Goal: Entertainment & Leisure: Browse casually

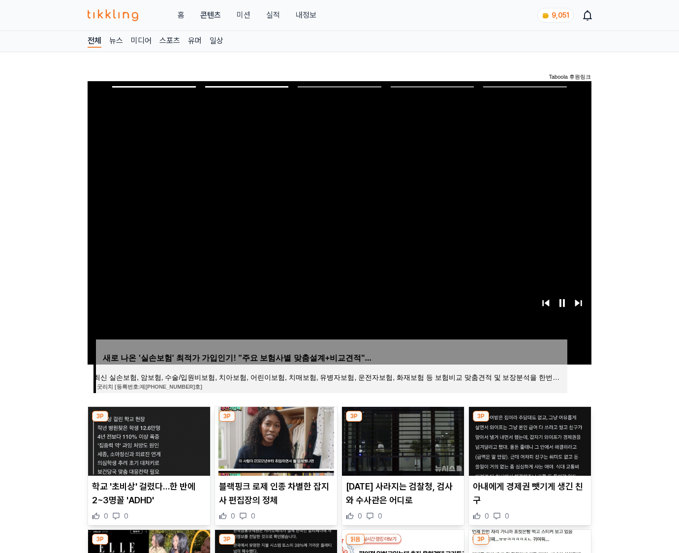
click at [529, 440] on img at bounding box center [530, 441] width 122 height 69
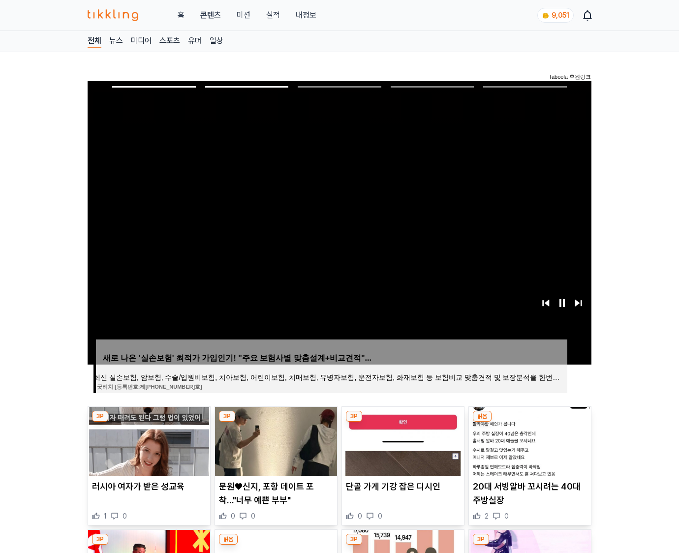
click at [529, 440] on img at bounding box center [530, 441] width 122 height 69
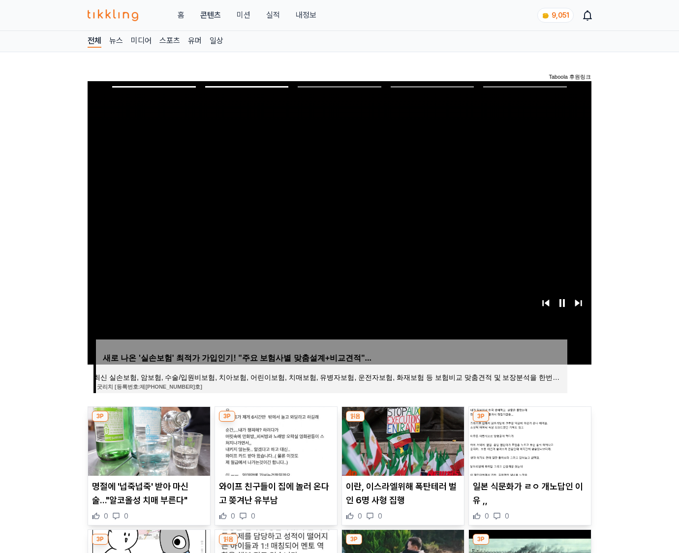
click at [529, 440] on img at bounding box center [530, 441] width 122 height 69
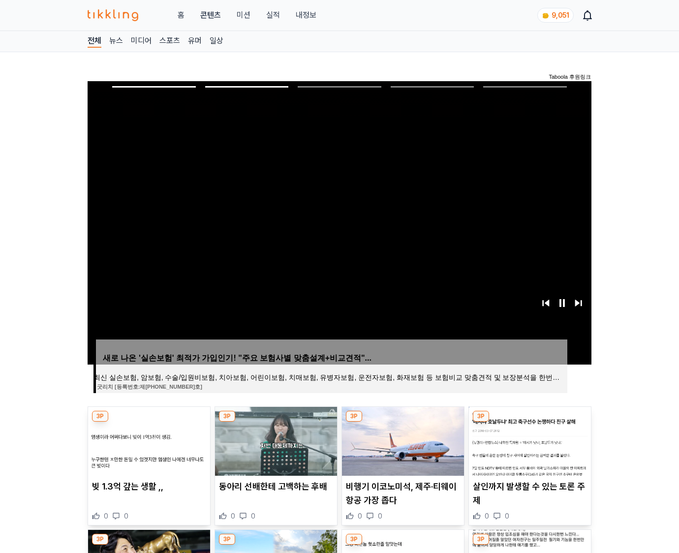
click at [529, 440] on img at bounding box center [530, 441] width 122 height 69
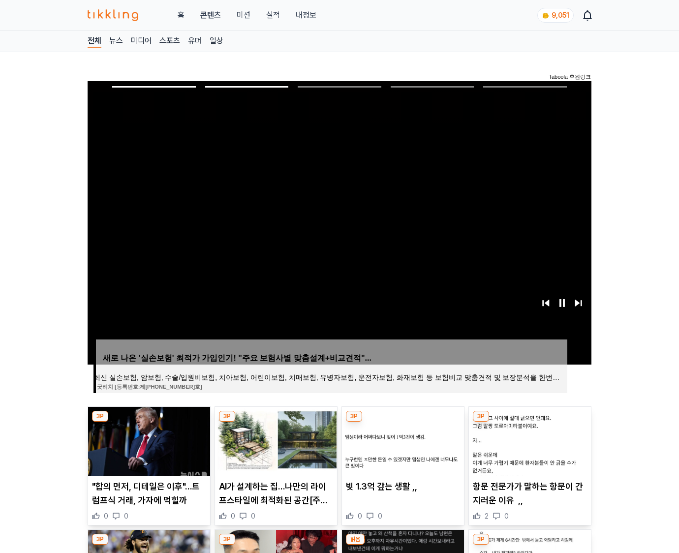
click at [529, 440] on img at bounding box center [530, 441] width 122 height 69
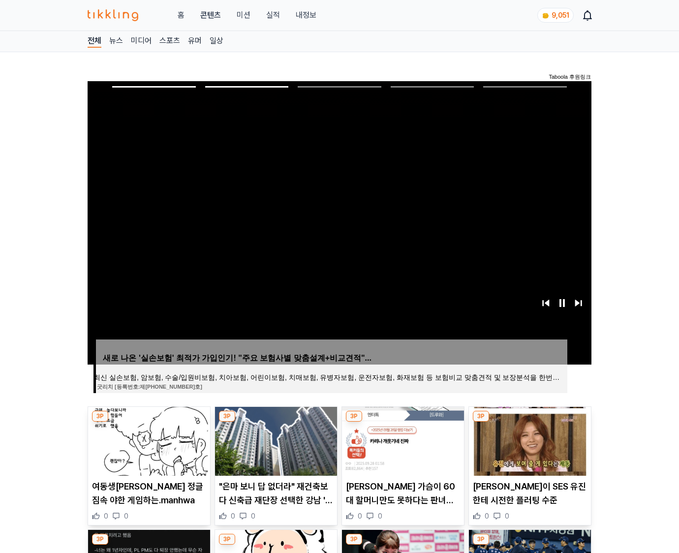
click at [529, 440] on img at bounding box center [530, 441] width 122 height 69
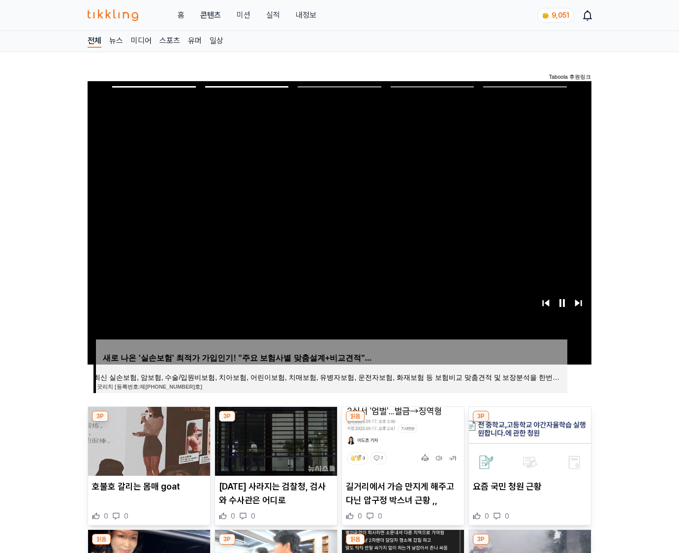
click at [529, 440] on img at bounding box center [530, 441] width 122 height 69
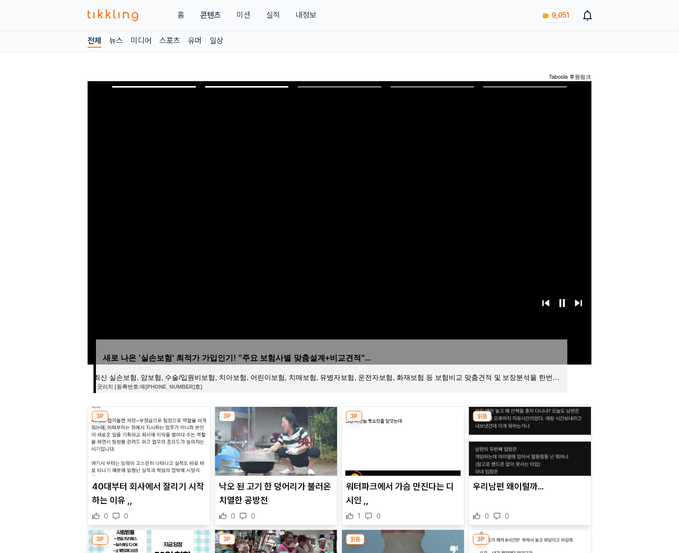
click at [529, 440] on img at bounding box center [530, 441] width 122 height 69
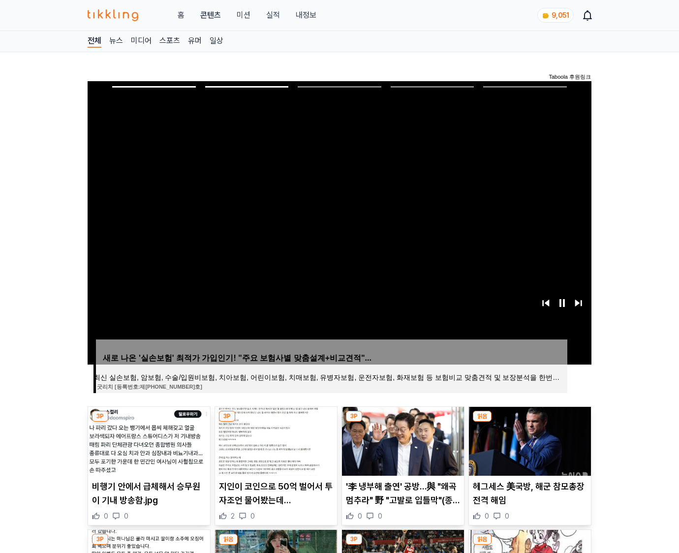
click at [529, 440] on img at bounding box center [530, 441] width 122 height 69
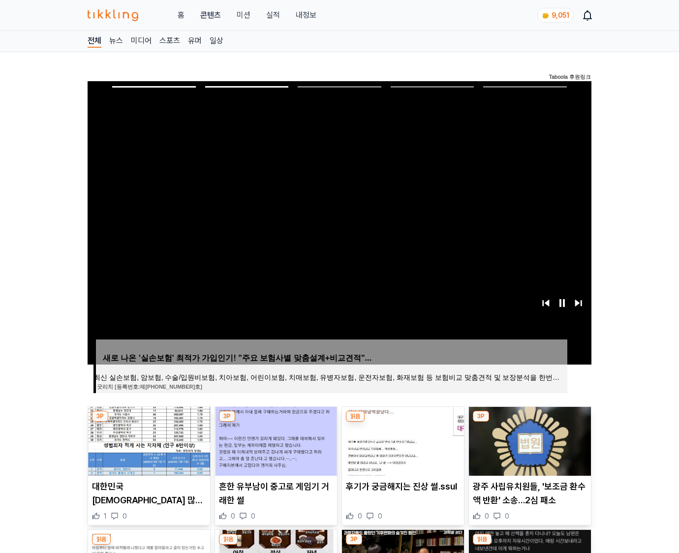
click at [529, 440] on img at bounding box center [530, 441] width 122 height 69
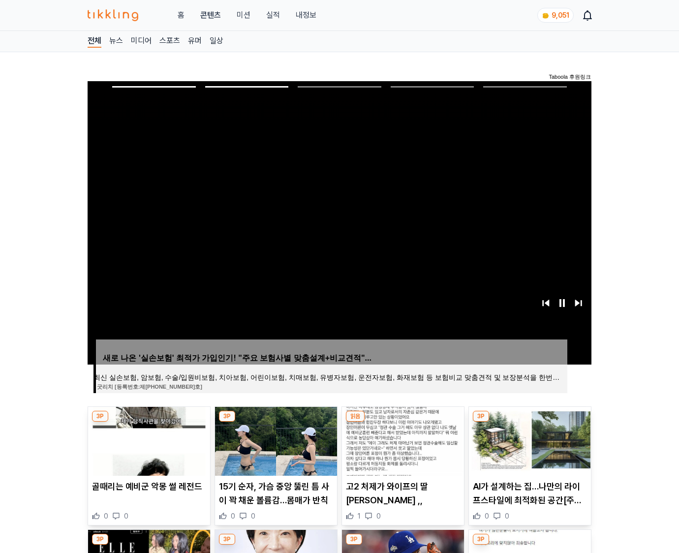
click at [529, 440] on img at bounding box center [530, 441] width 122 height 69
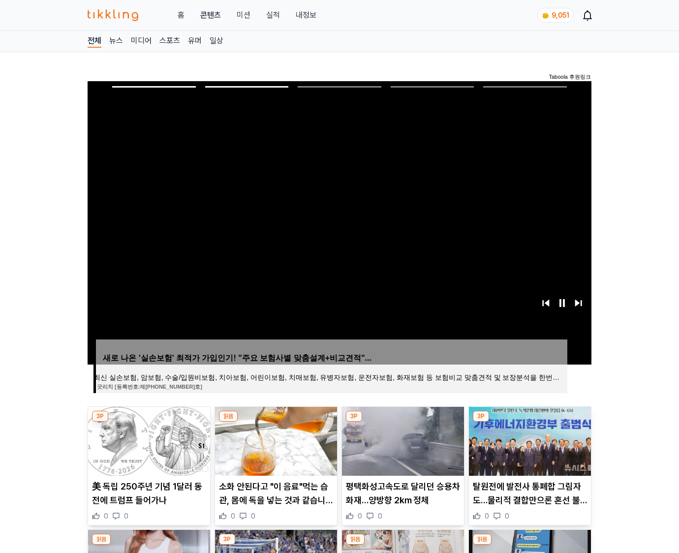
click at [529, 440] on img at bounding box center [530, 441] width 122 height 69
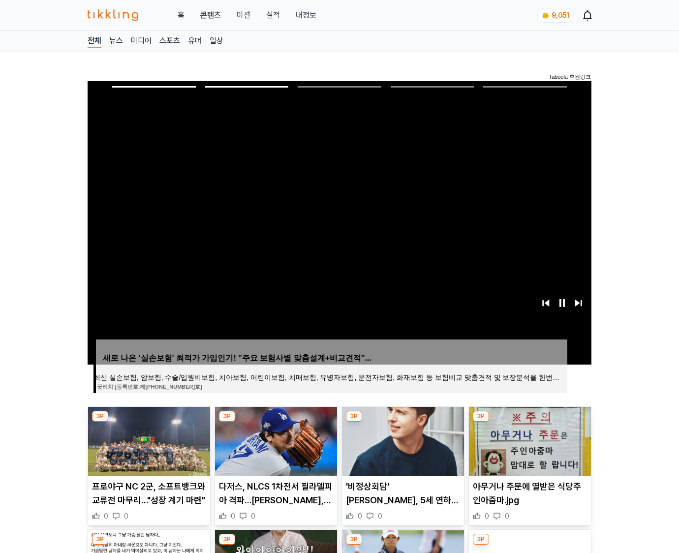
click at [529, 440] on img at bounding box center [530, 441] width 122 height 69
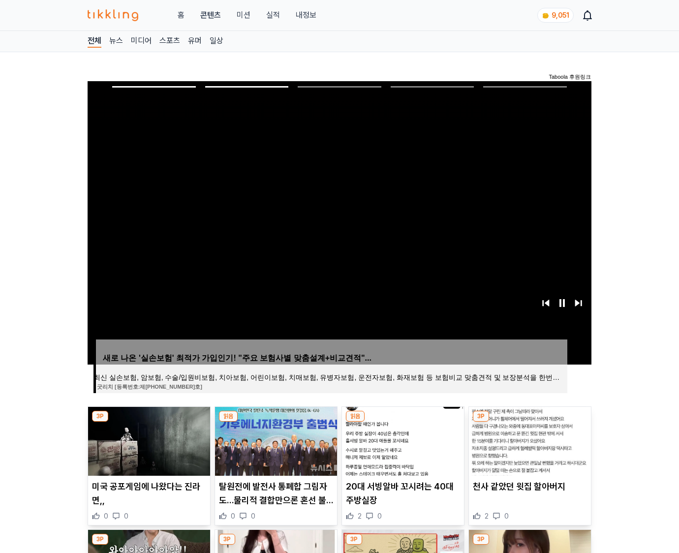
click at [529, 440] on img at bounding box center [530, 441] width 122 height 69
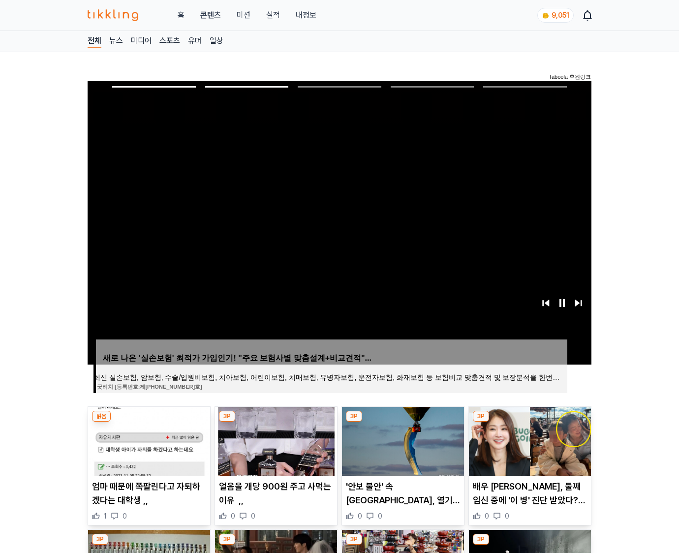
click at [529, 440] on img at bounding box center [530, 441] width 122 height 69
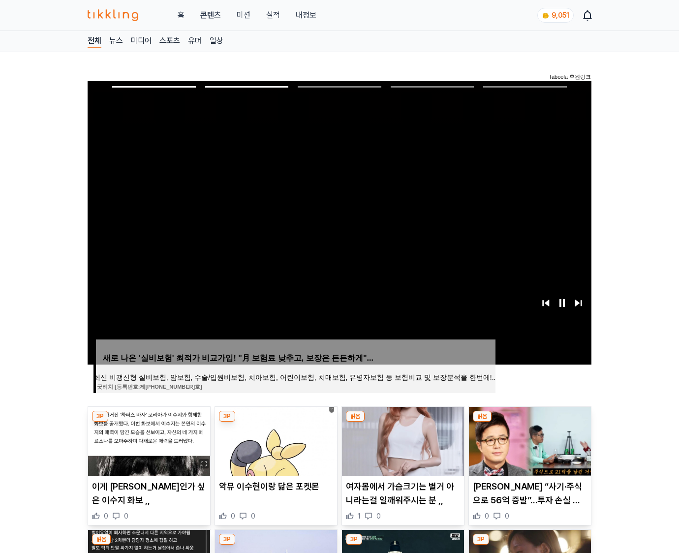
click at [529, 440] on img at bounding box center [530, 441] width 122 height 69
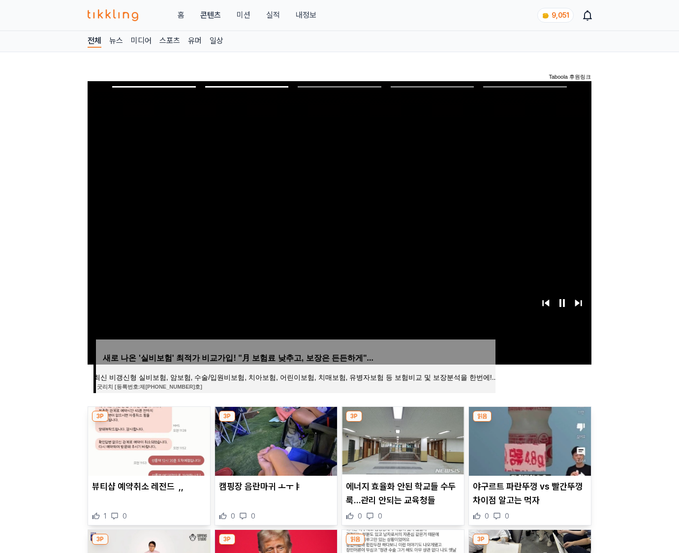
click at [529, 440] on img at bounding box center [530, 441] width 122 height 69
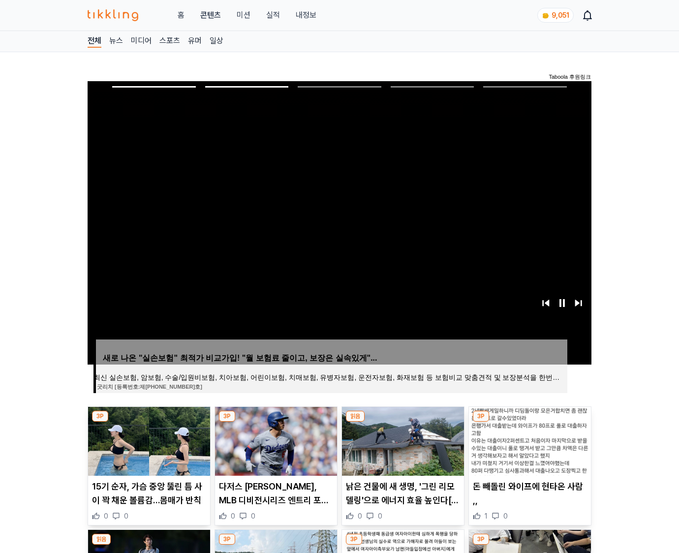
click at [529, 440] on img at bounding box center [530, 441] width 122 height 69
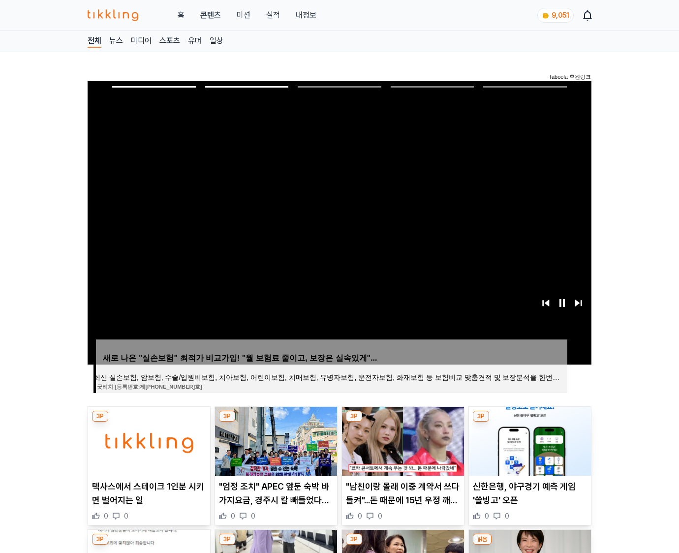
click at [529, 440] on img at bounding box center [530, 441] width 122 height 69
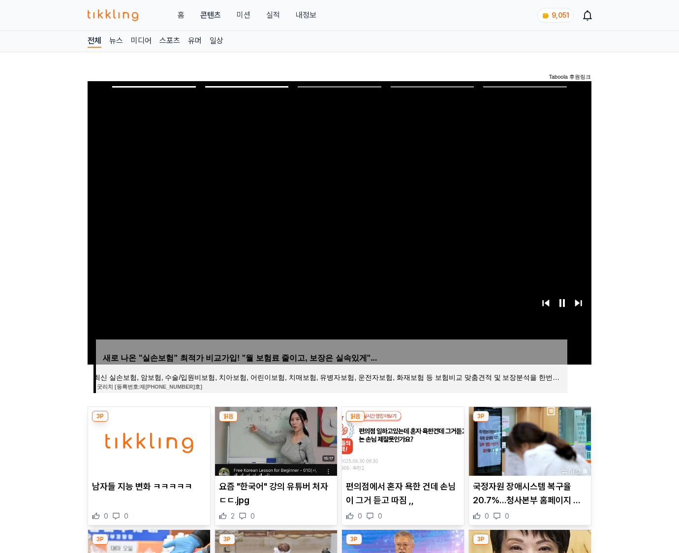
click at [529, 440] on img at bounding box center [530, 441] width 122 height 69
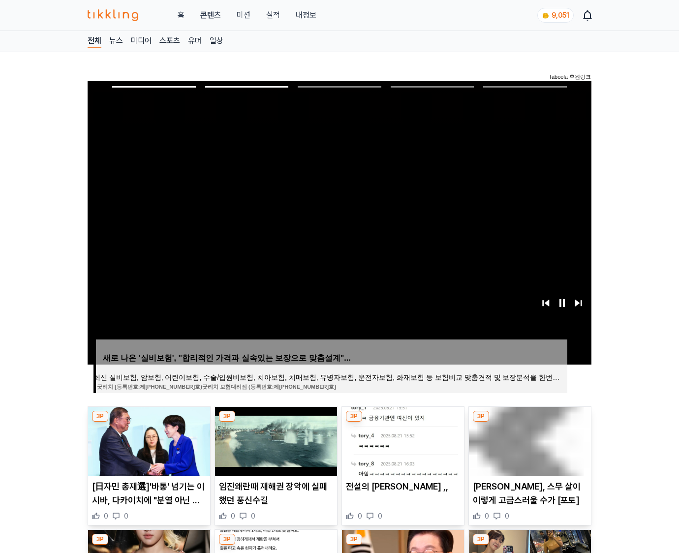
click at [529, 440] on img at bounding box center [530, 441] width 122 height 69
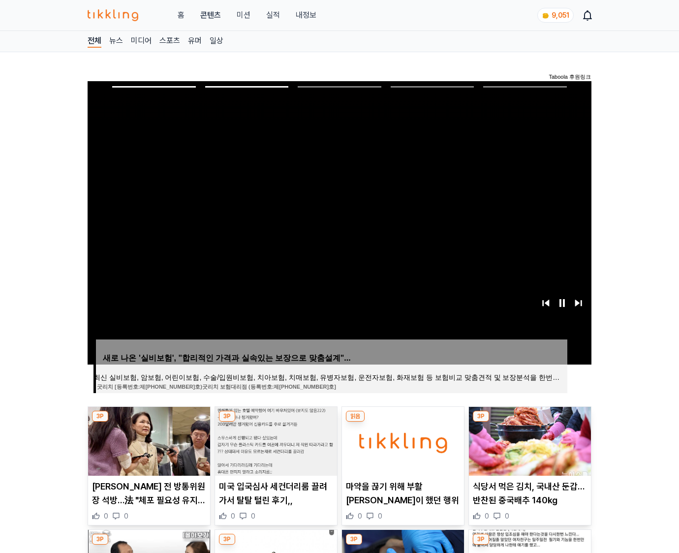
click at [529, 440] on img at bounding box center [530, 441] width 122 height 69
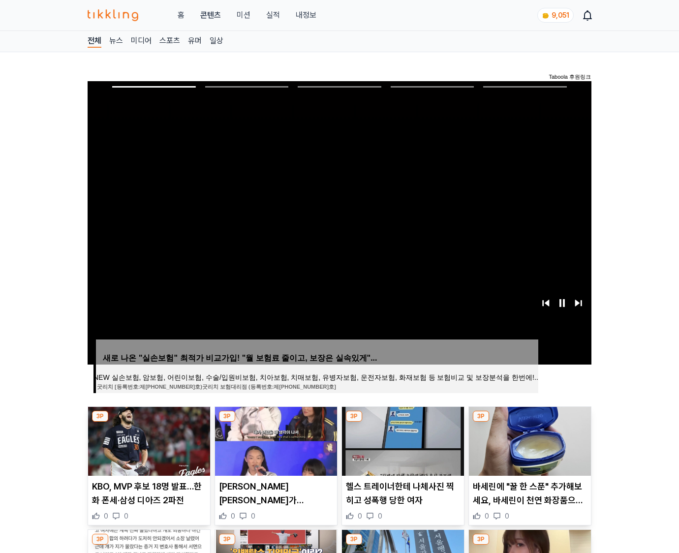
click at [529, 440] on img at bounding box center [530, 441] width 122 height 69
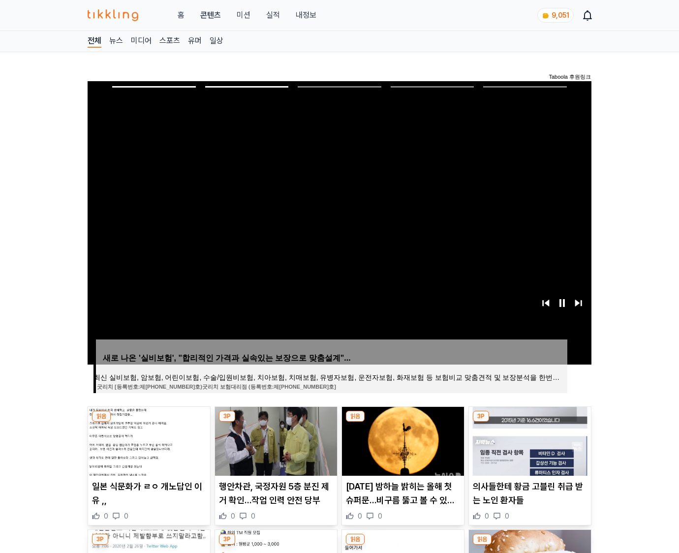
click at [529, 440] on img at bounding box center [530, 441] width 122 height 69
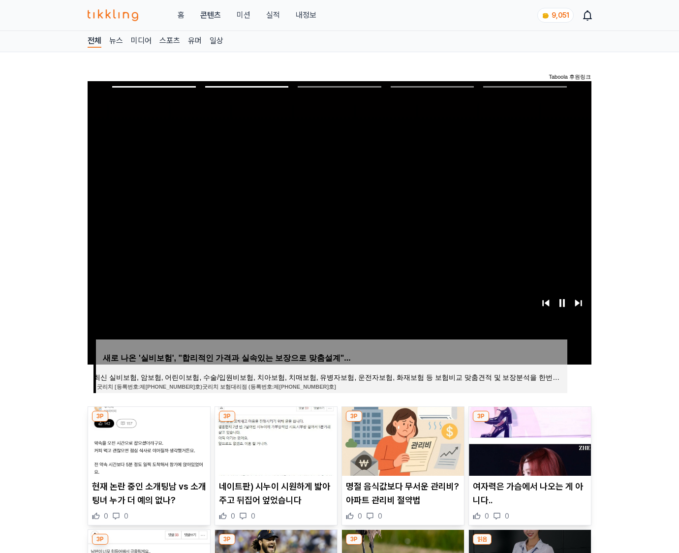
click at [529, 440] on img at bounding box center [530, 441] width 122 height 69
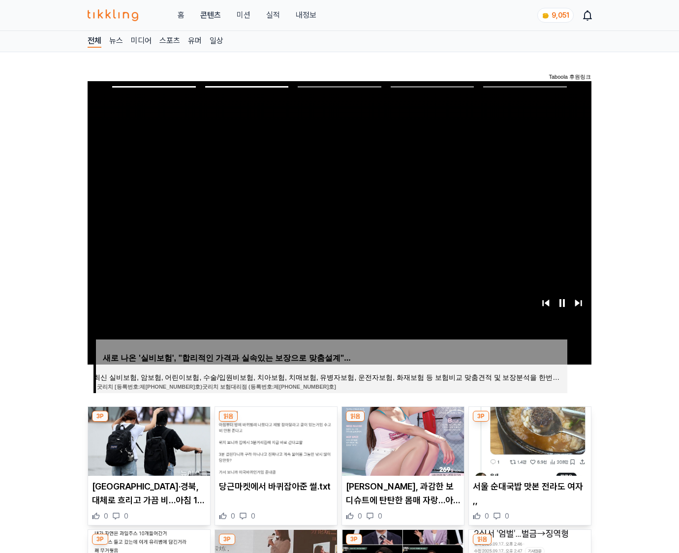
click at [529, 440] on img at bounding box center [530, 441] width 122 height 69
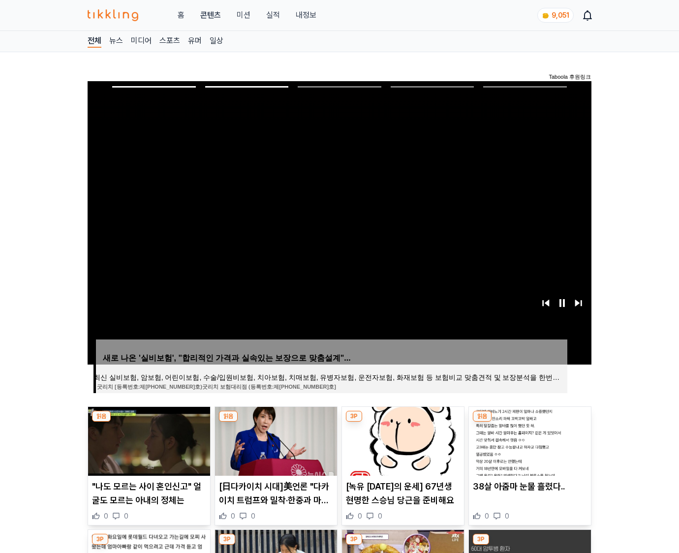
click at [529, 440] on img at bounding box center [530, 441] width 122 height 69
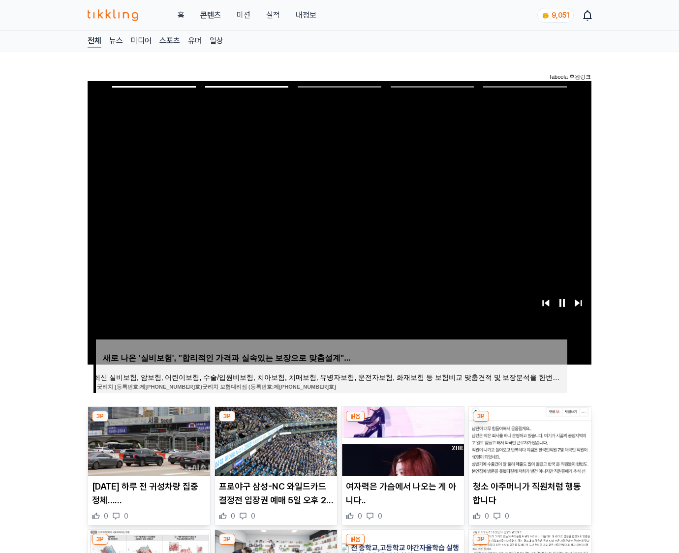
click at [529, 440] on img at bounding box center [530, 441] width 122 height 69
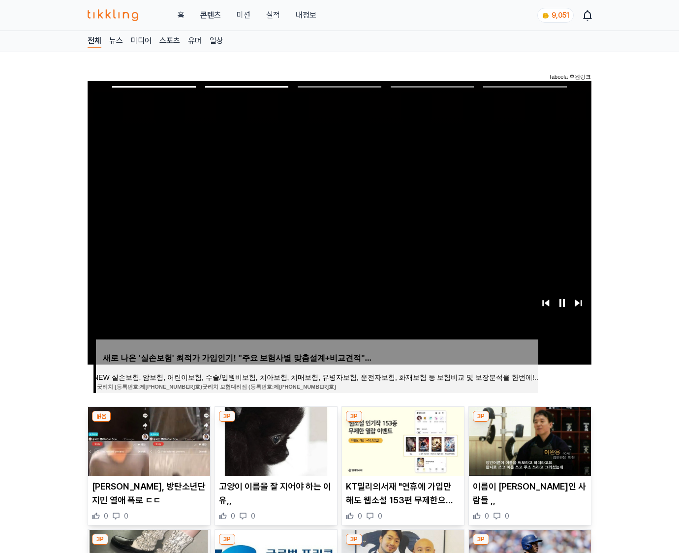
click at [529, 440] on img at bounding box center [530, 441] width 122 height 69
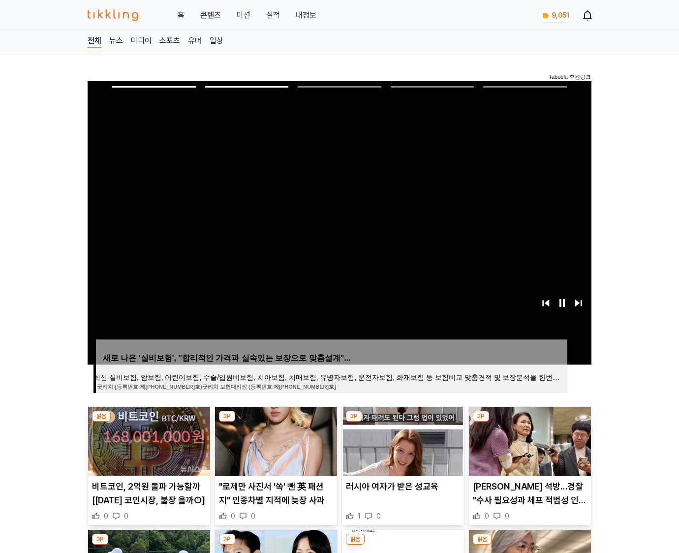
click at [529, 440] on img at bounding box center [530, 441] width 122 height 69
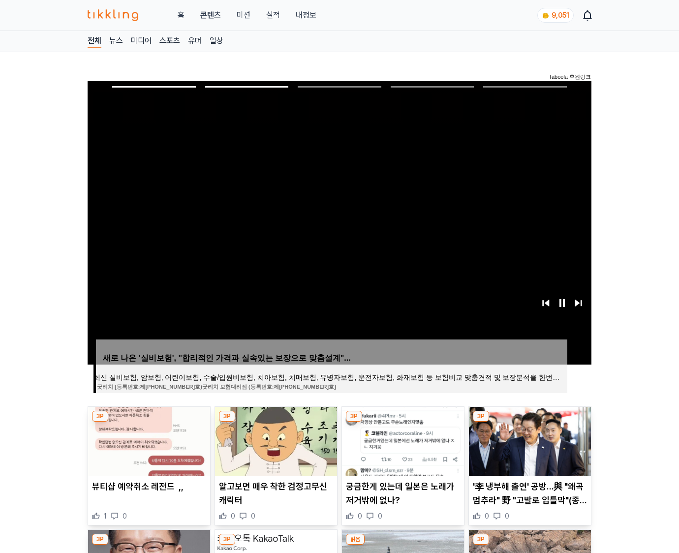
click at [529, 440] on img at bounding box center [530, 441] width 122 height 69
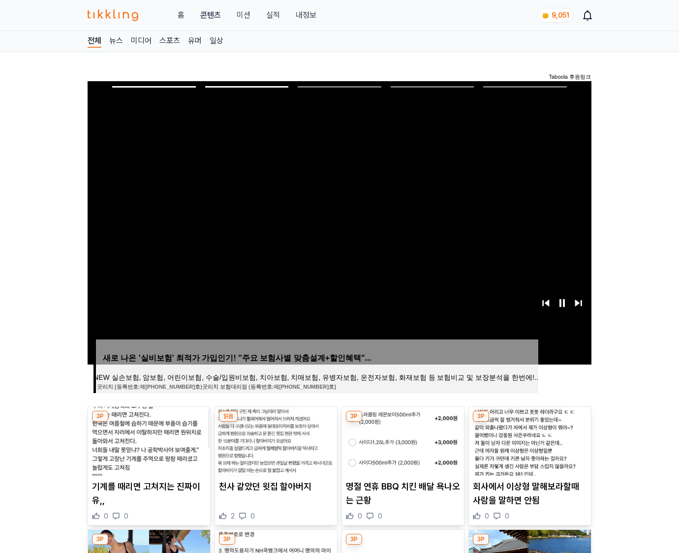
click at [529, 440] on img at bounding box center [530, 441] width 122 height 69
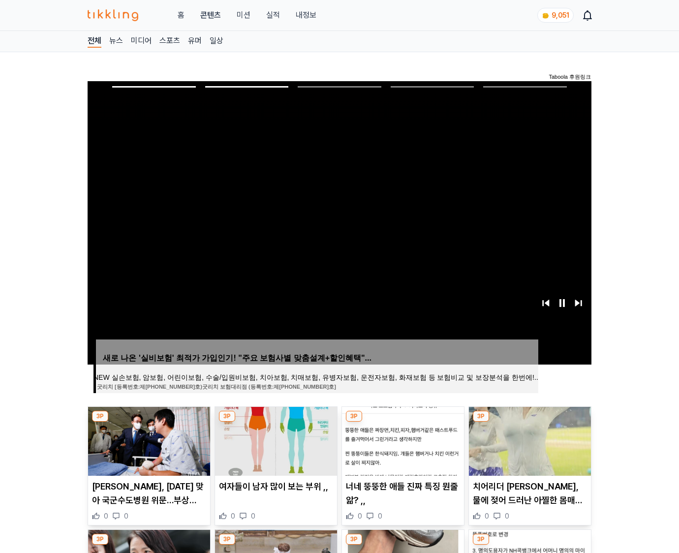
click at [529, 440] on img at bounding box center [530, 441] width 122 height 69
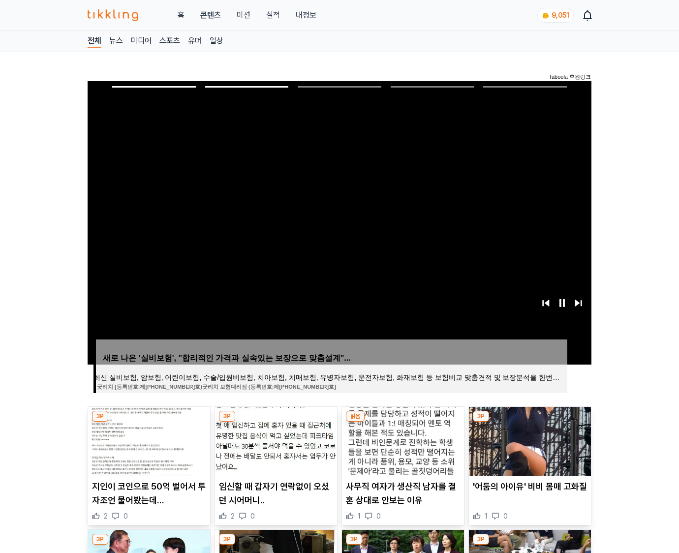
click at [529, 440] on img at bounding box center [530, 441] width 122 height 69
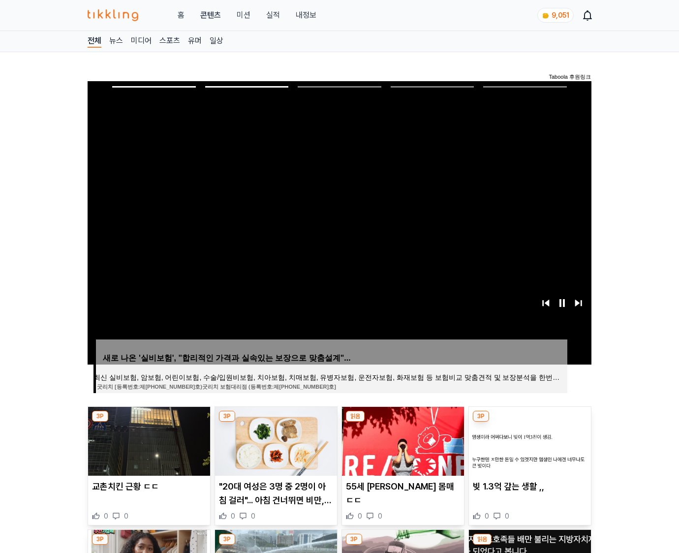
click at [529, 440] on img at bounding box center [530, 441] width 122 height 69
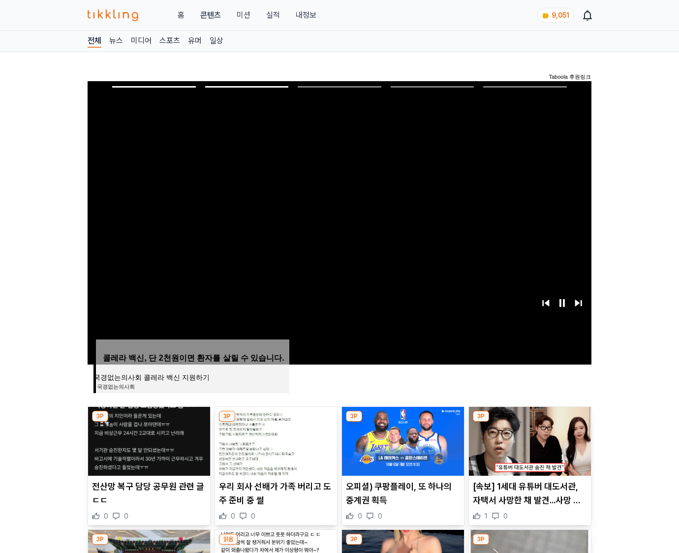
click at [529, 440] on img at bounding box center [530, 441] width 122 height 69
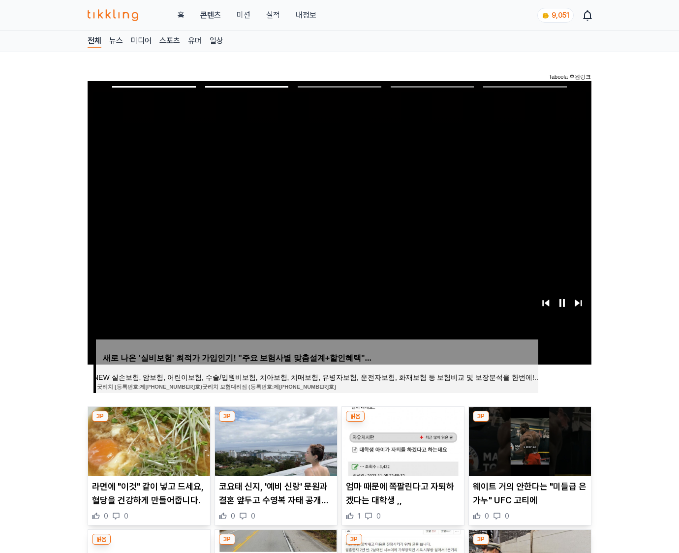
click at [529, 440] on img at bounding box center [530, 441] width 122 height 69
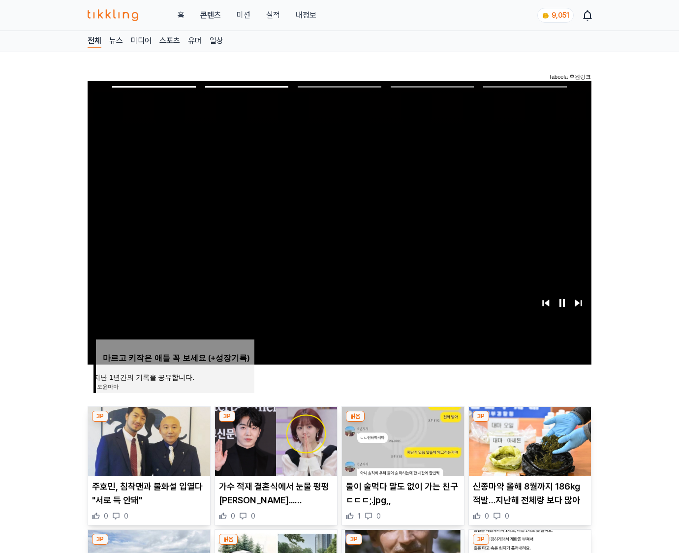
click at [529, 440] on img at bounding box center [530, 441] width 122 height 69
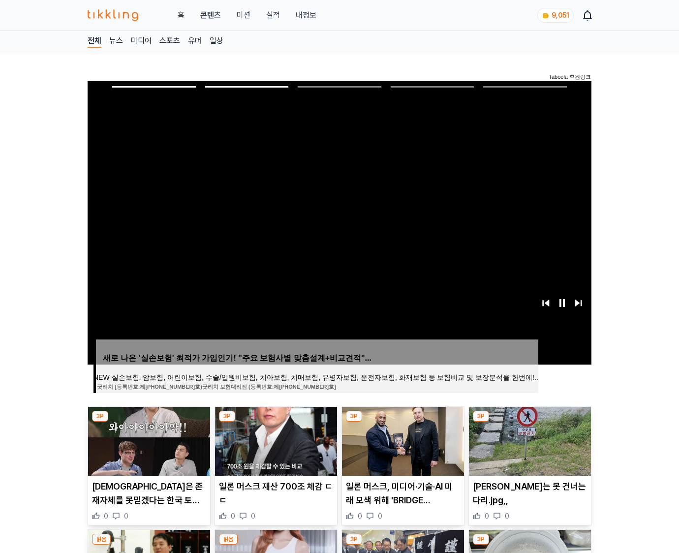
click at [529, 440] on img at bounding box center [530, 441] width 122 height 69
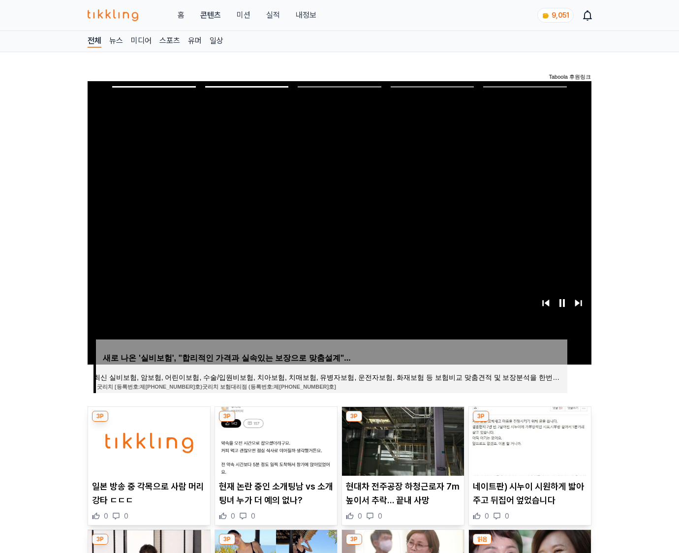
click at [529, 440] on img at bounding box center [530, 441] width 122 height 69
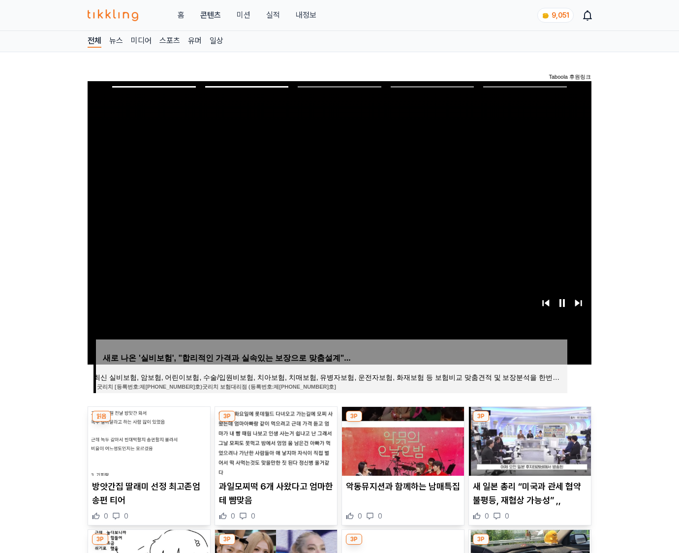
click at [529, 440] on img at bounding box center [530, 441] width 122 height 69
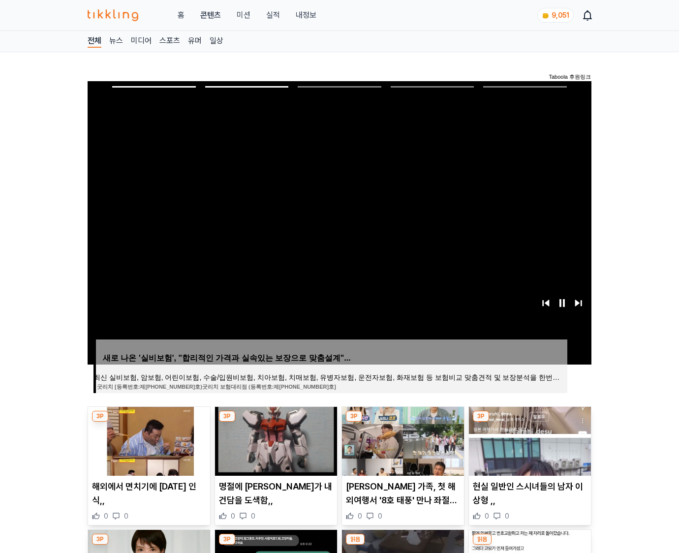
click at [529, 440] on img at bounding box center [530, 441] width 122 height 69
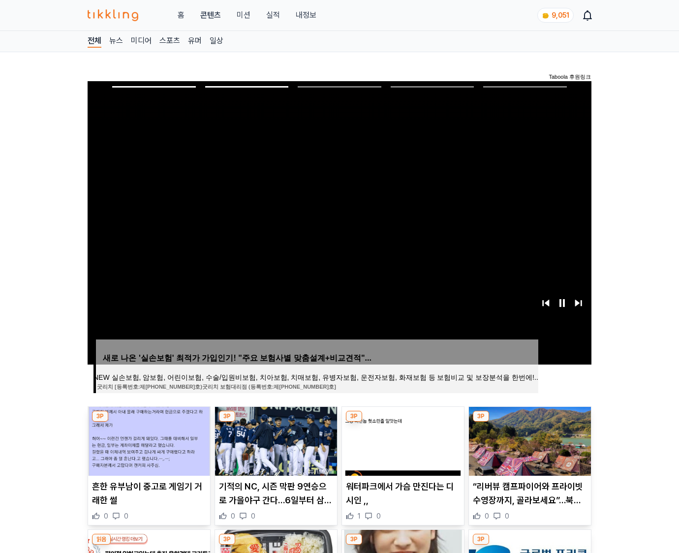
click at [529, 440] on img at bounding box center [530, 441] width 122 height 69
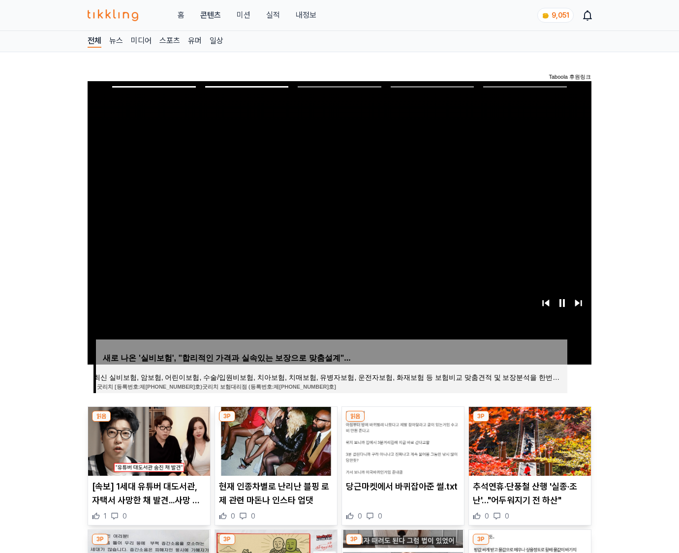
click at [529, 440] on img at bounding box center [530, 441] width 122 height 69
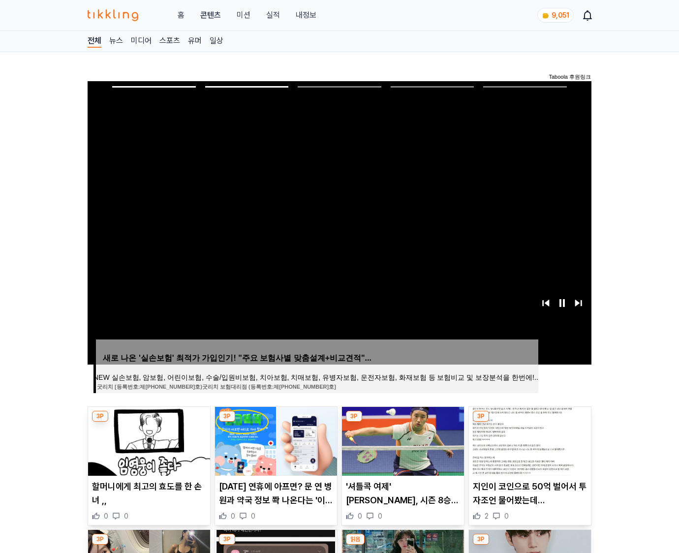
click at [529, 440] on img at bounding box center [530, 441] width 122 height 69
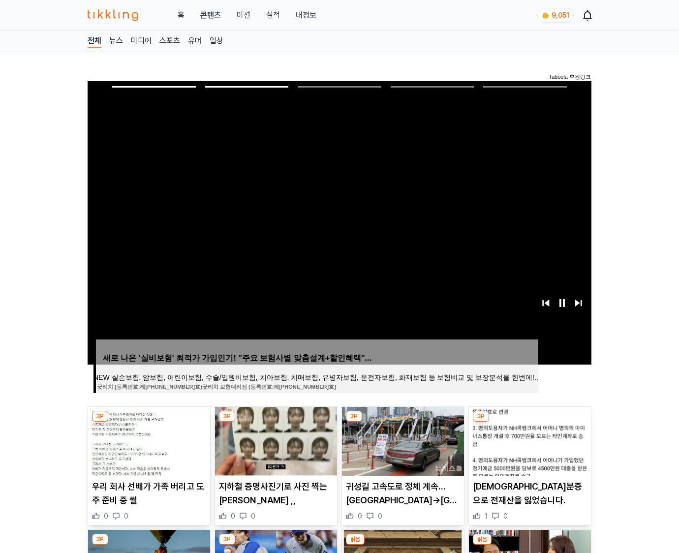
click at [529, 440] on img at bounding box center [530, 441] width 122 height 69
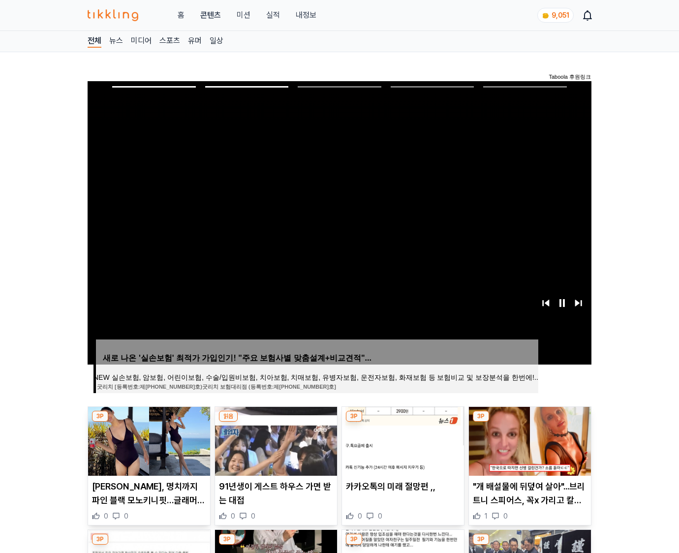
click at [529, 440] on img at bounding box center [530, 441] width 122 height 69
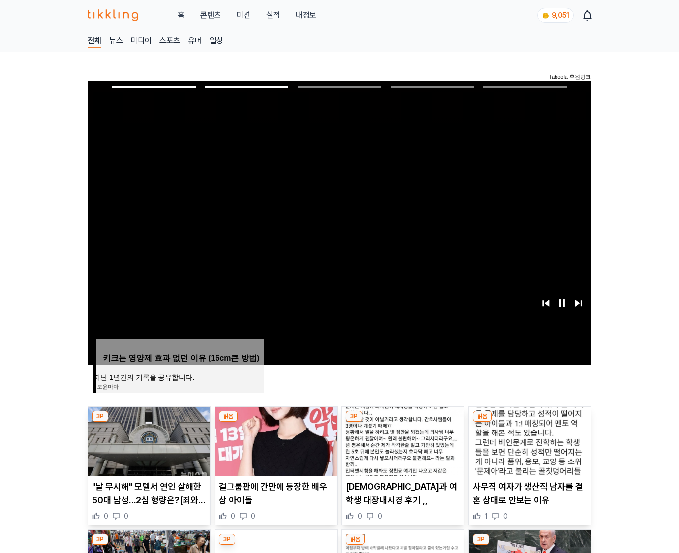
click at [529, 440] on img at bounding box center [530, 441] width 122 height 69
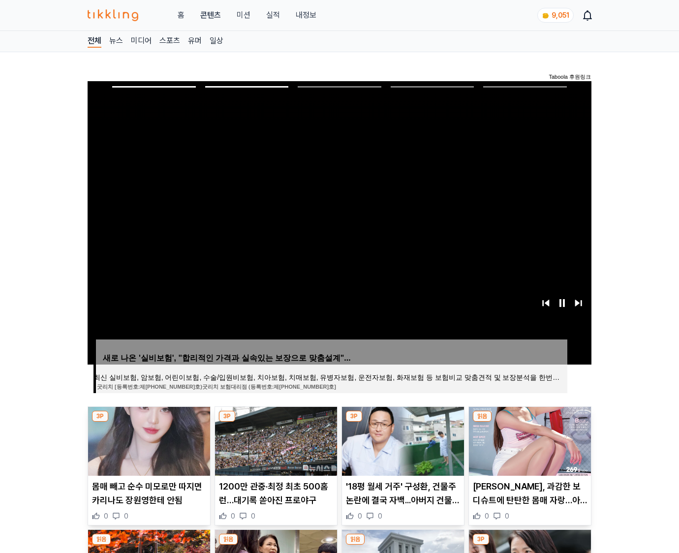
click at [529, 440] on img at bounding box center [530, 441] width 122 height 69
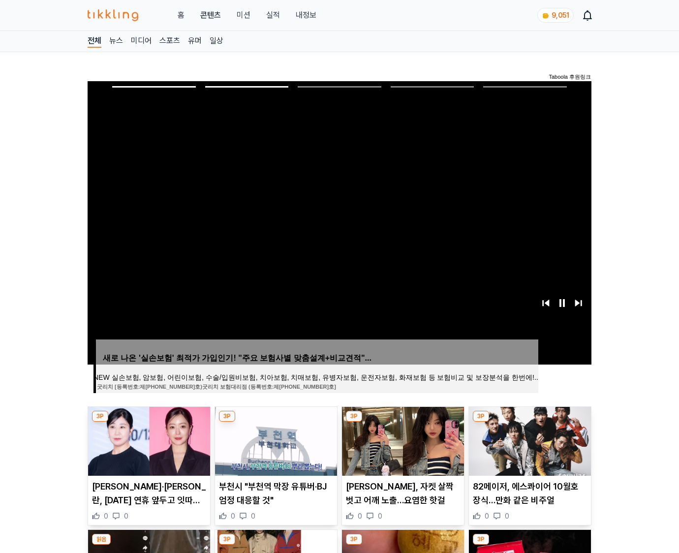
click at [529, 440] on img at bounding box center [530, 441] width 122 height 69
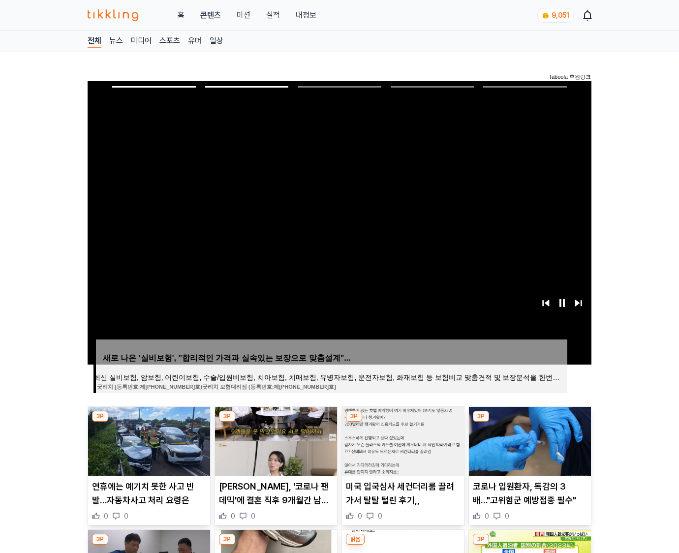
click at [529, 440] on img at bounding box center [530, 441] width 122 height 69
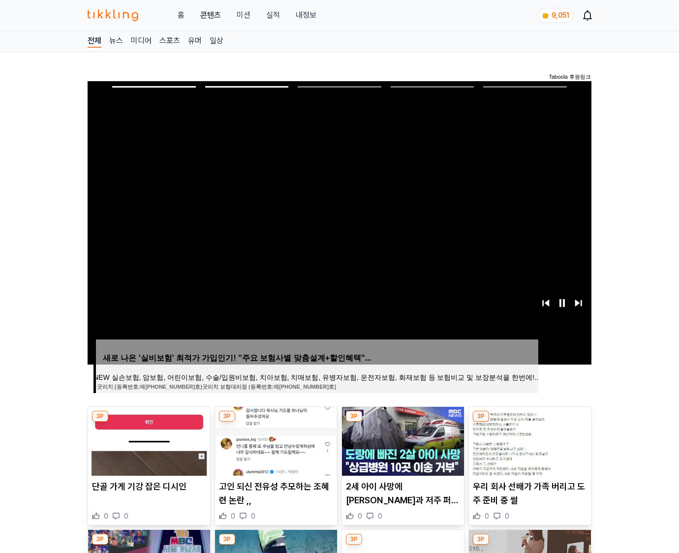
click at [529, 440] on img at bounding box center [530, 441] width 122 height 69
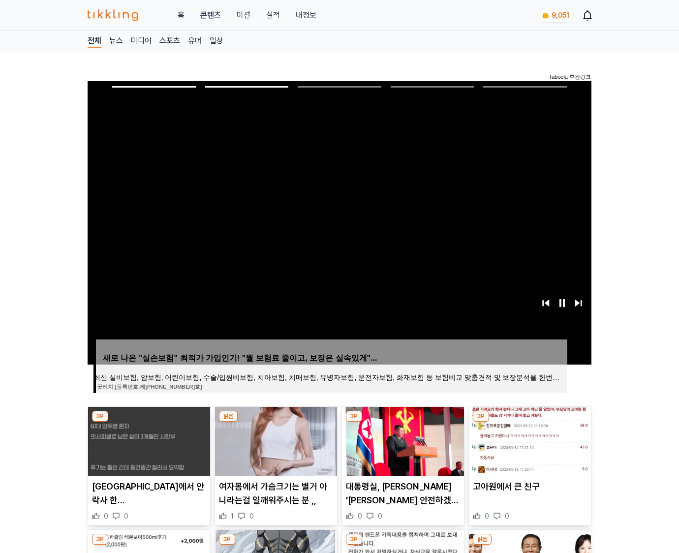
click at [529, 440] on img at bounding box center [530, 441] width 122 height 69
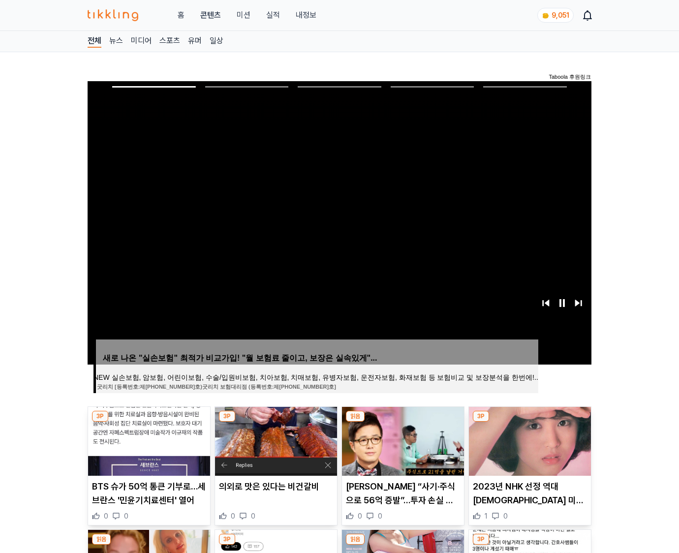
click at [529, 440] on img at bounding box center [530, 441] width 122 height 69
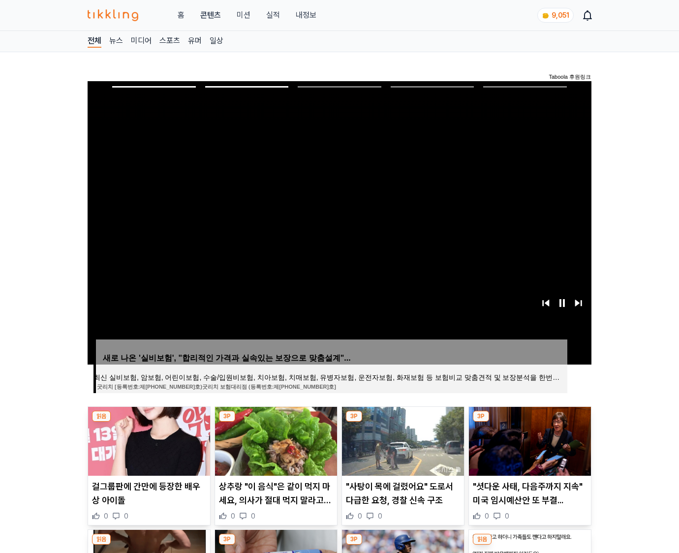
click at [529, 440] on img at bounding box center [530, 441] width 122 height 69
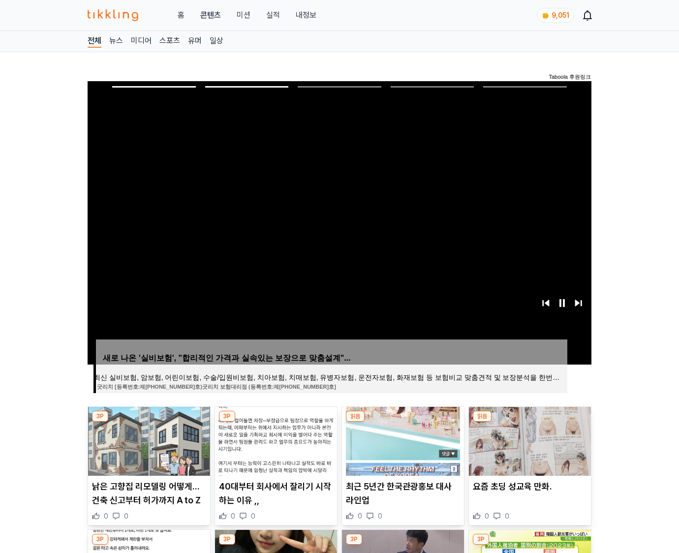
click at [529, 440] on img at bounding box center [530, 441] width 122 height 69
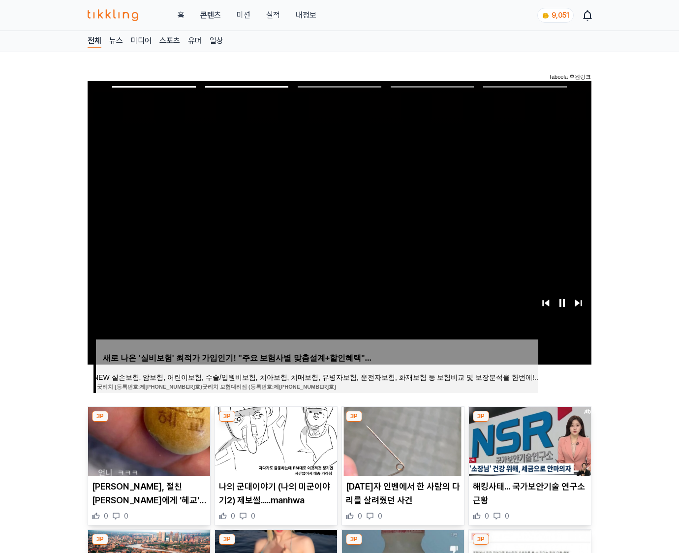
click at [529, 440] on img at bounding box center [530, 441] width 122 height 69
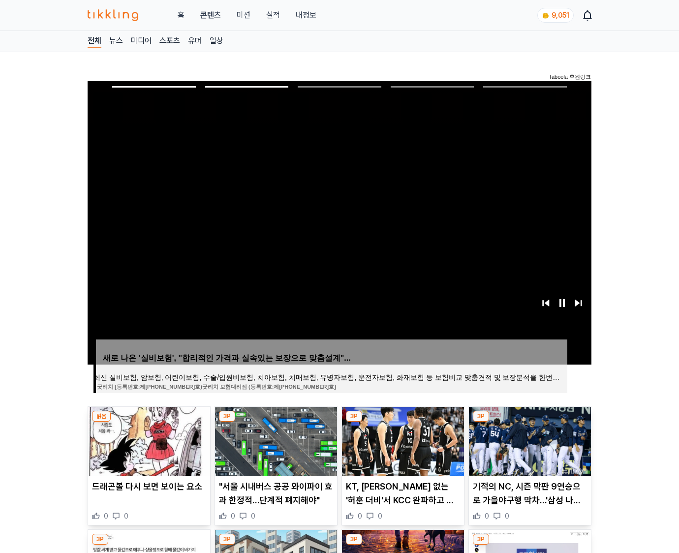
click at [529, 440] on img at bounding box center [530, 441] width 122 height 69
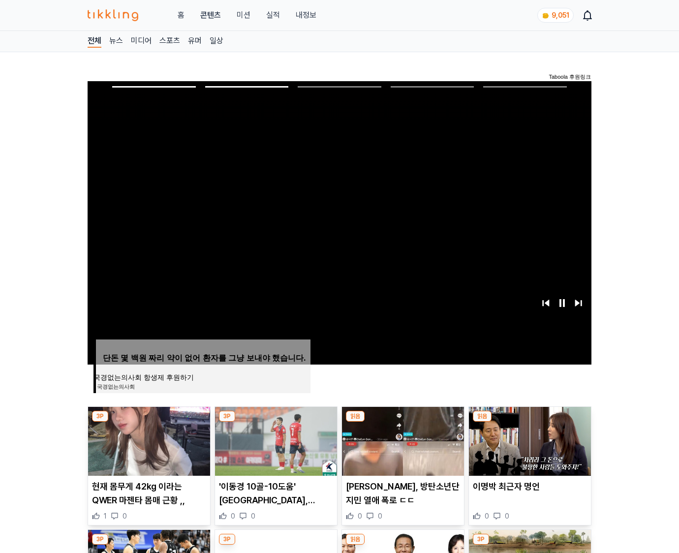
click at [529, 440] on img at bounding box center [530, 441] width 122 height 69
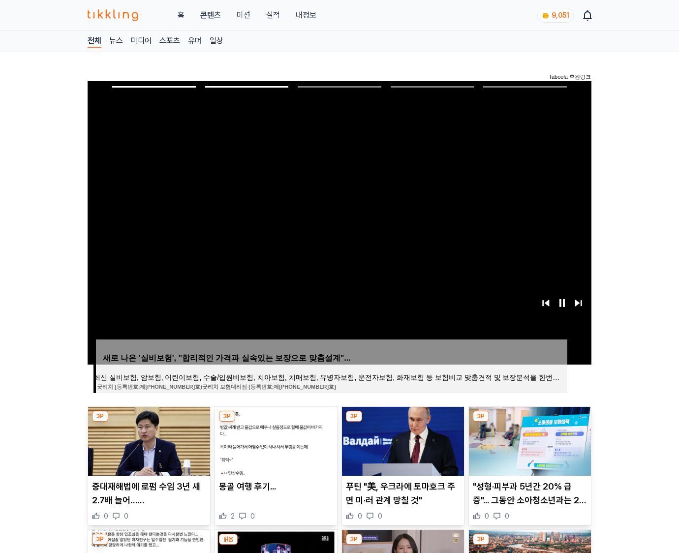
click at [529, 440] on img at bounding box center [530, 441] width 122 height 69
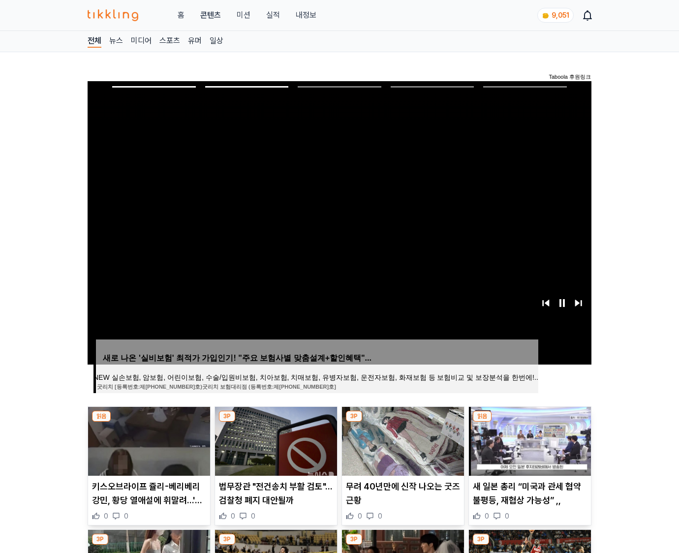
click at [529, 440] on img at bounding box center [530, 441] width 122 height 69
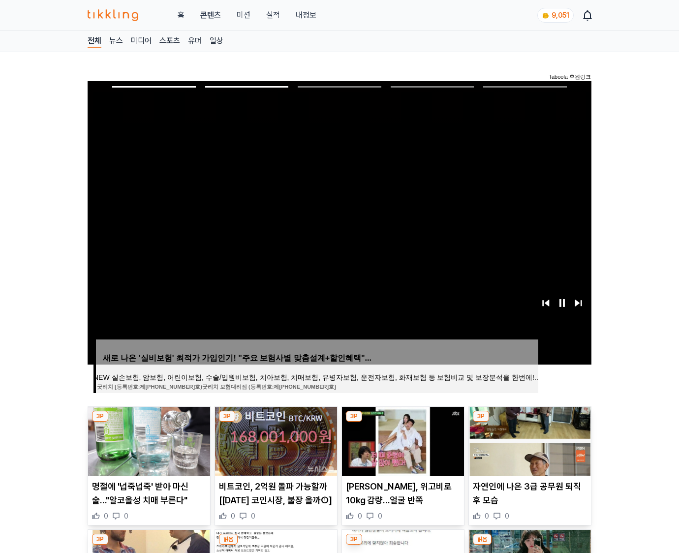
click at [529, 440] on img at bounding box center [530, 441] width 122 height 69
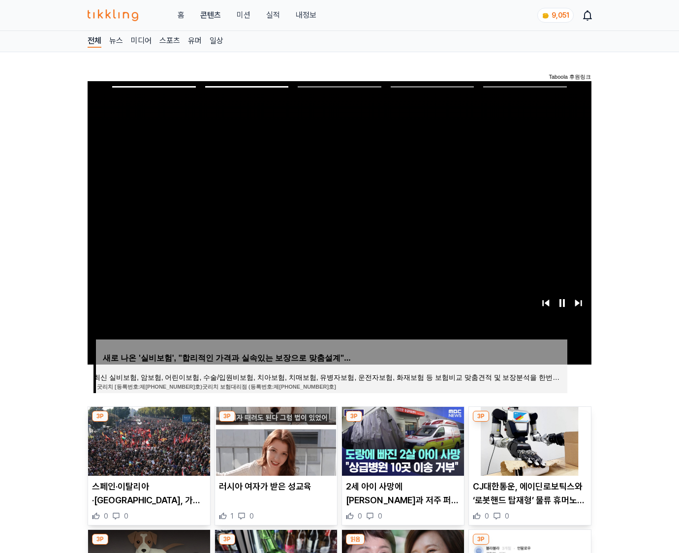
click at [529, 440] on img at bounding box center [530, 441] width 122 height 69
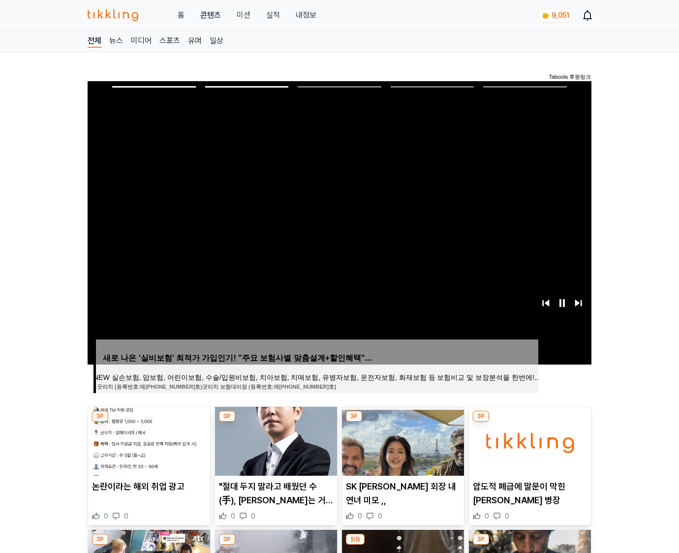
click at [529, 440] on img at bounding box center [530, 441] width 122 height 69
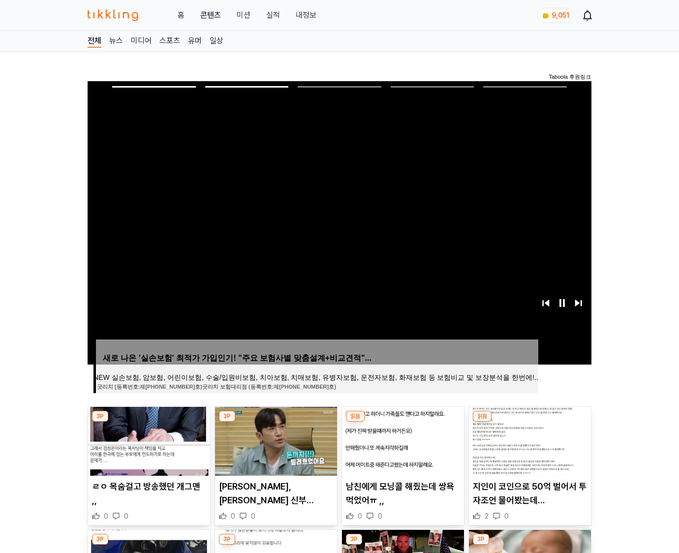
click at [529, 440] on img at bounding box center [530, 441] width 122 height 69
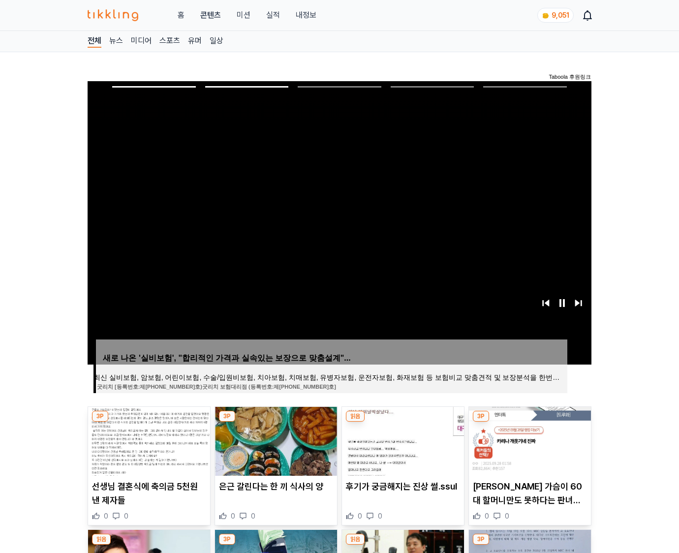
click at [529, 440] on img at bounding box center [530, 441] width 122 height 69
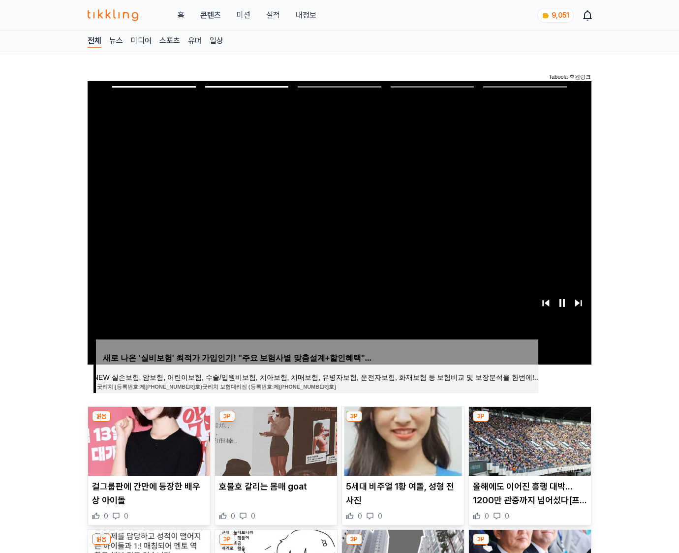
click at [529, 440] on img at bounding box center [530, 441] width 122 height 69
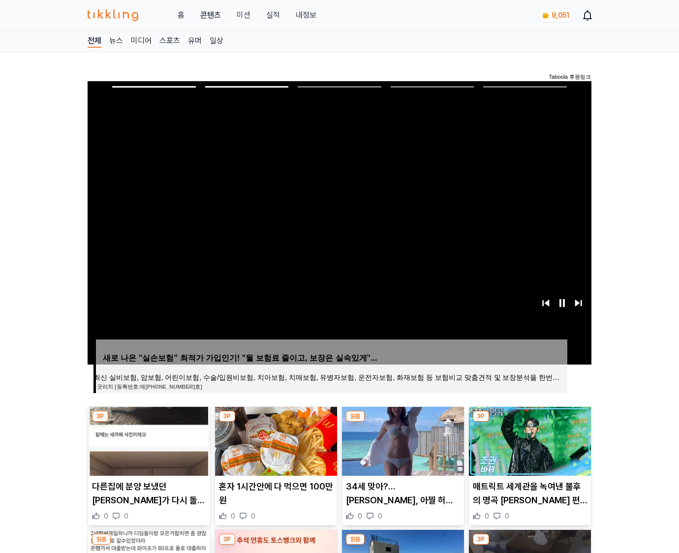
click at [529, 440] on img at bounding box center [530, 441] width 122 height 69
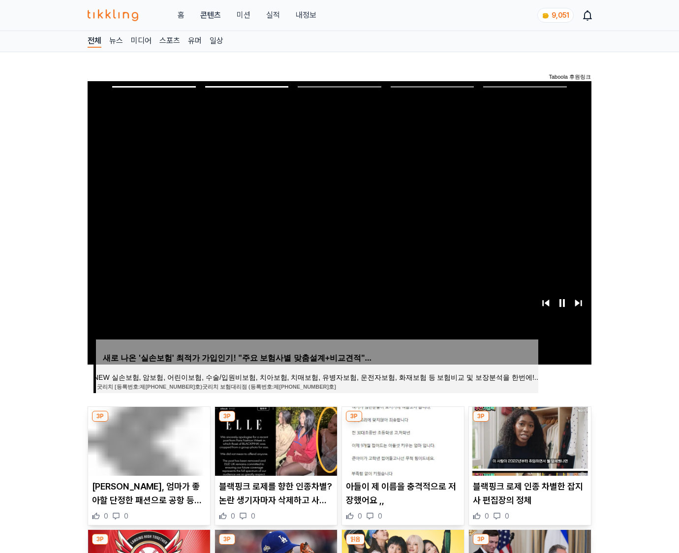
click at [529, 440] on img at bounding box center [530, 441] width 122 height 69
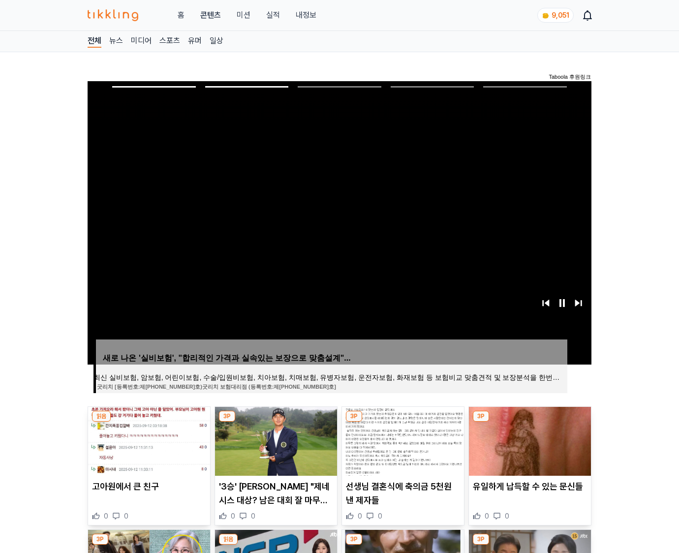
click at [529, 440] on img at bounding box center [530, 441] width 122 height 69
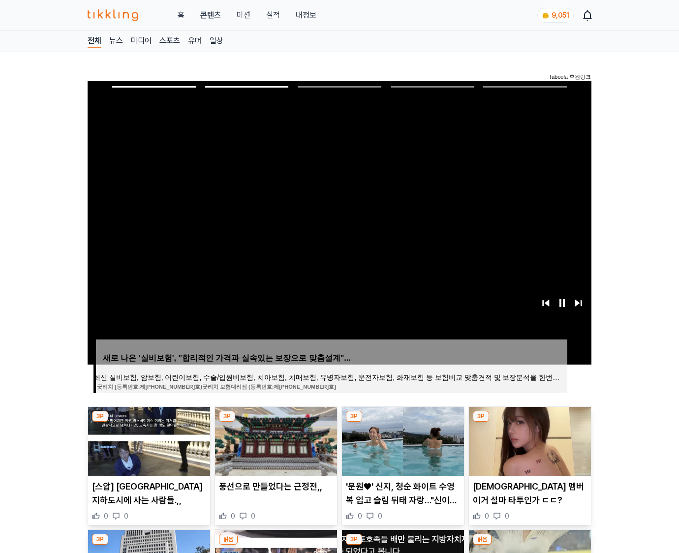
click at [529, 440] on img at bounding box center [530, 441] width 122 height 69
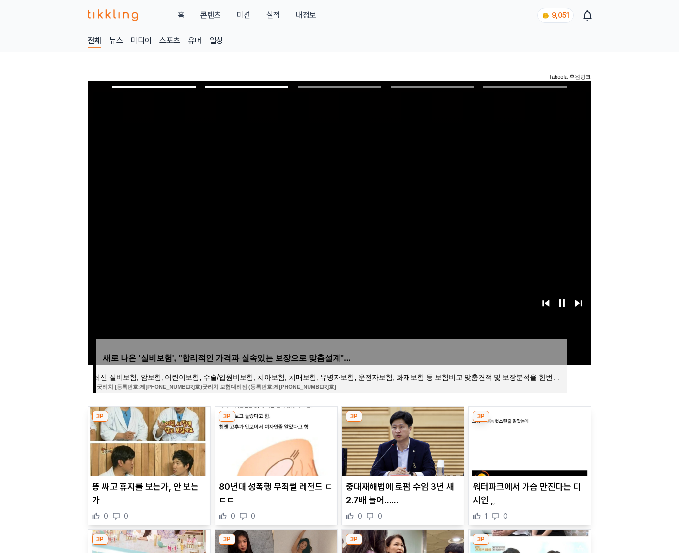
click at [529, 440] on img at bounding box center [530, 441] width 122 height 69
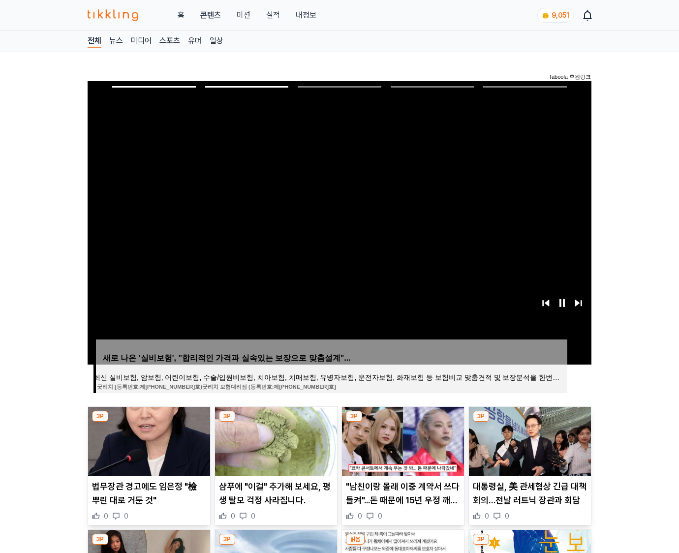
click at [529, 440] on img at bounding box center [530, 441] width 122 height 69
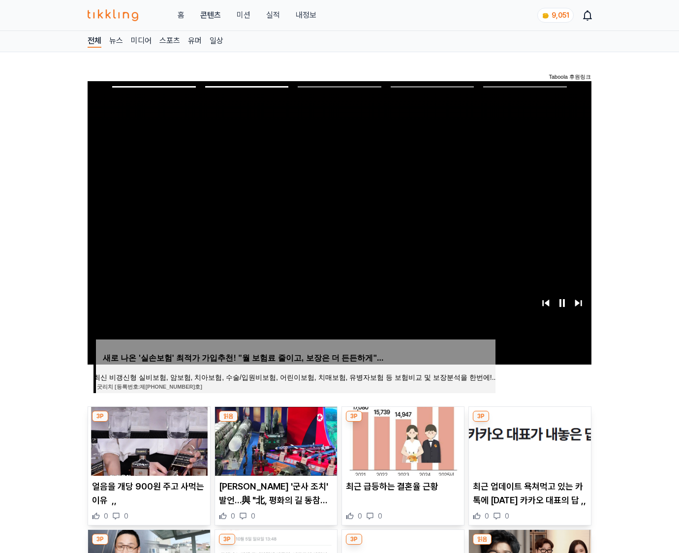
click at [529, 440] on img at bounding box center [530, 441] width 122 height 69
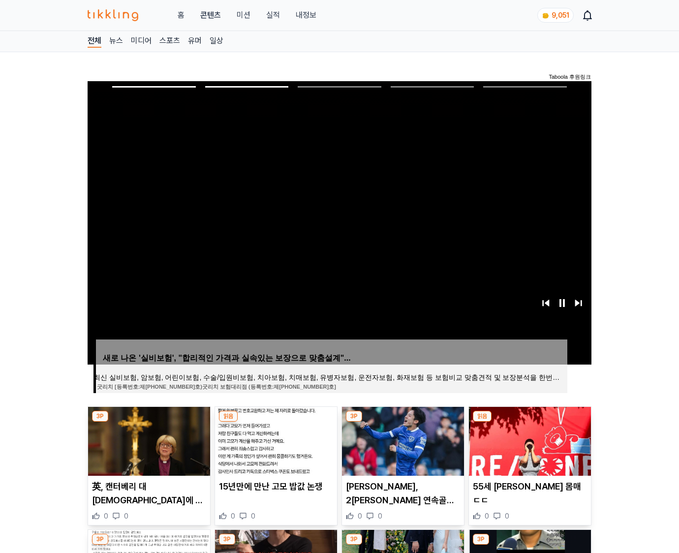
click at [529, 440] on img at bounding box center [530, 441] width 122 height 69
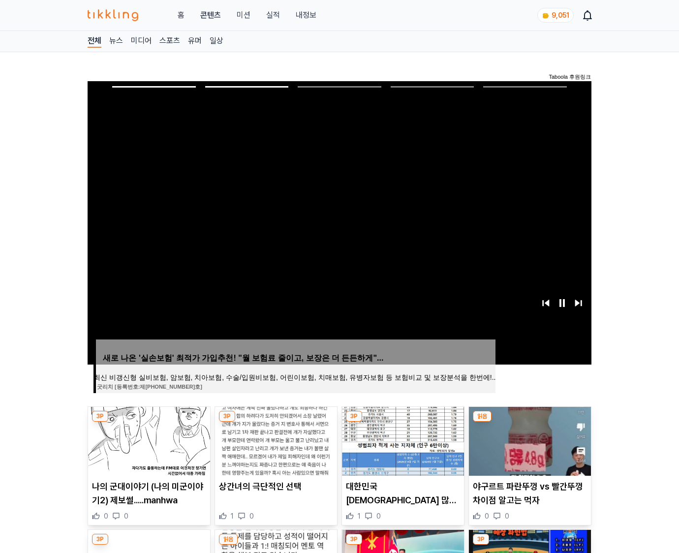
click at [529, 440] on img at bounding box center [530, 441] width 122 height 69
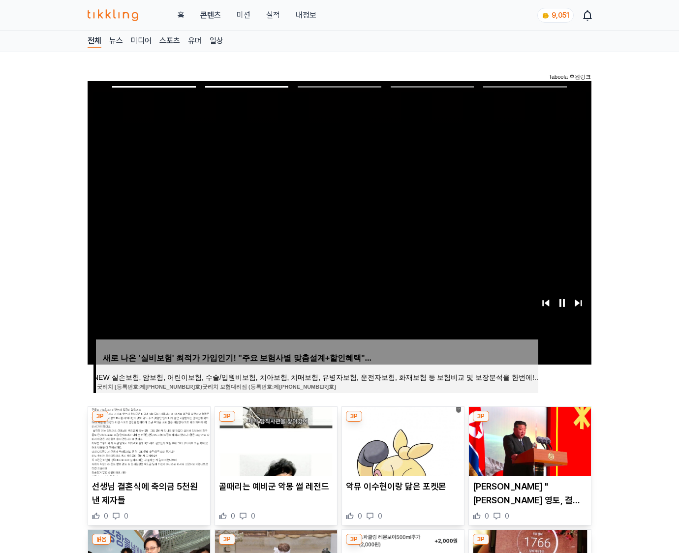
click at [529, 440] on img at bounding box center [530, 441] width 122 height 69
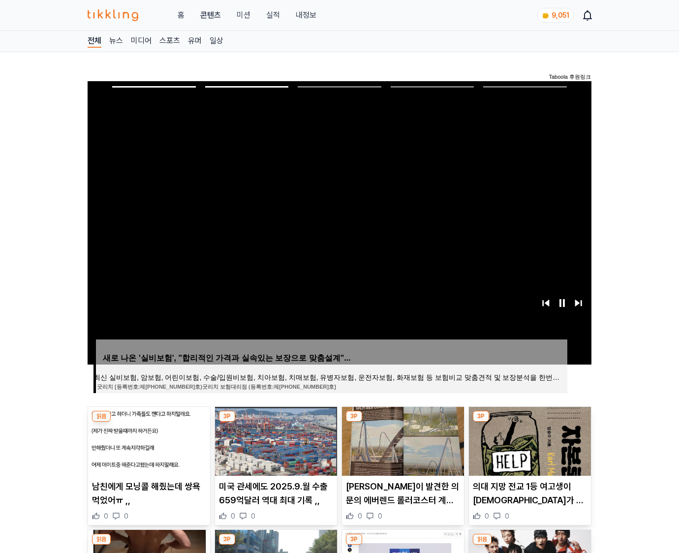
click at [529, 440] on img at bounding box center [530, 441] width 122 height 69
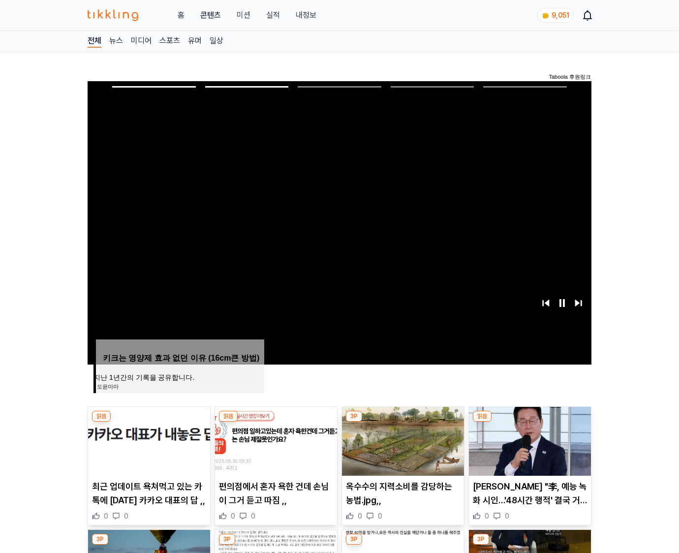
click at [529, 440] on img at bounding box center [530, 441] width 122 height 69
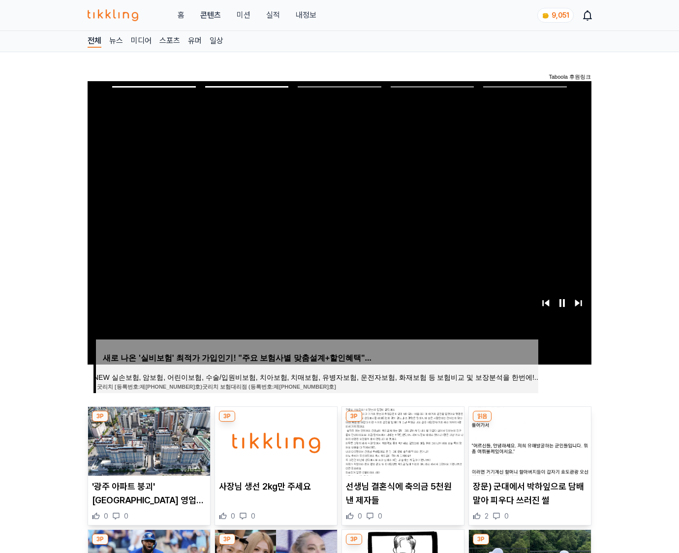
click at [529, 440] on img at bounding box center [530, 441] width 122 height 69
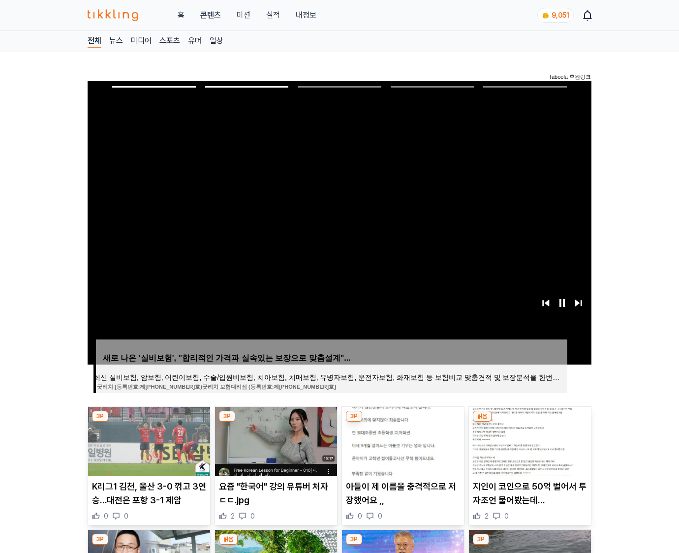
click at [529, 440] on img at bounding box center [530, 441] width 122 height 69
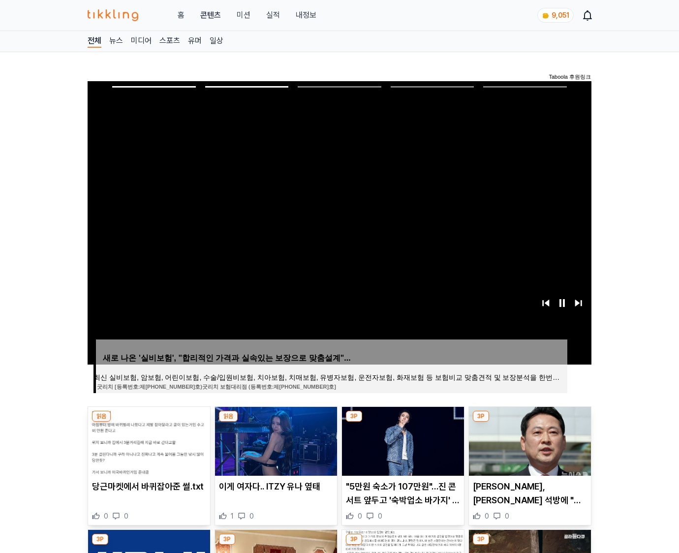
click at [529, 440] on img at bounding box center [530, 441] width 122 height 69
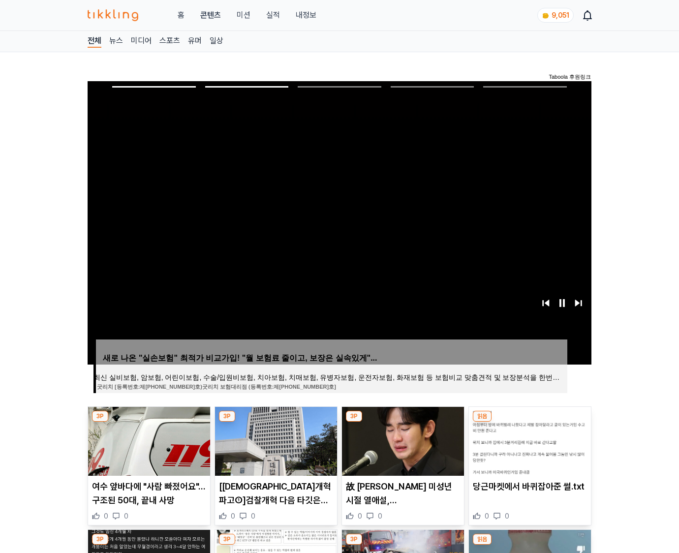
click at [529, 440] on img at bounding box center [530, 441] width 122 height 69
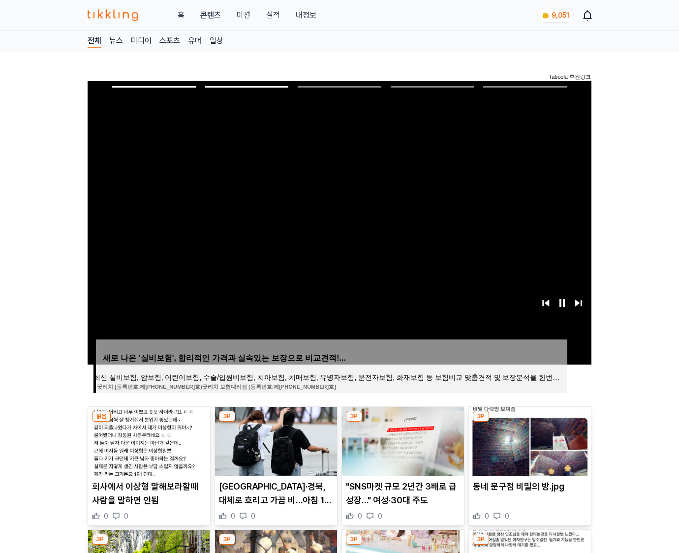
click at [529, 440] on img at bounding box center [530, 441] width 122 height 69
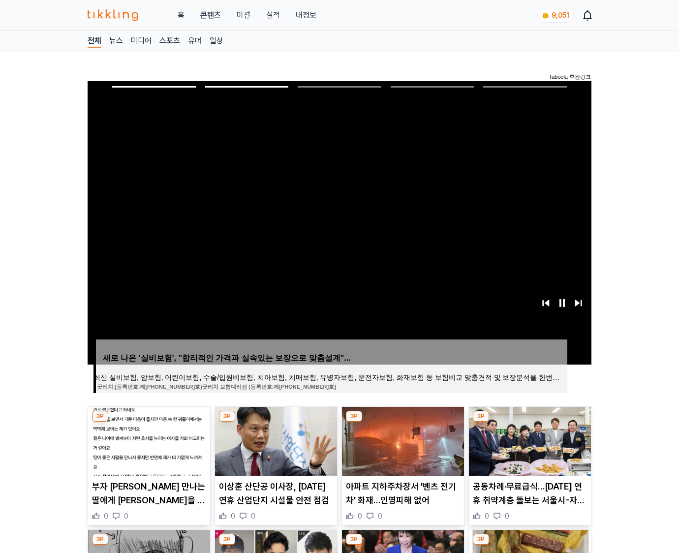
click at [529, 440] on img at bounding box center [530, 441] width 122 height 69
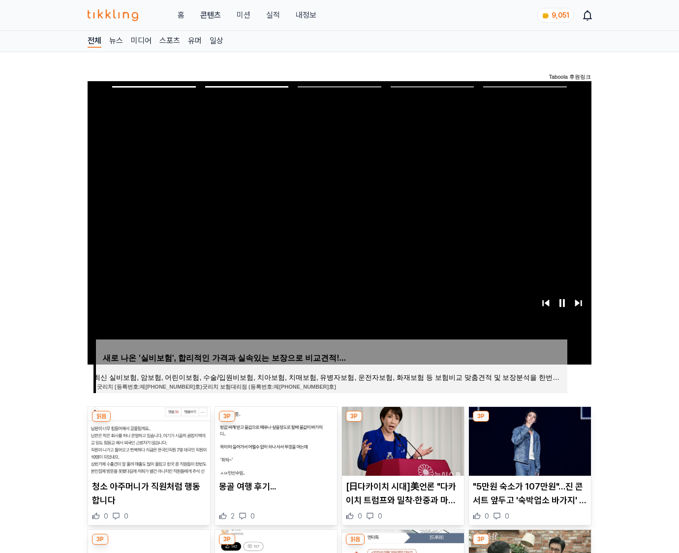
click at [529, 440] on img at bounding box center [530, 441] width 122 height 69
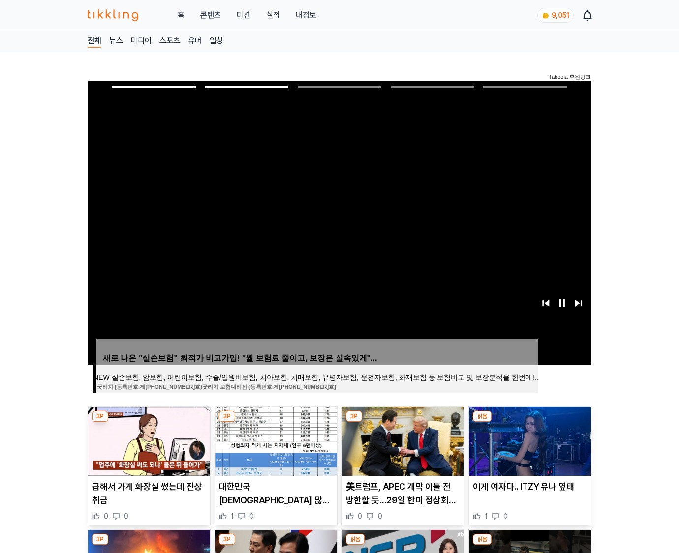
click at [529, 440] on img at bounding box center [530, 441] width 122 height 69
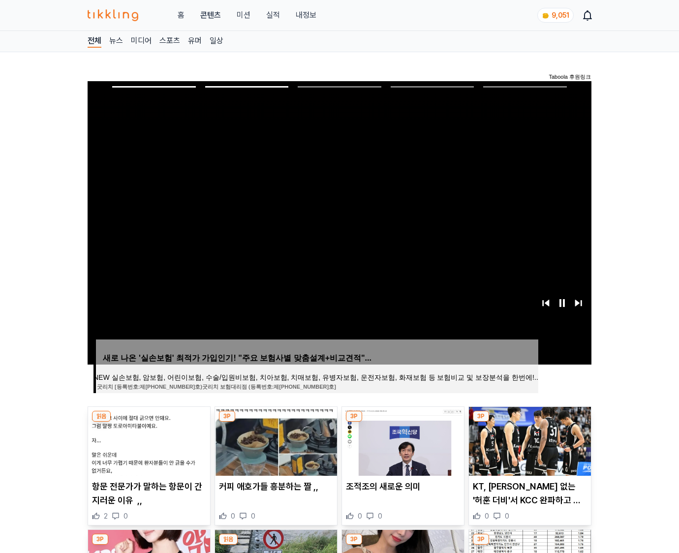
click at [529, 440] on img at bounding box center [530, 441] width 122 height 69
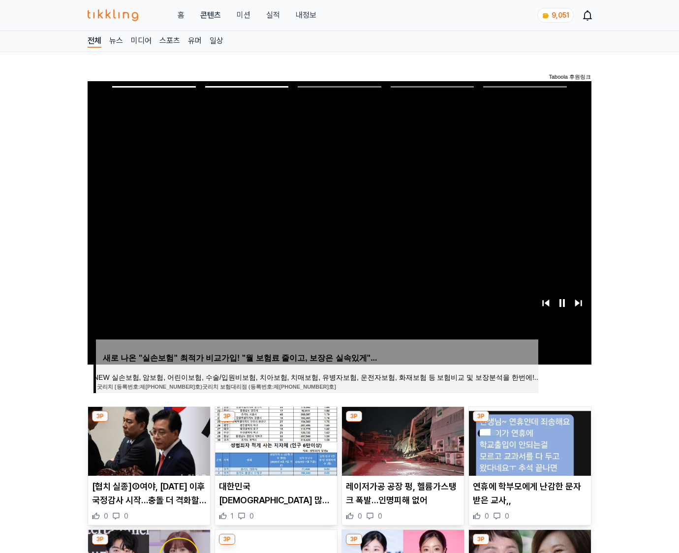
click at [529, 440] on img at bounding box center [530, 441] width 122 height 69
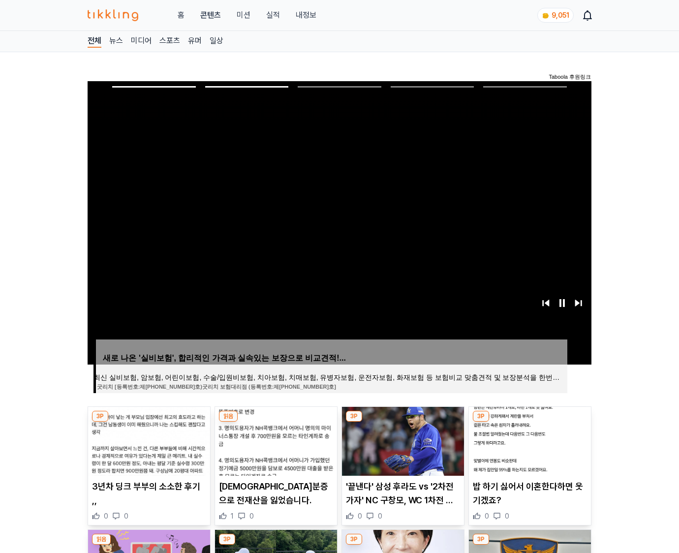
click at [529, 440] on img at bounding box center [530, 441] width 122 height 69
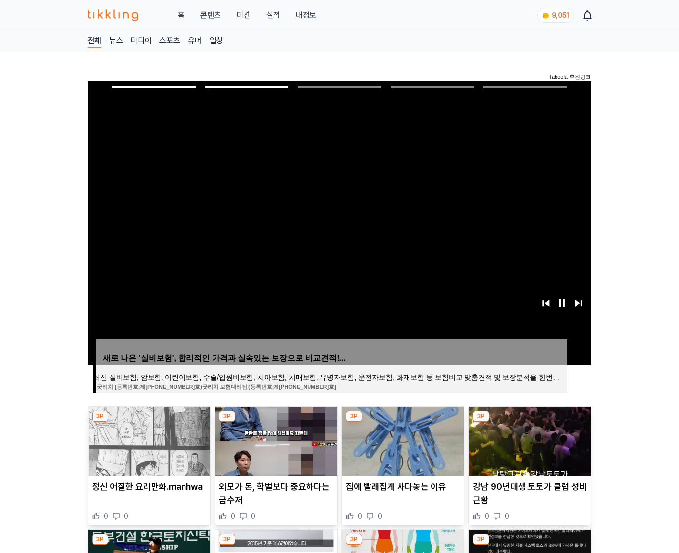
click at [529, 440] on img at bounding box center [530, 441] width 122 height 69
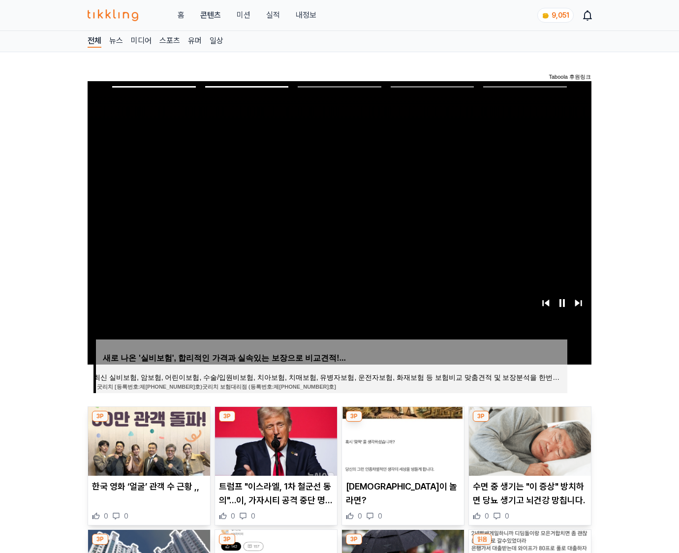
click at [529, 440] on img at bounding box center [530, 441] width 122 height 69
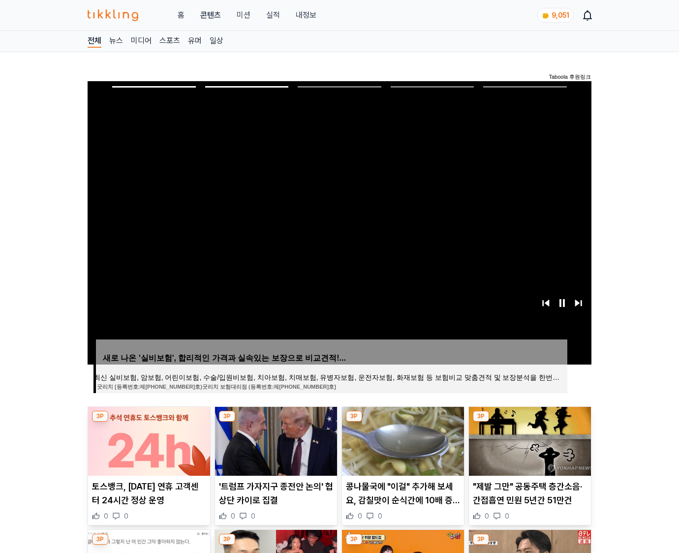
click at [529, 440] on img at bounding box center [530, 441] width 122 height 69
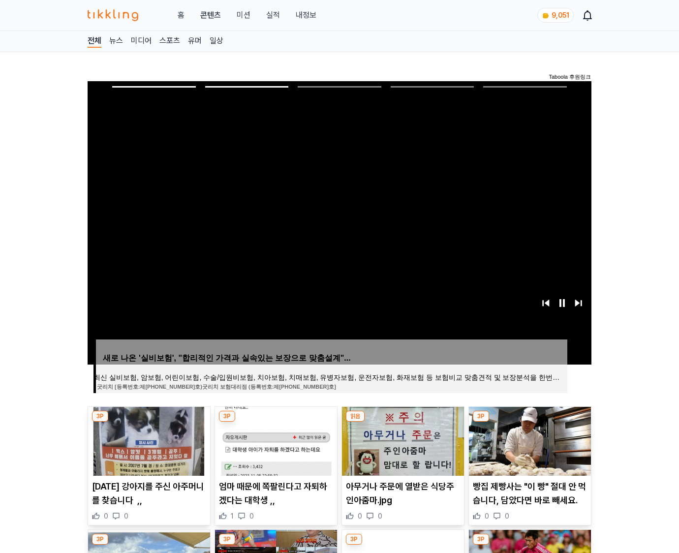
click at [529, 440] on img at bounding box center [530, 441] width 122 height 69
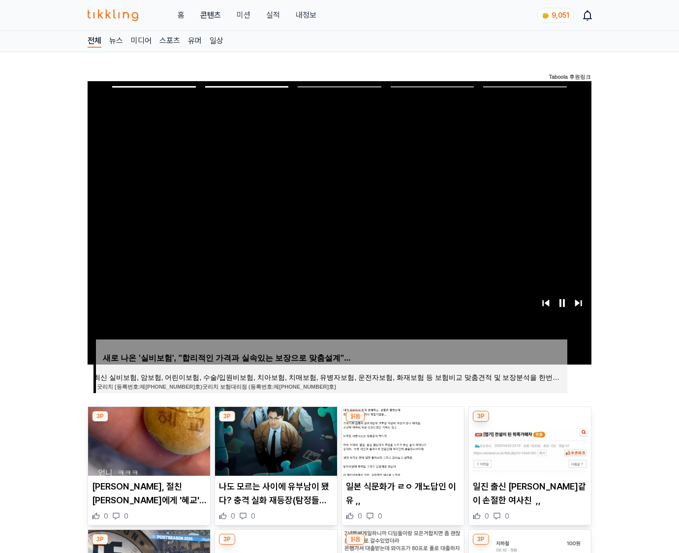
click at [529, 440] on img at bounding box center [530, 441] width 122 height 69
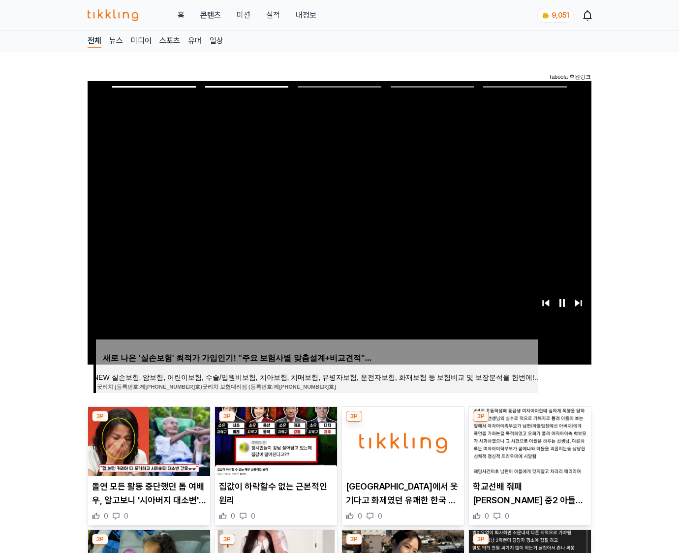
click at [529, 440] on img at bounding box center [530, 441] width 122 height 69
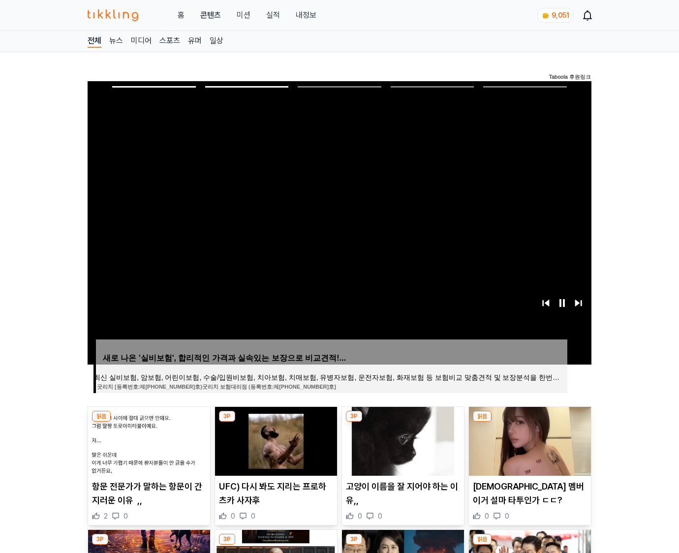
click at [529, 440] on img at bounding box center [530, 441] width 122 height 69
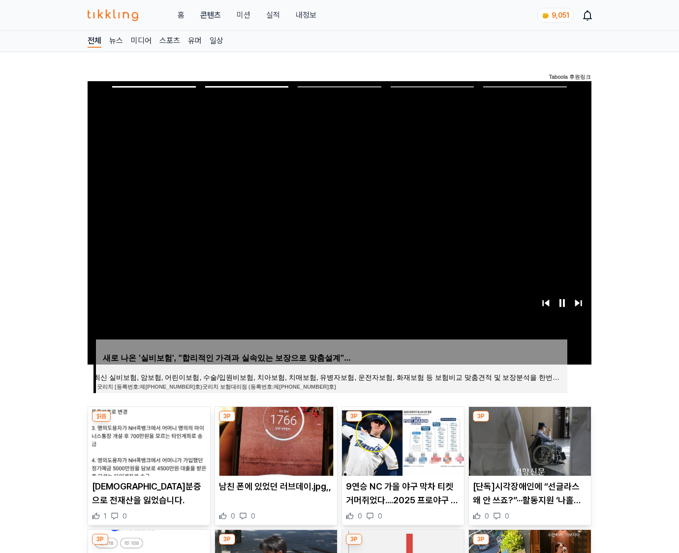
click at [529, 440] on img at bounding box center [530, 441] width 122 height 69
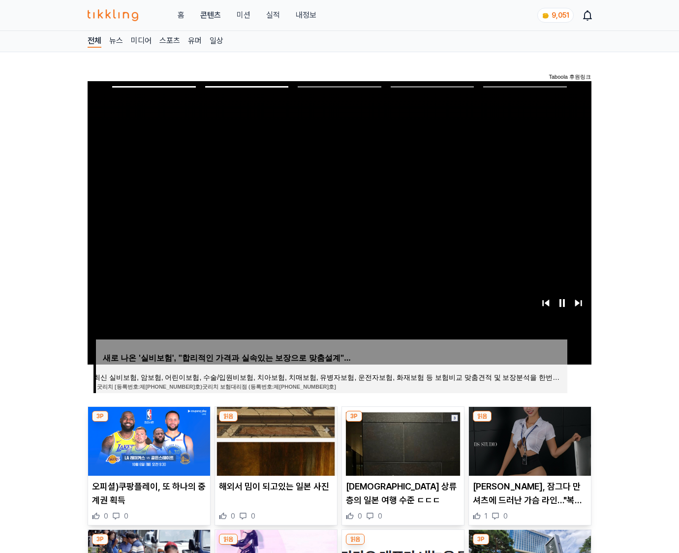
click at [529, 440] on img at bounding box center [530, 441] width 122 height 69
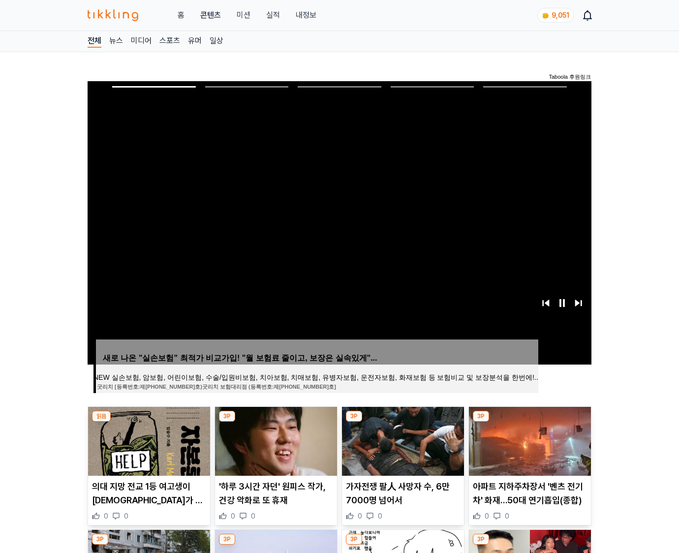
click at [529, 440] on img at bounding box center [530, 441] width 122 height 69
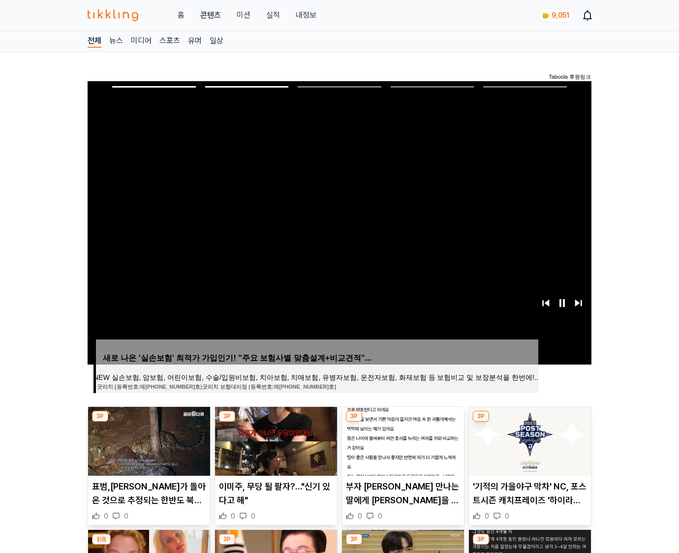
click at [529, 440] on img at bounding box center [530, 441] width 122 height 69
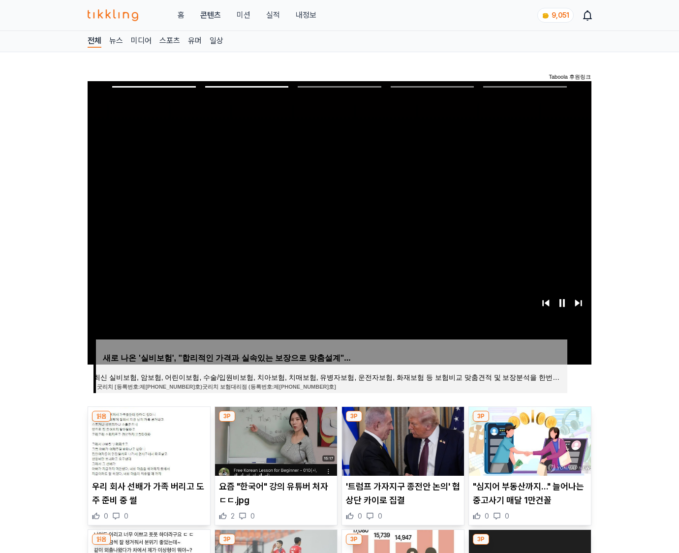
click at [529, 440] on img at bounding box center [530, 441] width 122 height 69
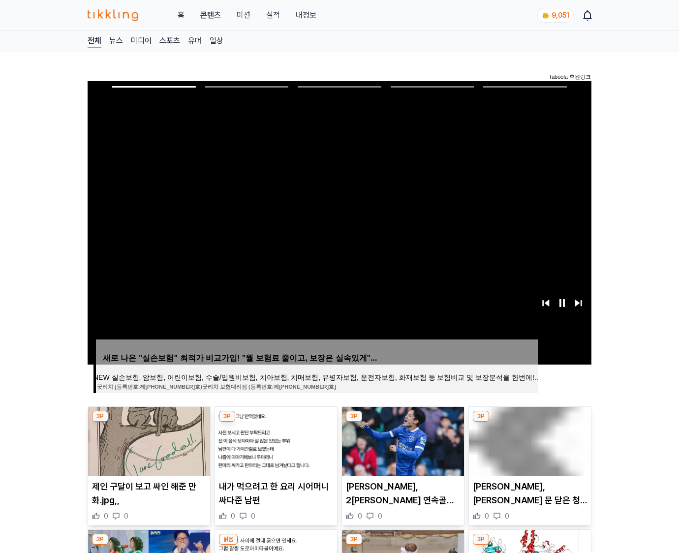
click at [529, 440] on img at bounding box center [530, 441] width 122 height 69
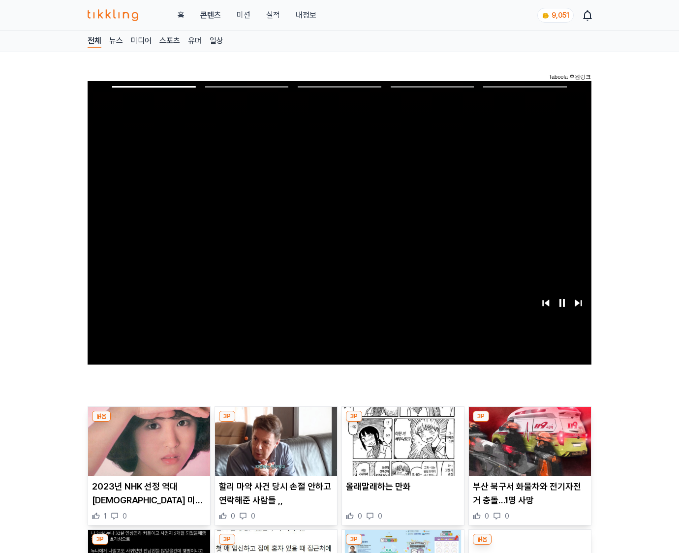
click at [529, 440] on img at bounding box center [530, 441] width 122 height 69
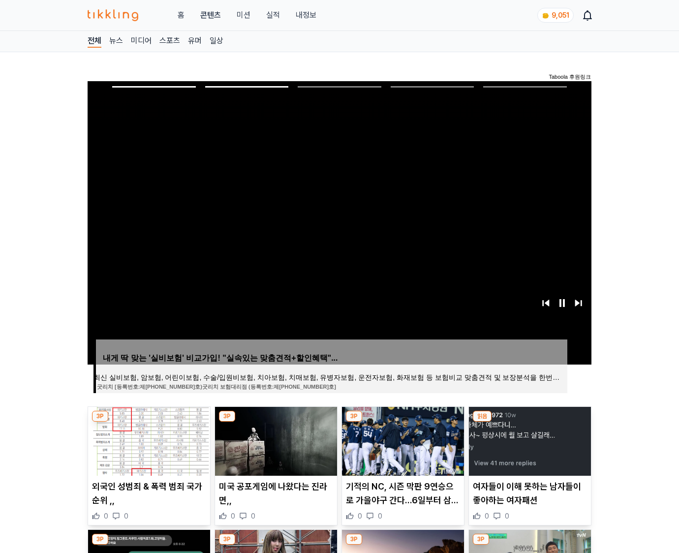
click at [529, 440] on img at bounding box center [530, 441] width 122 height 69
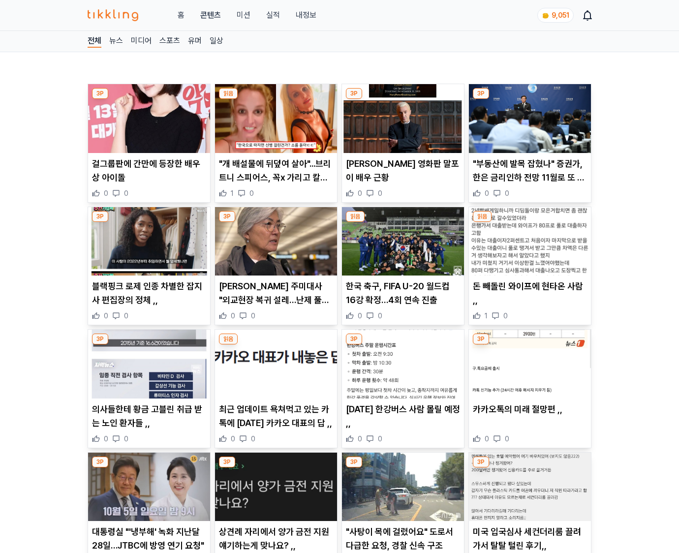
drag, startPoint x: 0, startPoint y: 0, endPoint x: 529, endPoint y: 440, distance: 687.7
click at [529, 440] on div "0 0" at bounding box center [530, 439] width 114 height 10
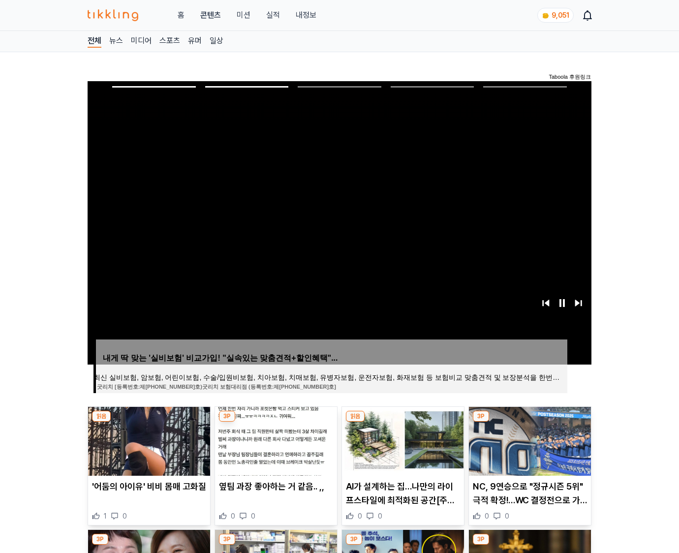
click at [529, 440] on img at bounding box center [530, 441] width 122 height 69
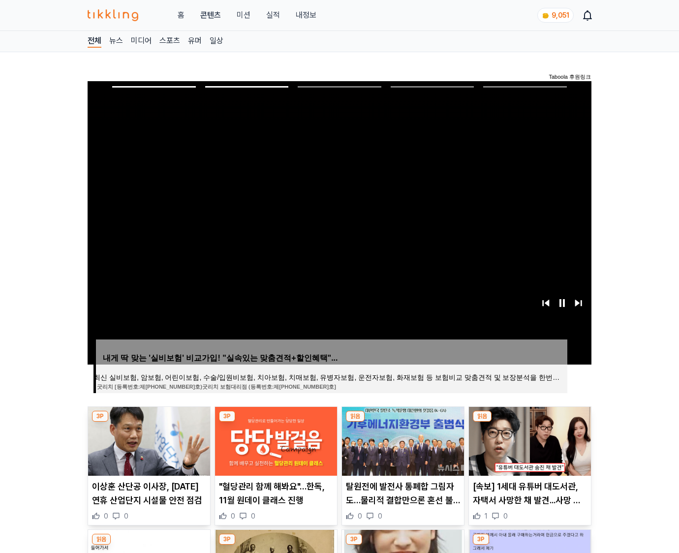
click at [529, 440] on img at bounding box center [530, 441] width 122 height 69
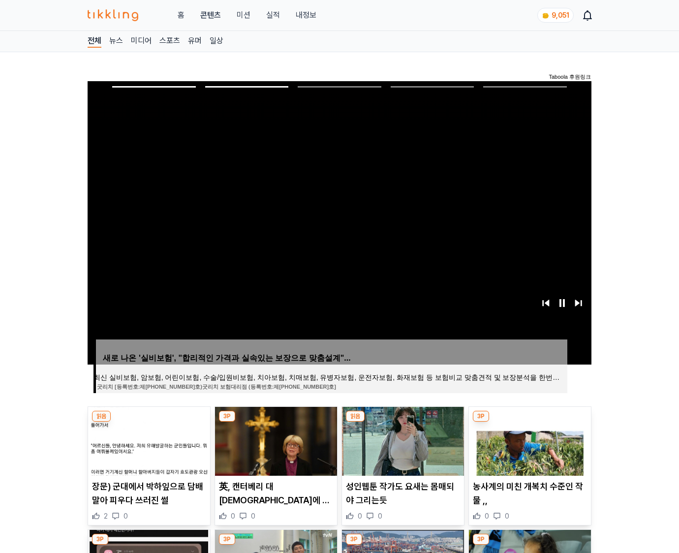
click at [529, 440] on img at bounding box center [530, 441] width 122 height 69
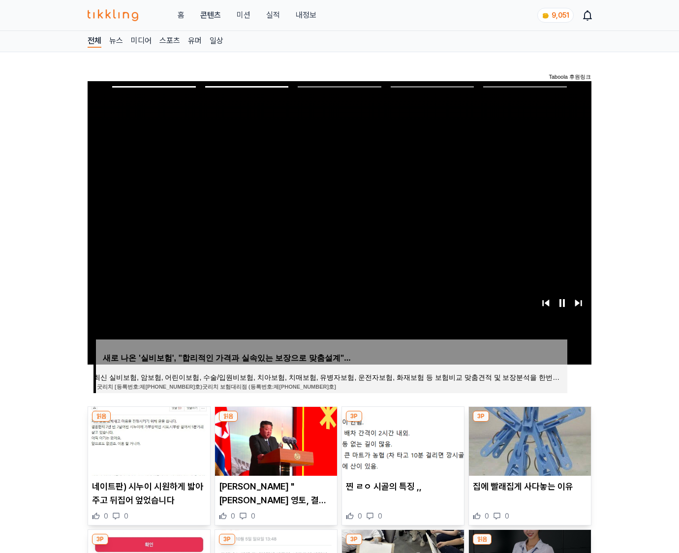
click at [529, 440] on img at bounding box center [530, 441] width 122 height 69
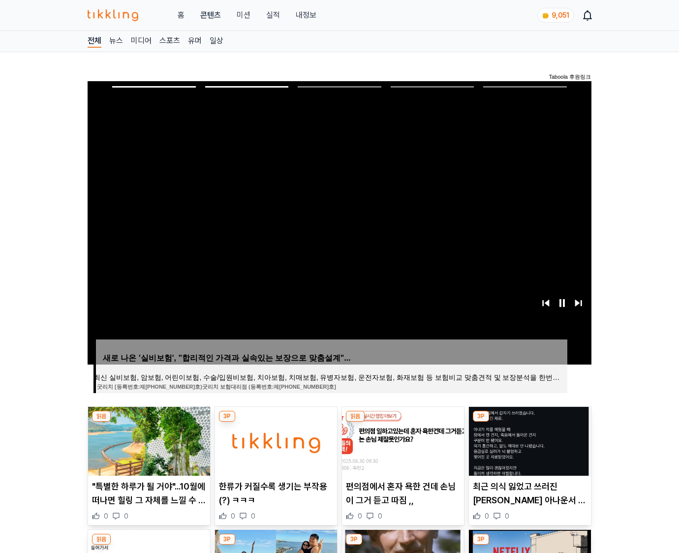
click at [529, 440] on img at bounding box center [530, 441] width 122 height 69
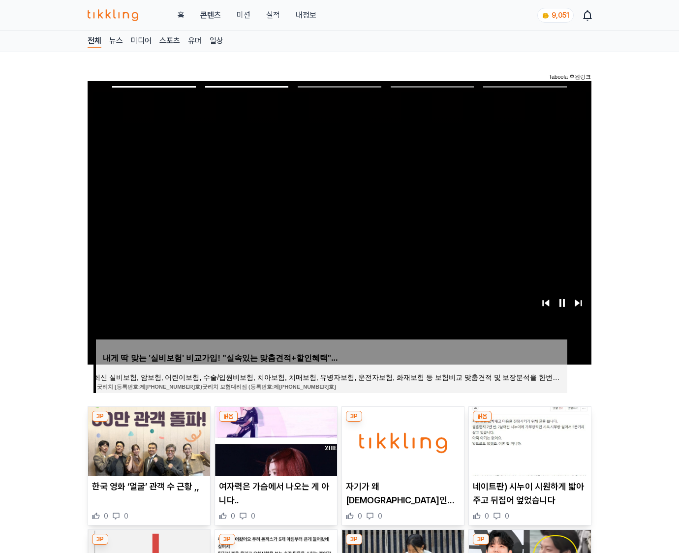
click at [529, 440] on img at bounding box center [530, 441] width 122 height 69
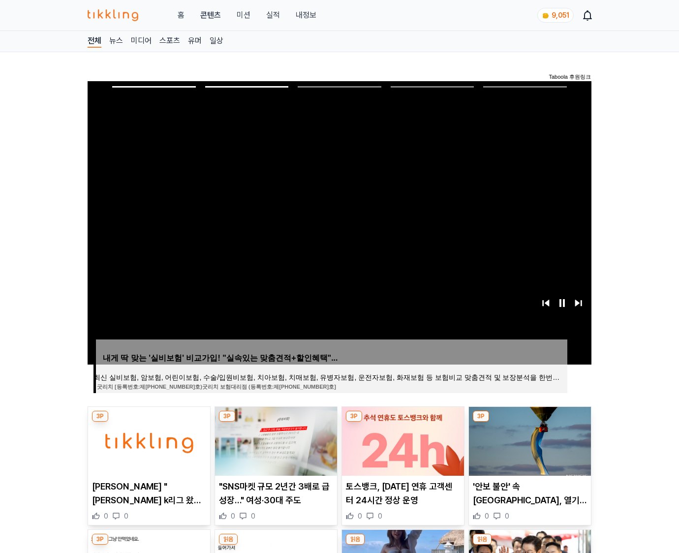
click at [529, 440] on img at bounding box center [530, 441] width 122 height 69
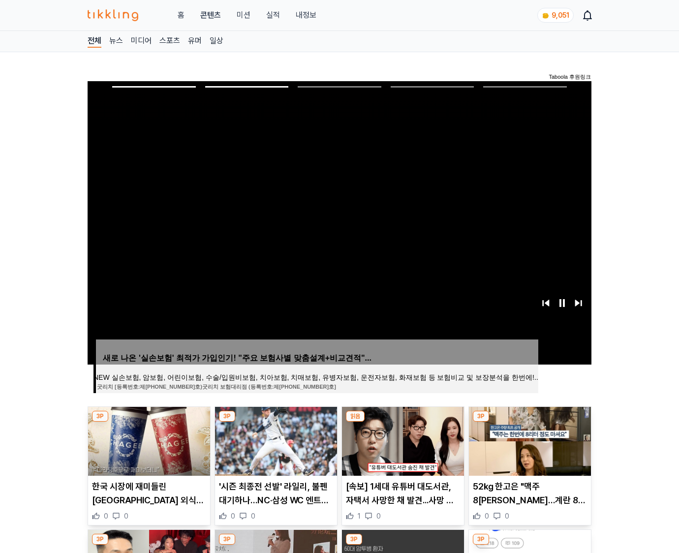
click at [529, 440] on img at bounding box center [530, 441] width 122 height 69
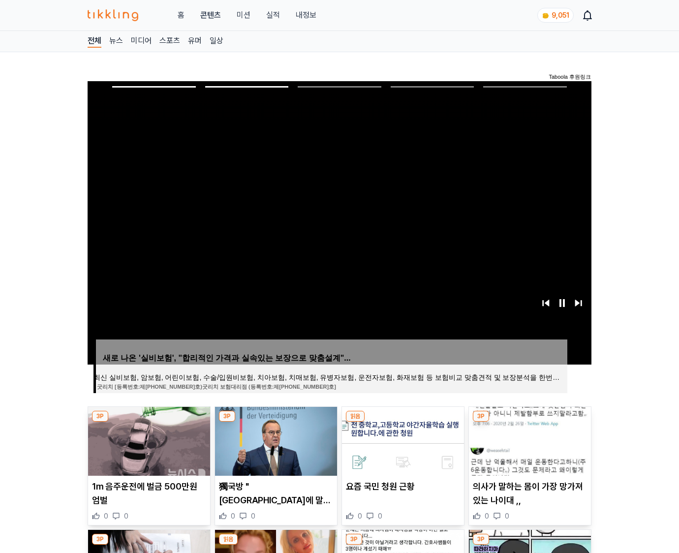
click at [529, 440] on img at bounding box center [530, 441] width 122 height 69
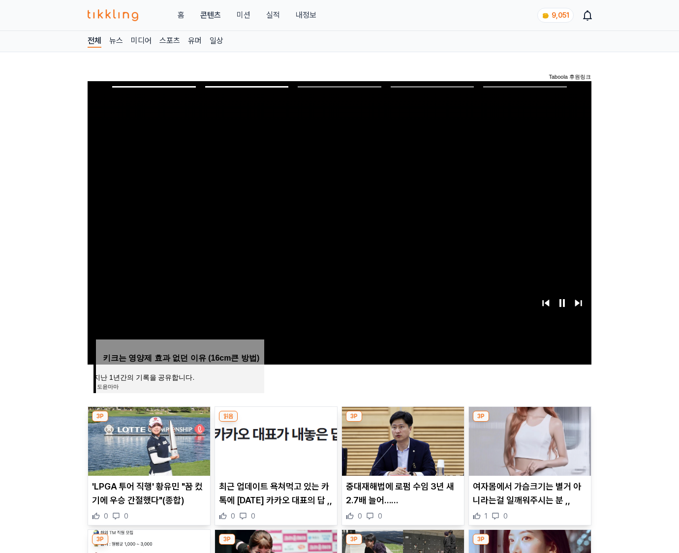
click at [529, 440] on img at bounding box center [530, 441] width 122 height 69
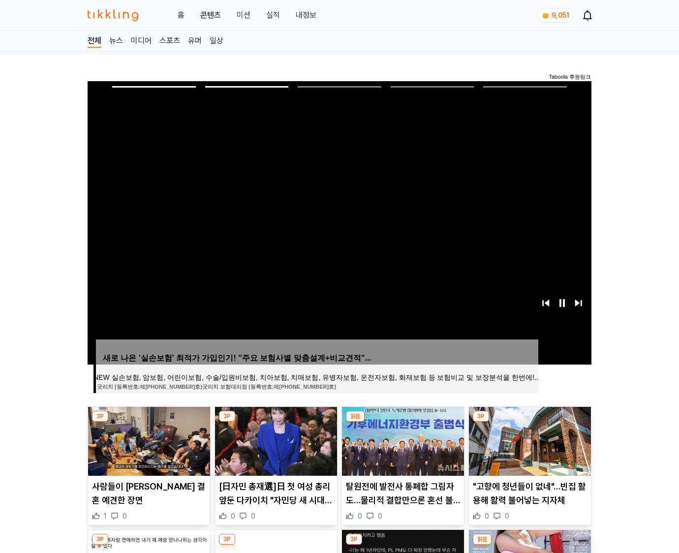
click at [529, 440] on img at bounding box center [530, 441] width 122 height 69
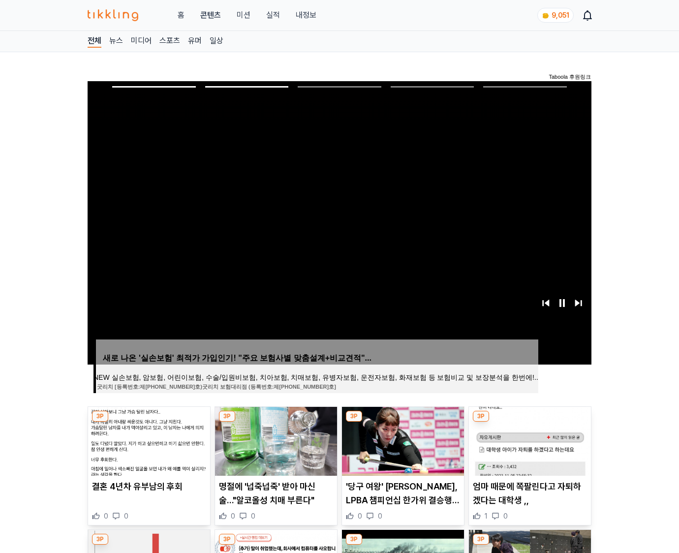
click at [529, 440] on img at bounding box center [530, 441] width 122 height 69
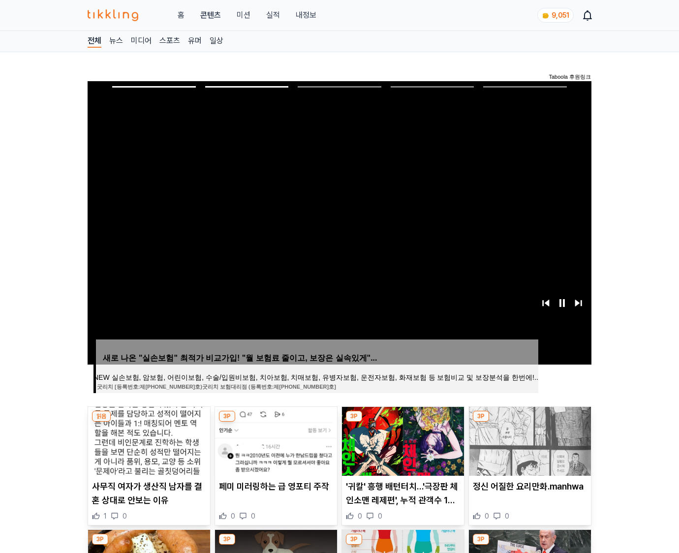
click at [529, 440] on img at bounding box center [530, 441] width 122 height 69
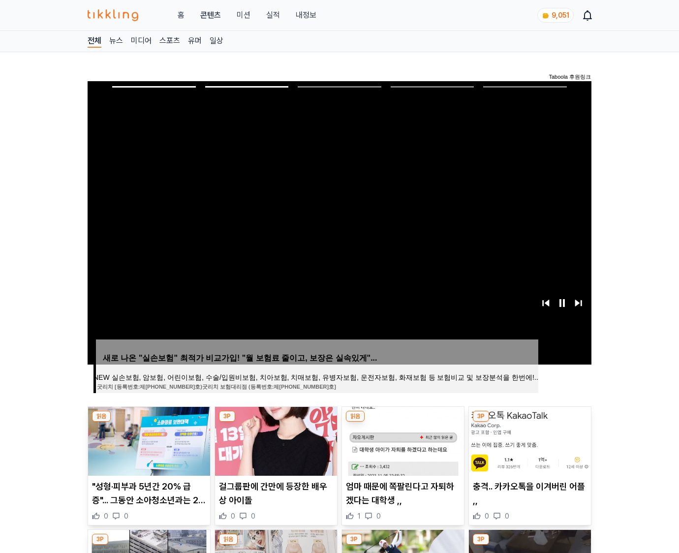
click at [529, 440] on img at bounding box center [530, 441] width 122 height 69
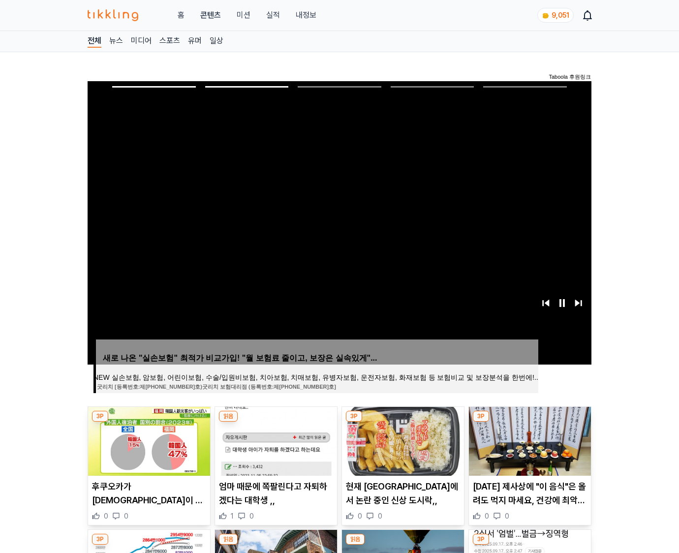
click at [529, 440] on img at bounding box center [530, 441] width 122 height 69
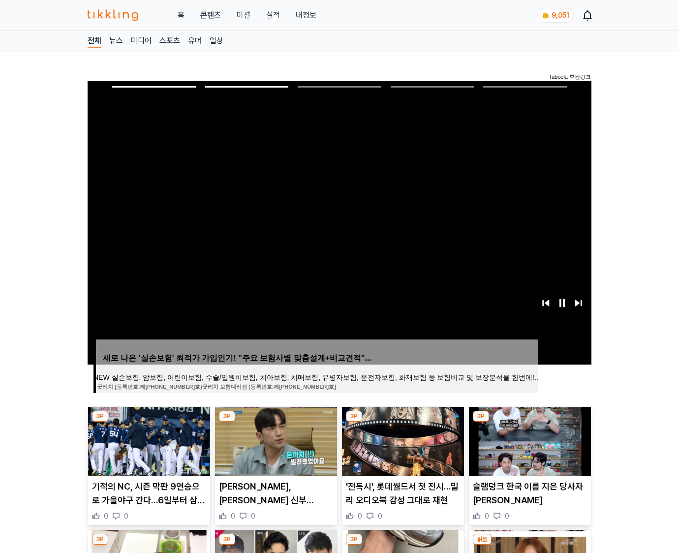
click at [529, 440] on img at bounding box center [530, 441] width 122 height 69
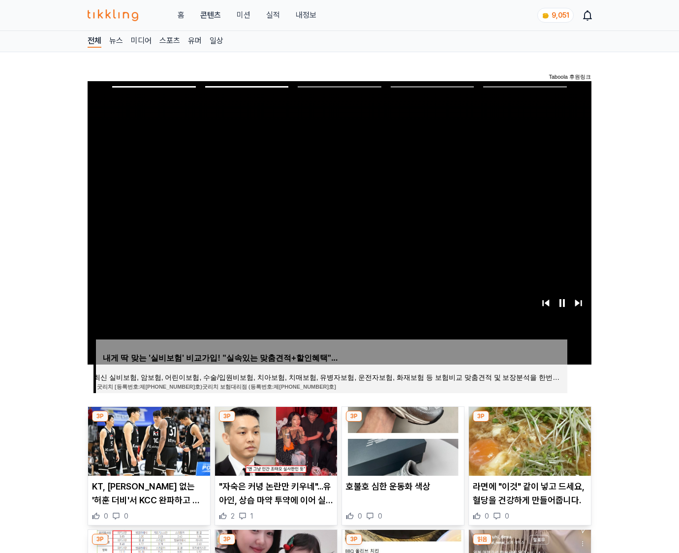
click at [529, 440] on img at bounding box center [530, 441] width 122 height 69
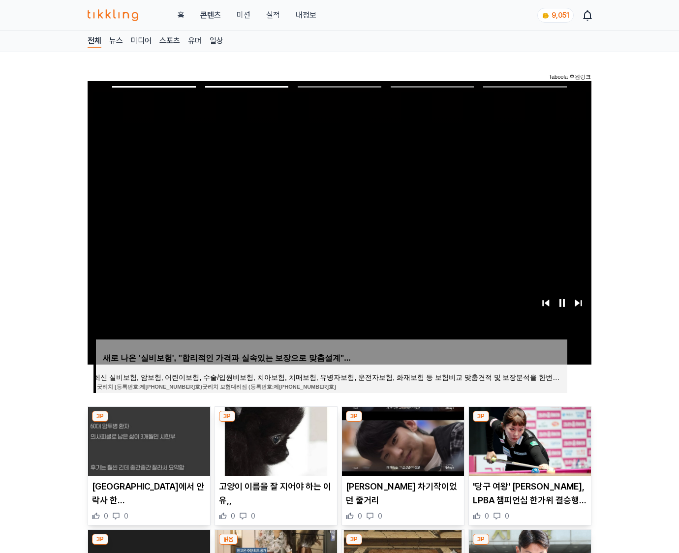
click at [529, 440] on img at bounding box center [530, 441] width 122 height 69
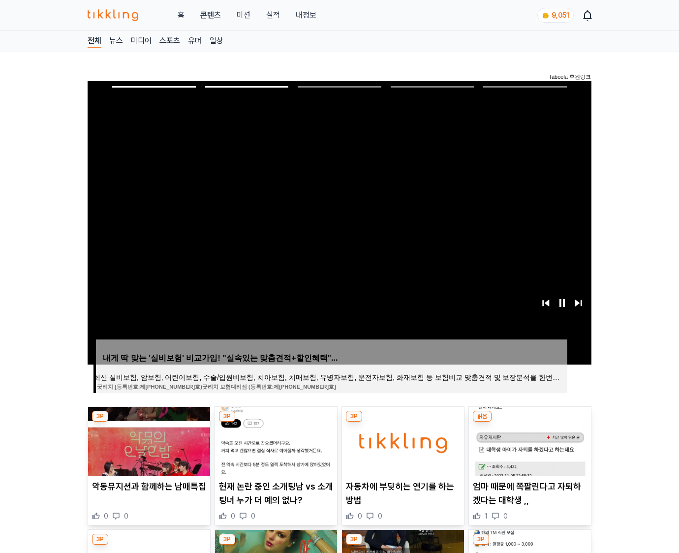
click at [529, 440] on img at bounding box center [530, 441] width 122 height 69
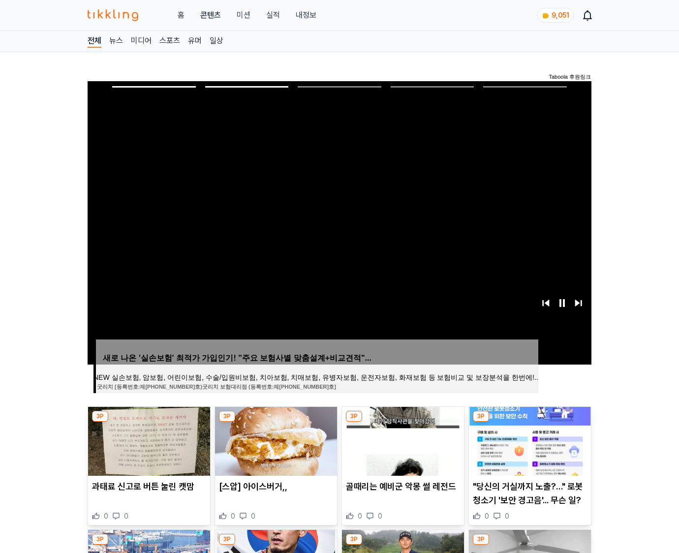
click at [529, 440] on img at bounding box center [530, 441] width 122 height 69
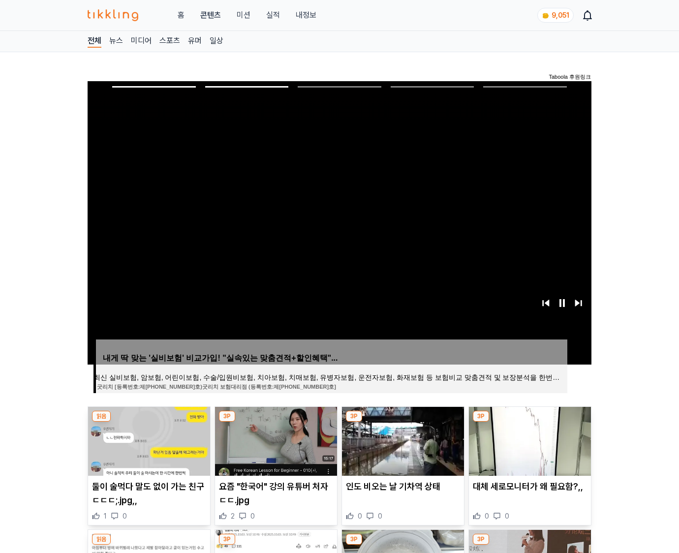
click at [529, 440] on img at bounding box center [530, 441] width 122 height 69
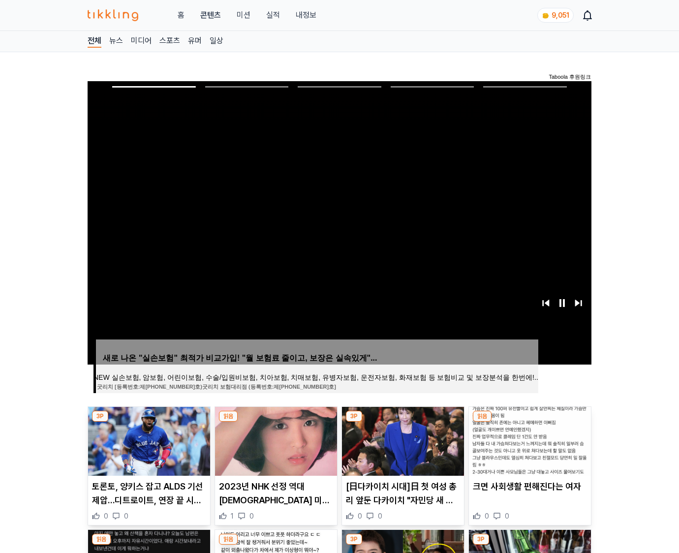
click at [529, 440] on img at bounding box center [530, 441] width 122 height 69
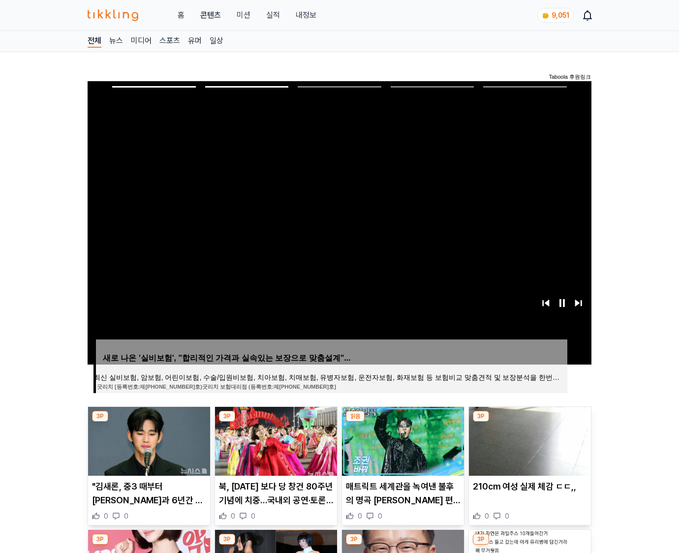
click at [529, 440] on img at bounding box center [530, 441] width 122 height 69
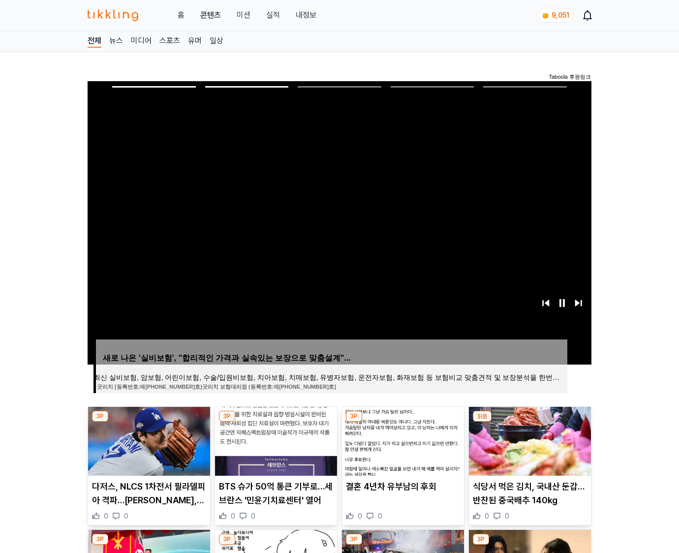
click at [529, 440] on img at bounding box center [530, 441] width 122 height 69
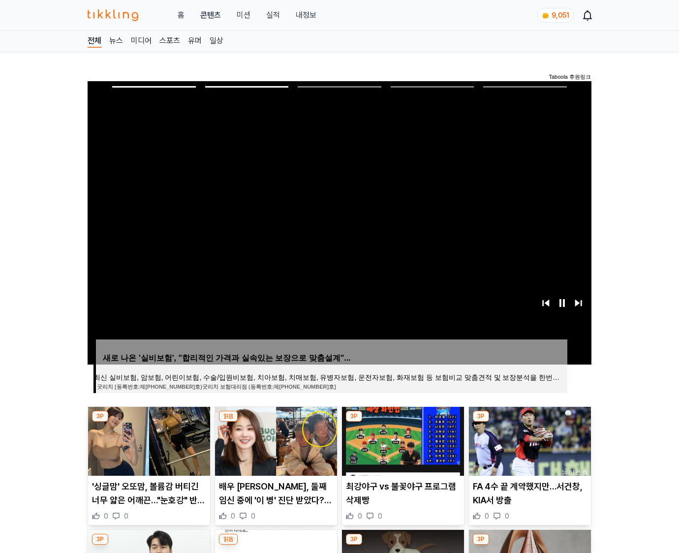
click at [529, 440] on img at bounding box center [530, 441] width 122 height 69
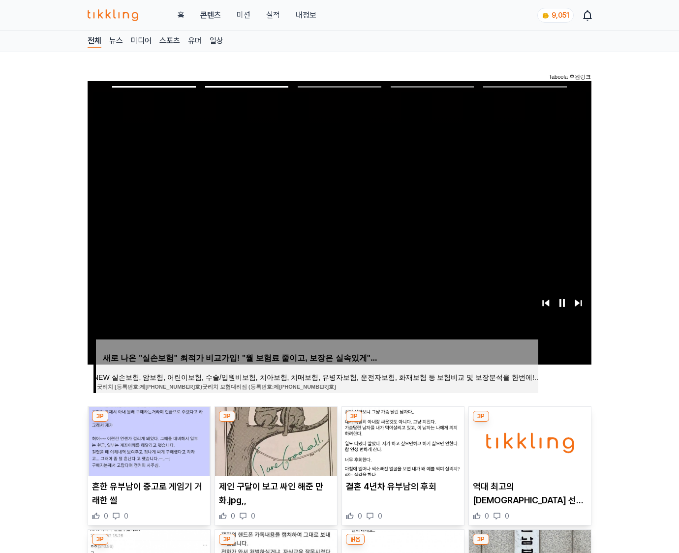
click at [529, 440] on img at bounding box center [530, 441] width 122 height 69
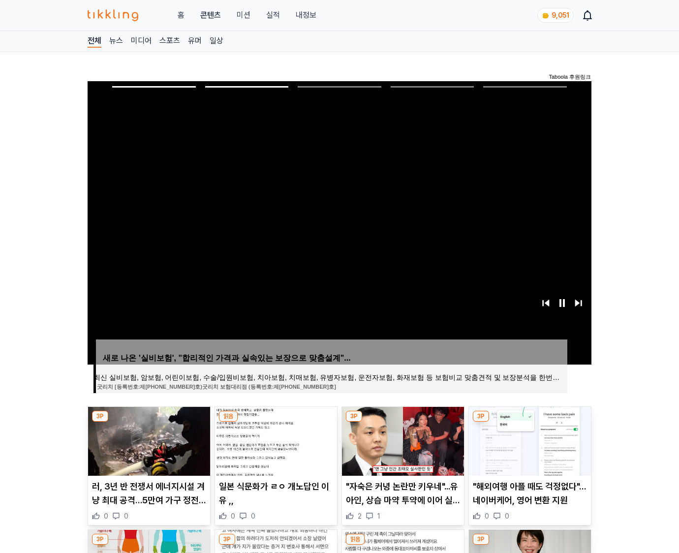
click at [529, 440] on img at bounding box center [530, 441] width 122 height 69
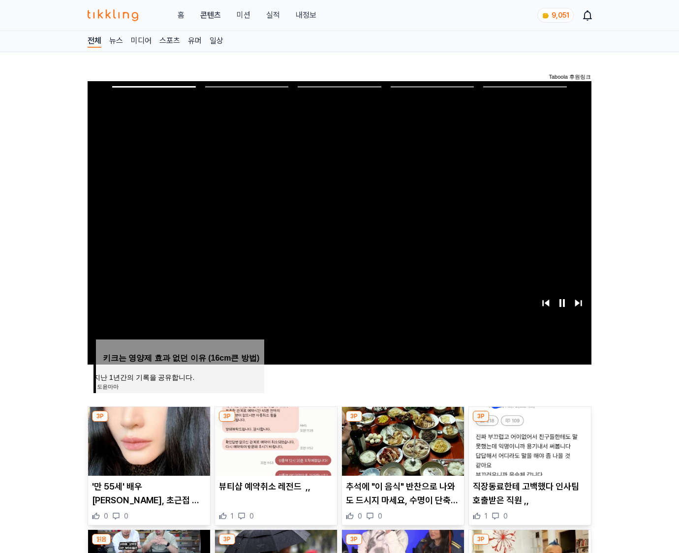
click at [529, 440] on img at bounding box center [530, 441] width 122 height 69
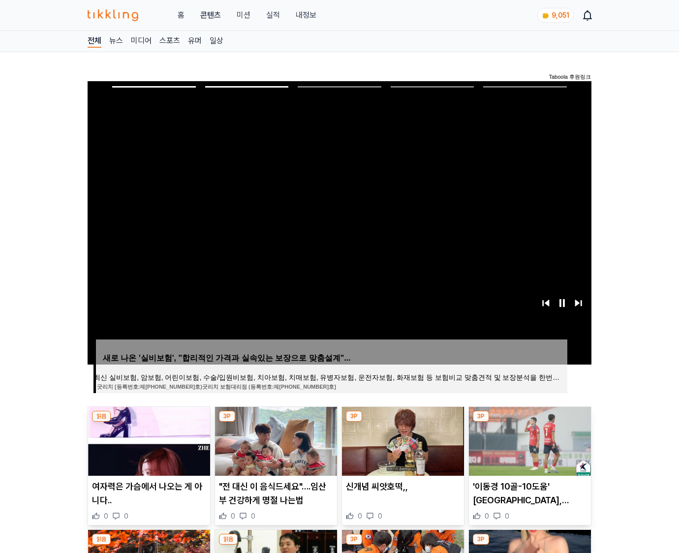
click at [529, 440] on img at bounding box center [530, 441] width 122 height 69
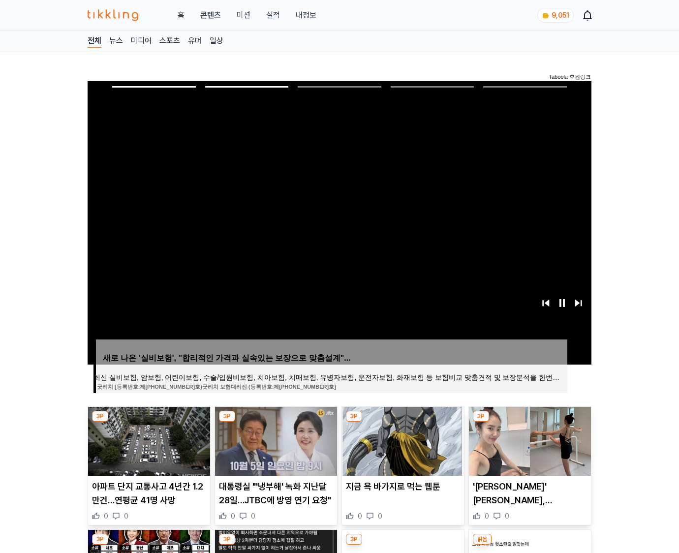
click at [529, 440] on img at bounding box center [530, 441] width 122 height 69
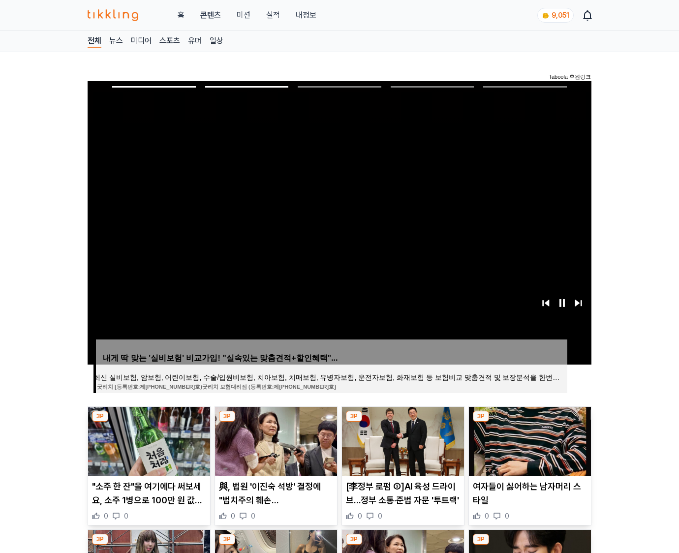
click at [529, 440] on img at bounding box center [530, 441] width 122 height 69
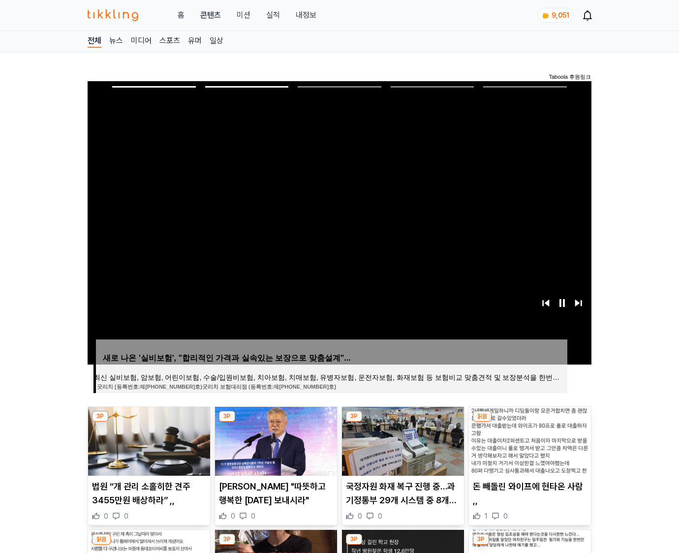
click at [529, 440] on img at bounding box center [530, 441] width 122 height 69
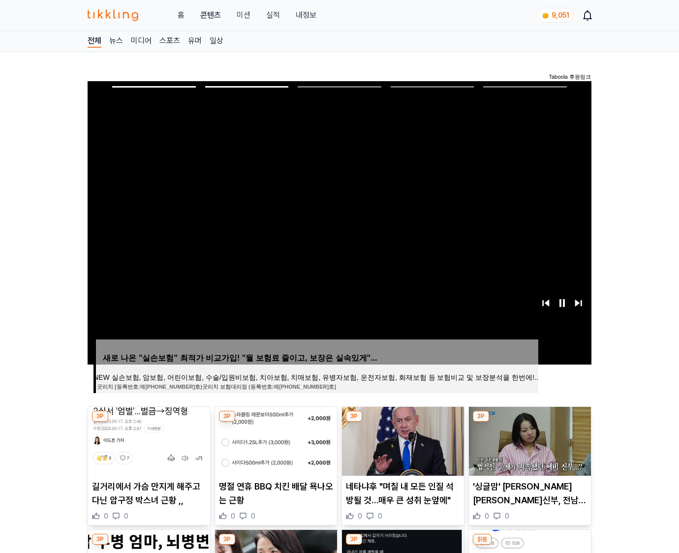
click at [529, 440] on img at bounding box center [530, 441] width 122 height 69
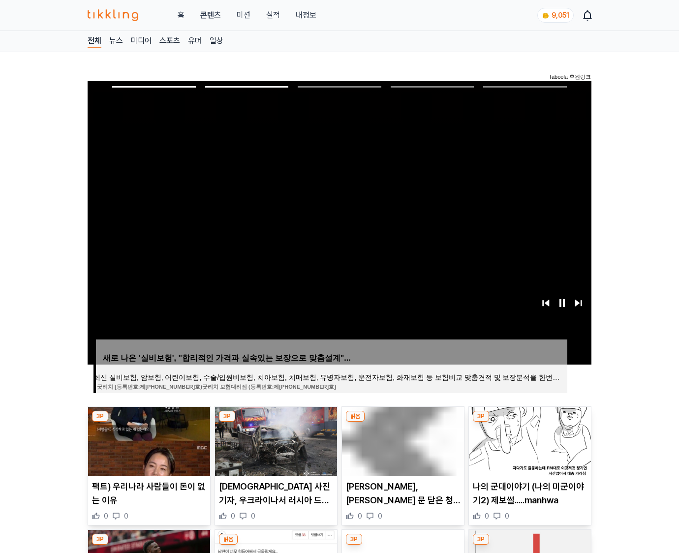
click at [529, 440] on img at bounding box center [530, 441] width 122 height 69
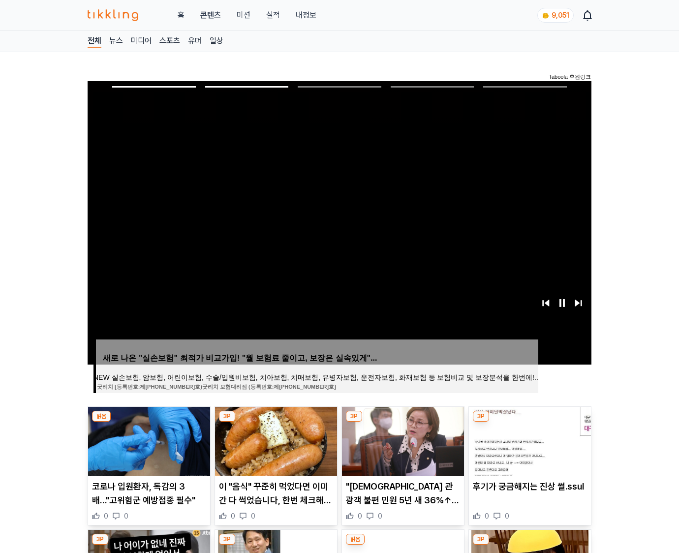
click at [529, 440] on img at bounding box center [530, 441] width 122 height 69
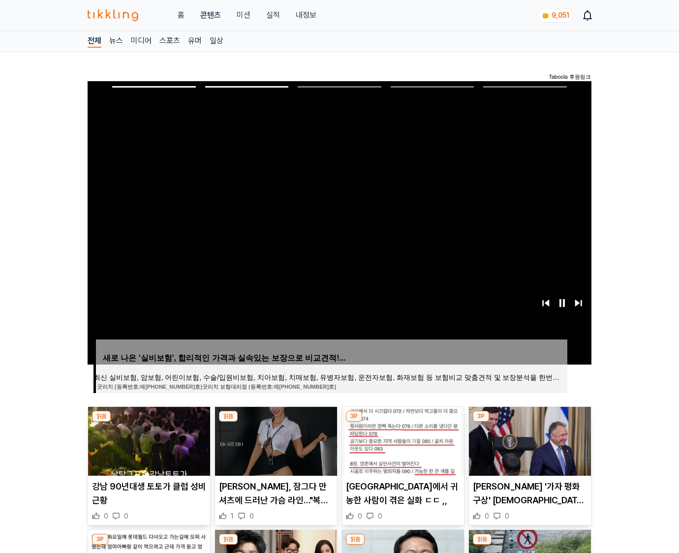
click at [529, 440] on img at bounding box center [530, 441] width 122 height 69
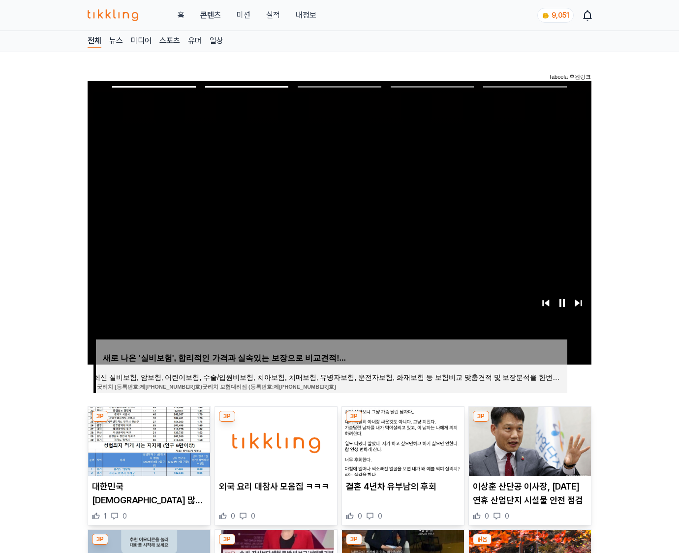
click at [529, 440] on img at bounding box center [530, 441] width 122 height 69
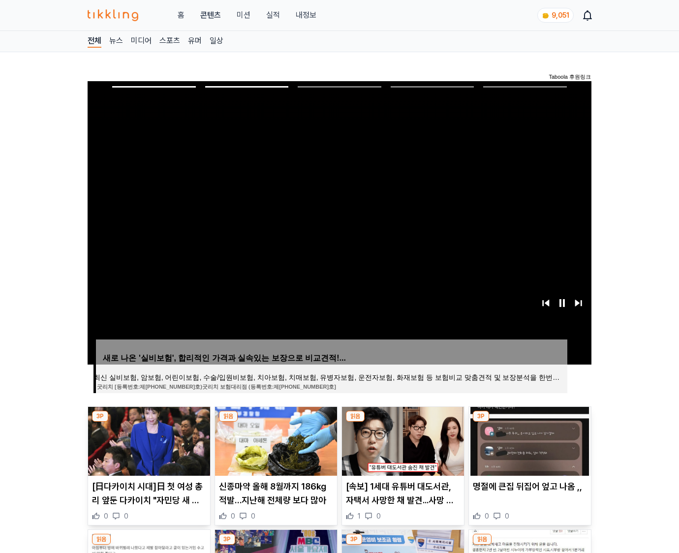
click at [529, 440] on img at bounding box center [530, 441] width 122 height 69
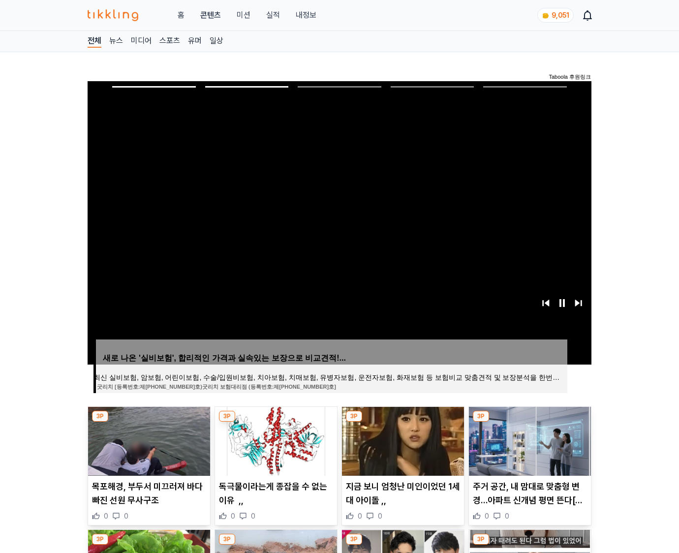
click at [529, 440] on img at bounding box center [530, 441] width 122 height 69
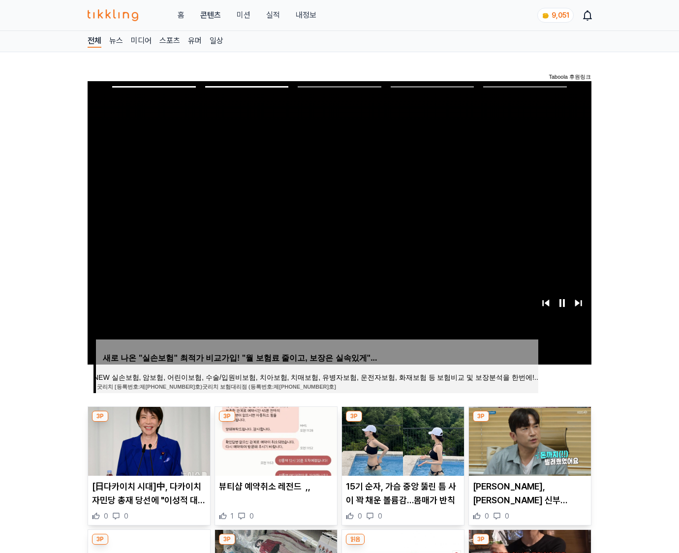
click at [529, 440] on img at bounding box center [530, 441] width 122 height 69
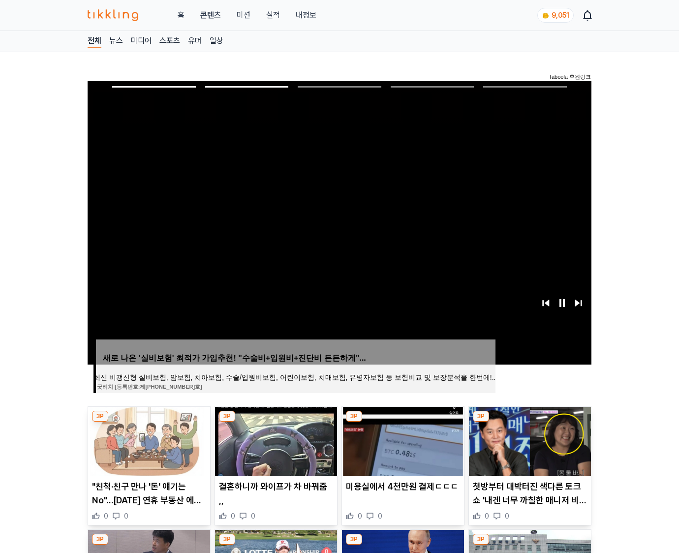
click at [529, 440] on img at bounding box center [530, 441] width 122 height 69
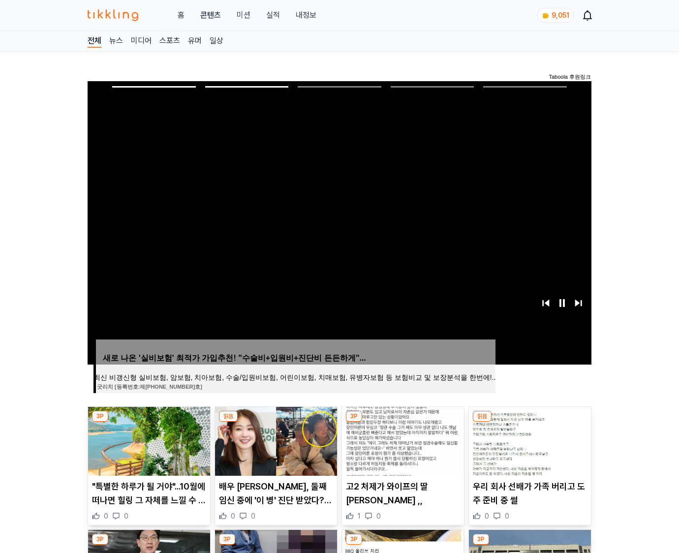
click at [529, 440] on img at bounding box center [530, 441] width 122 height 69
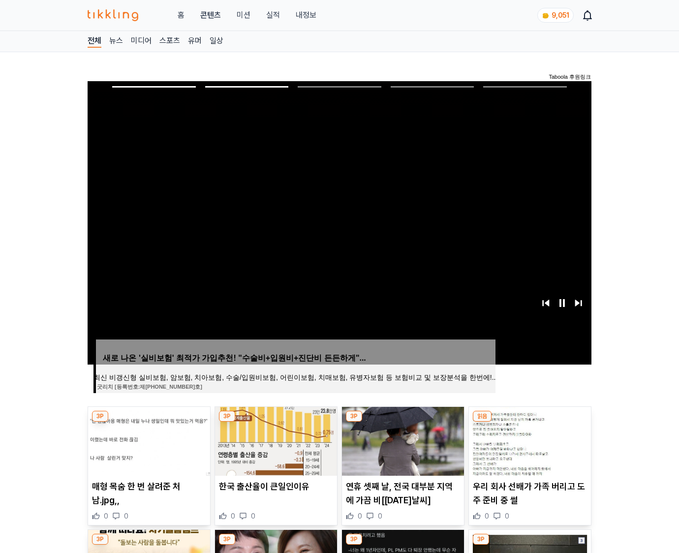
click at [529, 440] on img at bounding box center [530, 441] width 122 height 69
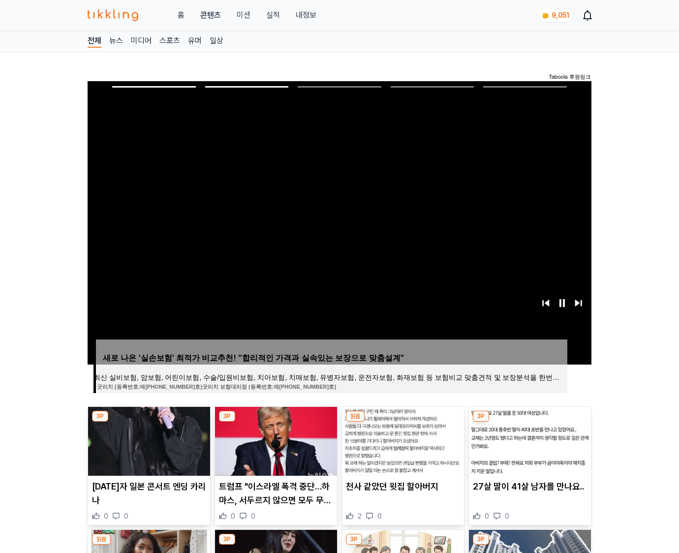
click at [529, 440] on img at bounding box center [530, 441] width 122 height 69
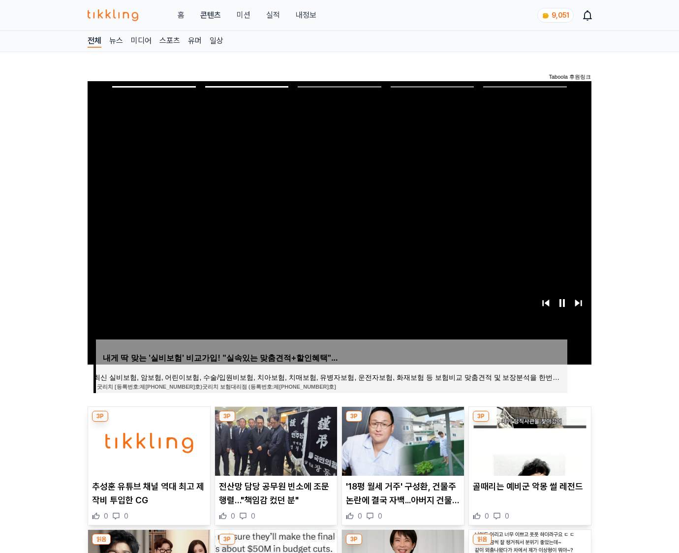
click at [529, 440] on img at bounding box center [530, 441] width 122 height 69
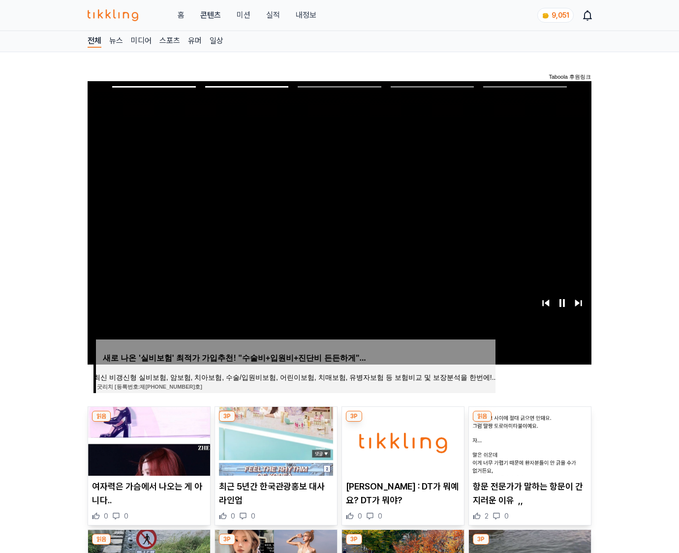
click at [529, 440] on img at bounding box center [530, 441] width 122 height 69
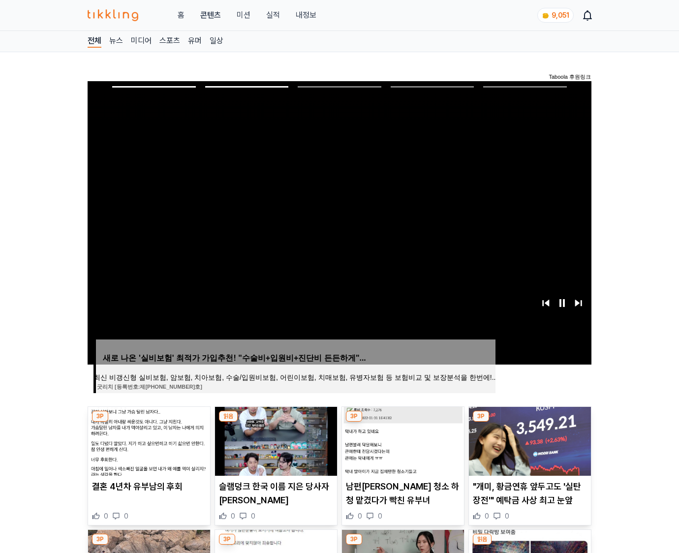
click at [529, 440] on img at bounding box center [530, 441] width 122 height 69
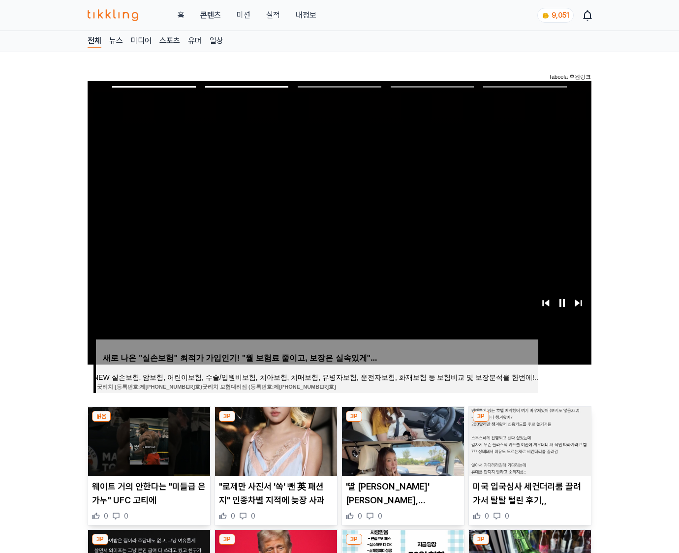
click at [529, 440] on img at bounding box center [530, 441] width 122 height 69
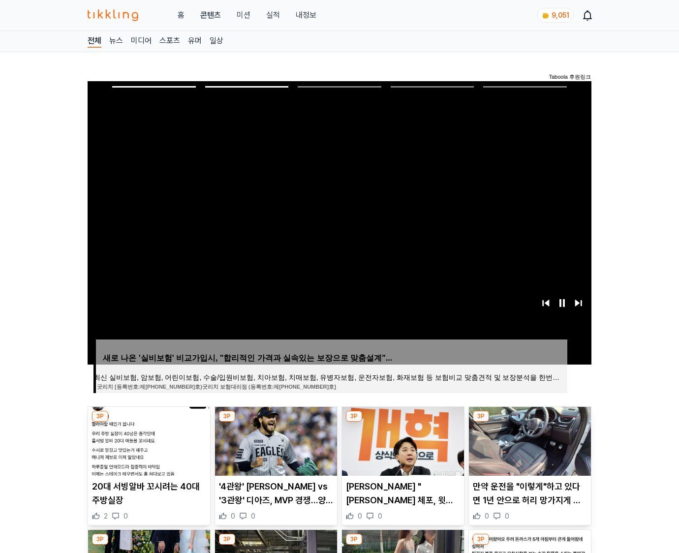
click at [529, 440] on img at bounding box center [530, 441] width 122 height 69
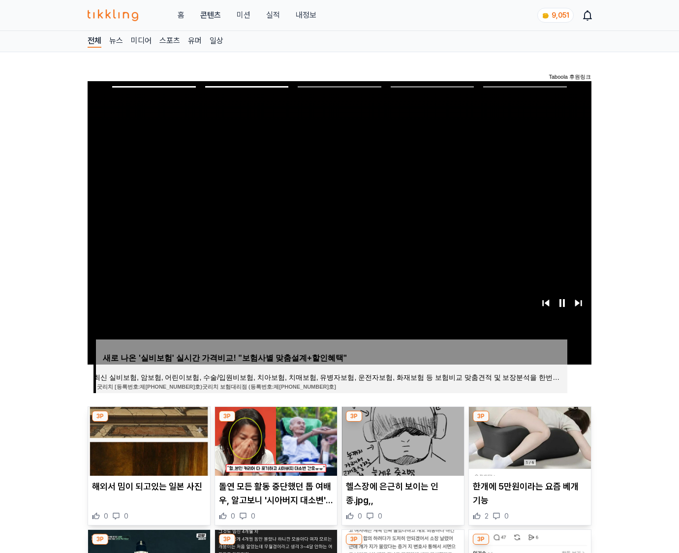
click at [529, 440] on img at bounding box center [530, 441] width 122 height 69
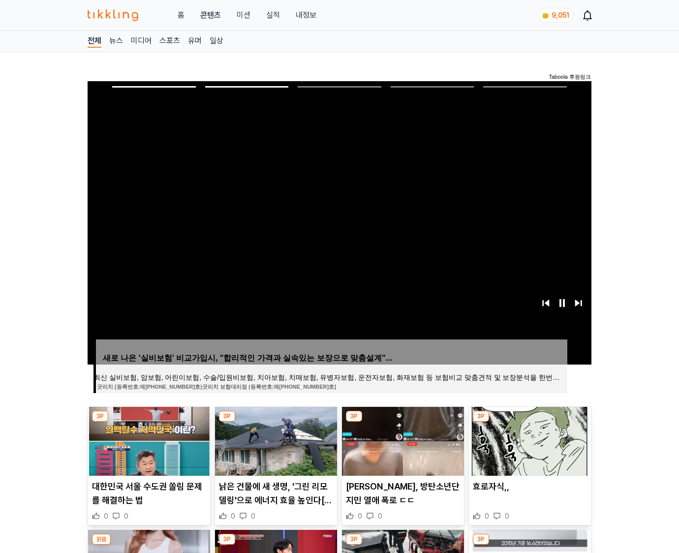
click at [529, 440] on img at bounding box center [530, 441] width 122 height 69
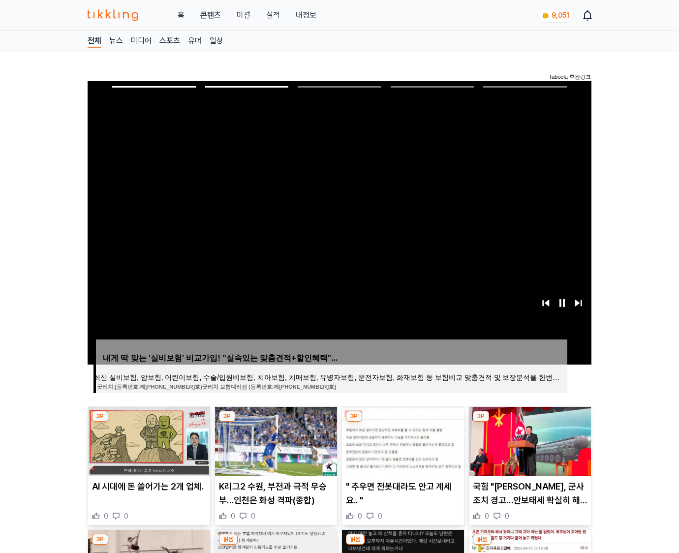
click at [529, 440] on img at bounding box center [530, 441] width 122 height 69
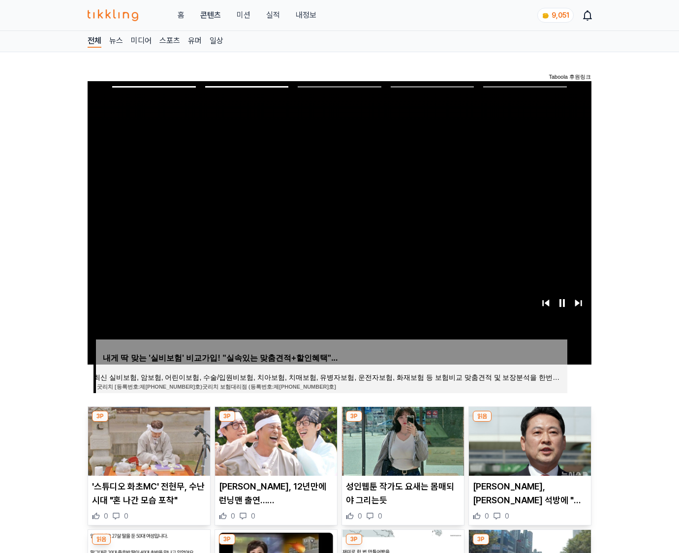
click at [529, 440] on img at bounding box center [530, 441] width 122 height 69
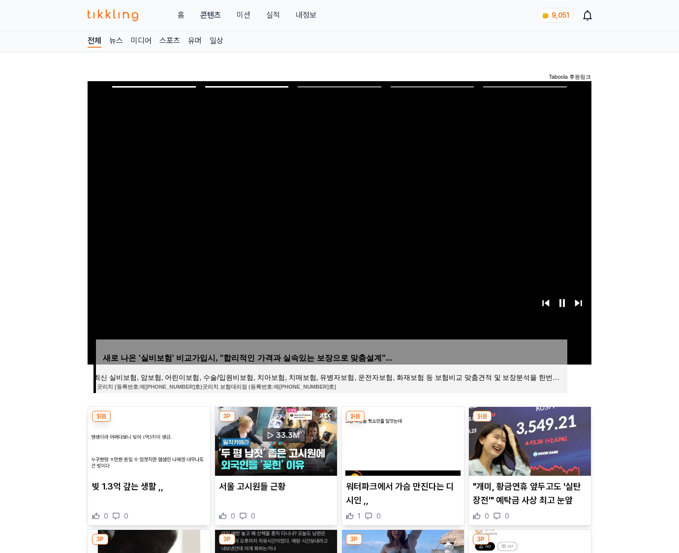
click at [529, 440] on img at bounding box center [530, 441] width 122 height 69
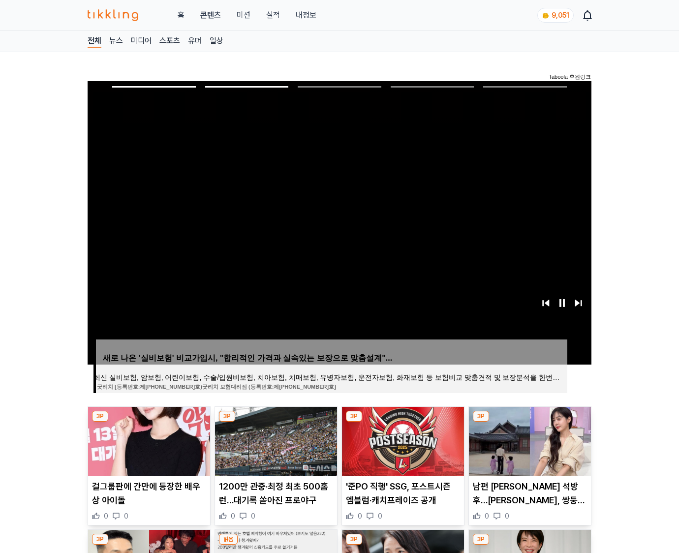
click at [529, 440] on img at bounding box center [530, 441] width 122 height 69
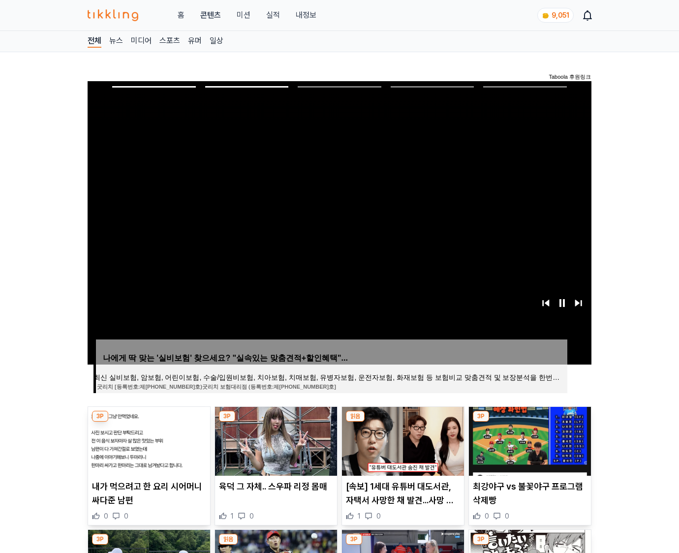
click at [529, 440] on img at bounding box center [530, 441] width 122 height 69
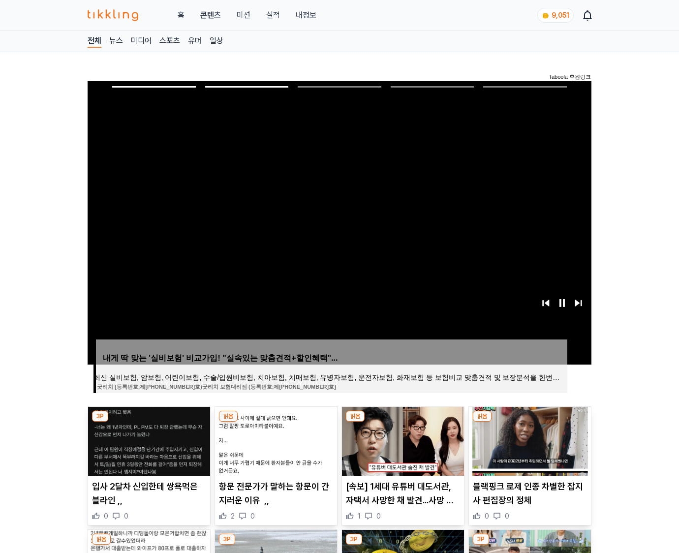
click at [529, 440] on img at bounding box center [530, 441] width 122 height 69
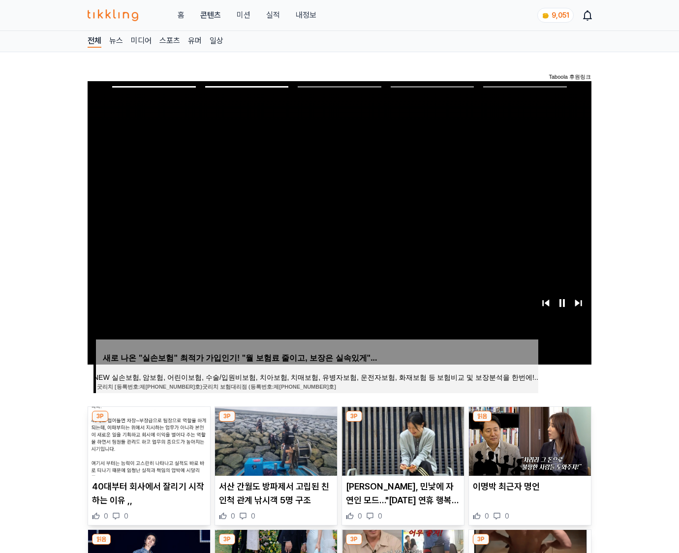
click at [529, 440] on img at bounding box center [530, 441] width 122 height 69
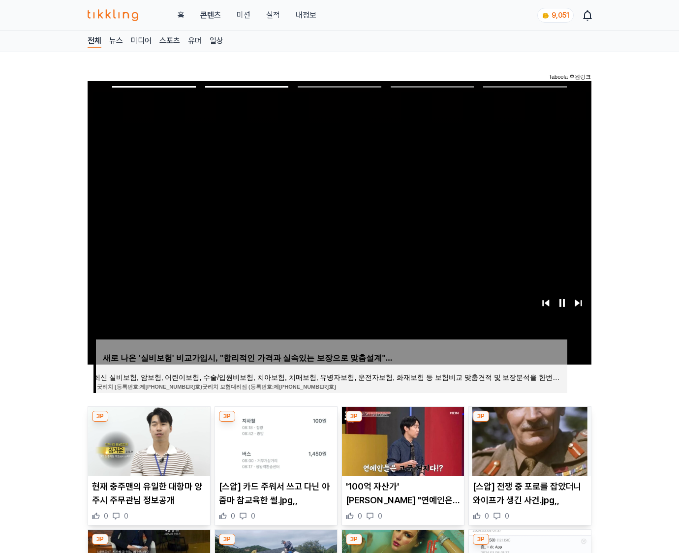
click at [529, 440] on img at bounding box center [530, 441] width 122 height 69
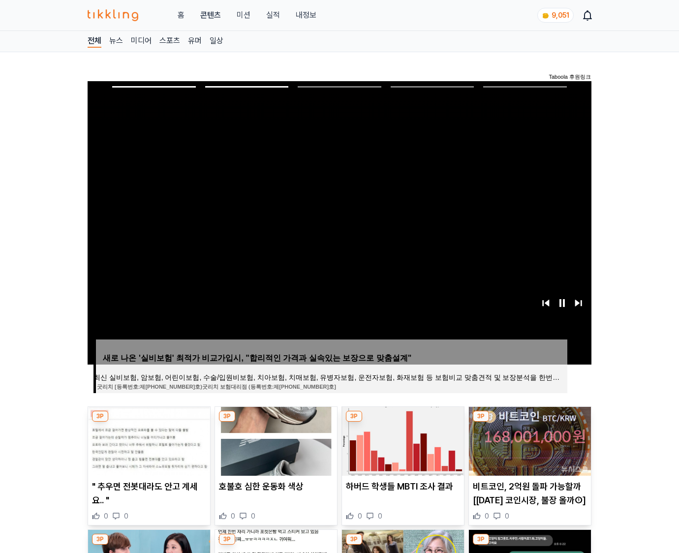
click at [529, 440] on img at bounding box center [530, 441] width 122 height 69
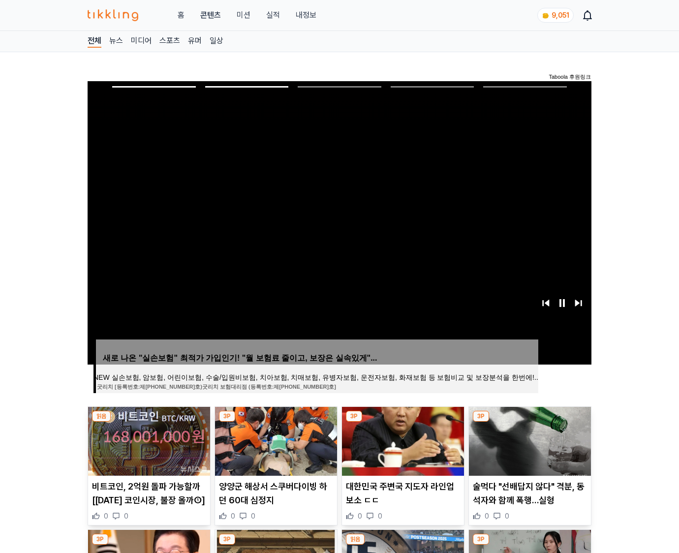
click at [529, 440] on img at bounding box center [530, 441] width 122 height 69
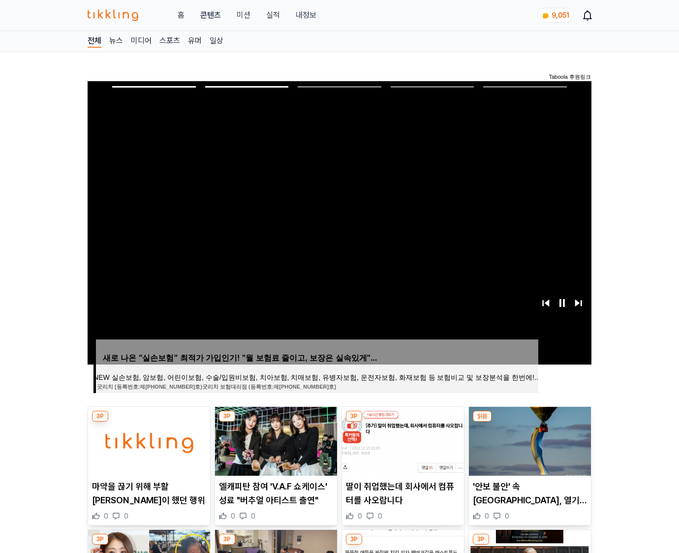
click at [529, 440] on img at bounding box center [530, 441] width 122 height 69
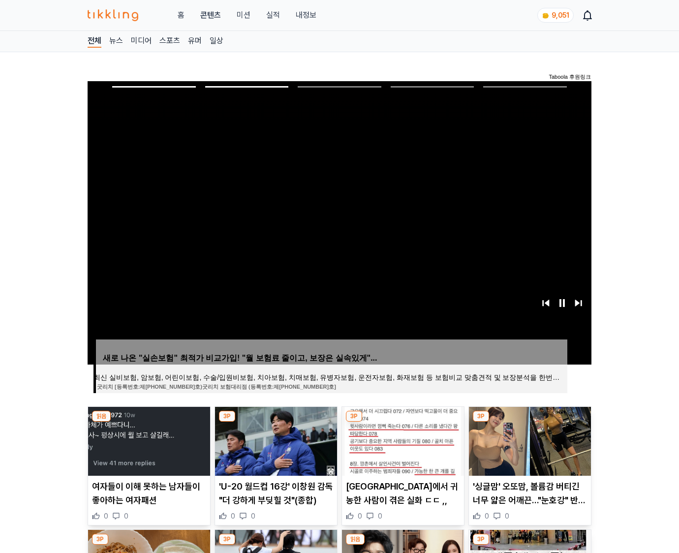
click at [529, 440] on img at bounding box center [530, 441] width 122 height 69
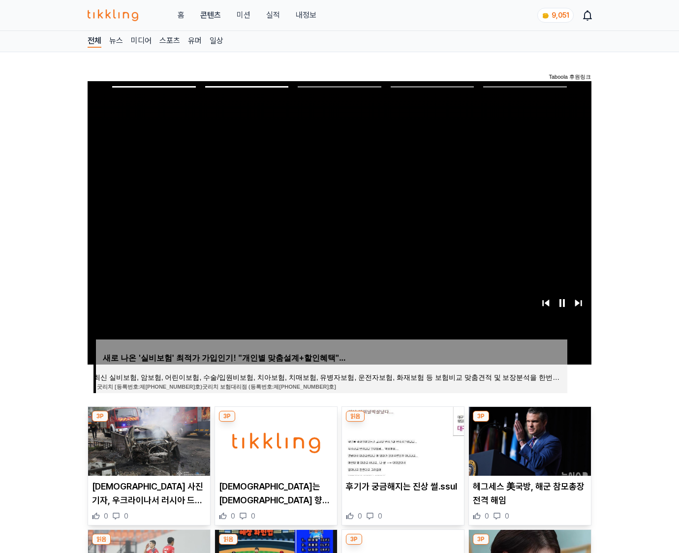
click at [529, 440] on img at bounding box center [530, 441] width 122 height 69
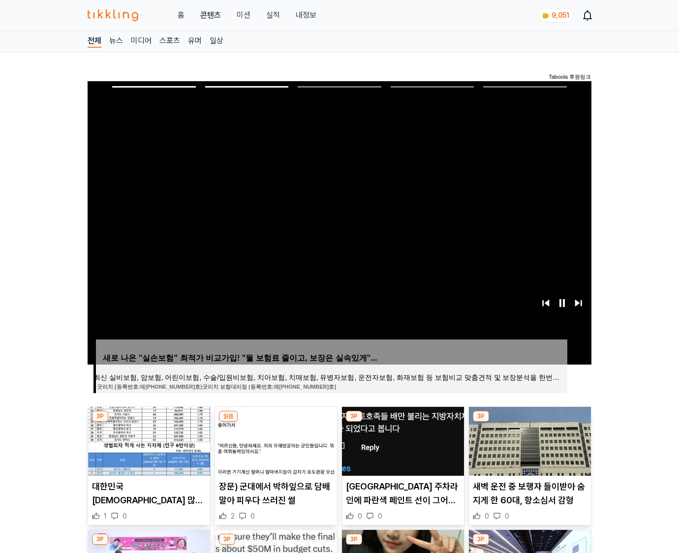
click at [529, 440] on img at bounding box center [530, 441] width 122 height 69
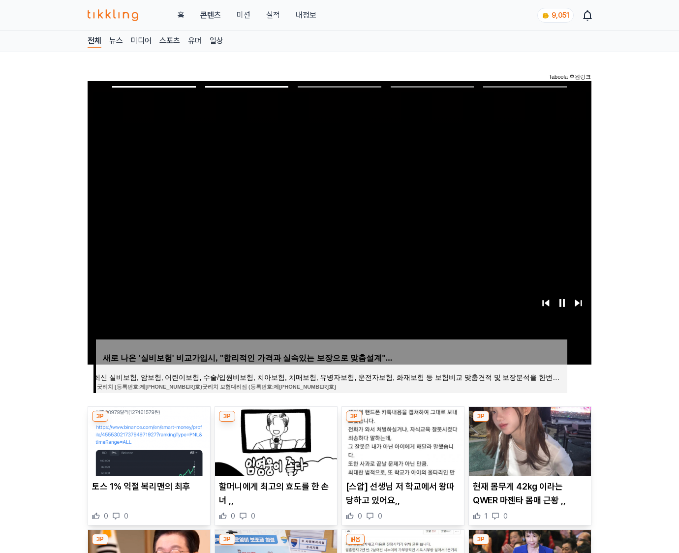
click at [529, 440] on img at bounding box center [530, 441] width 122 height 69
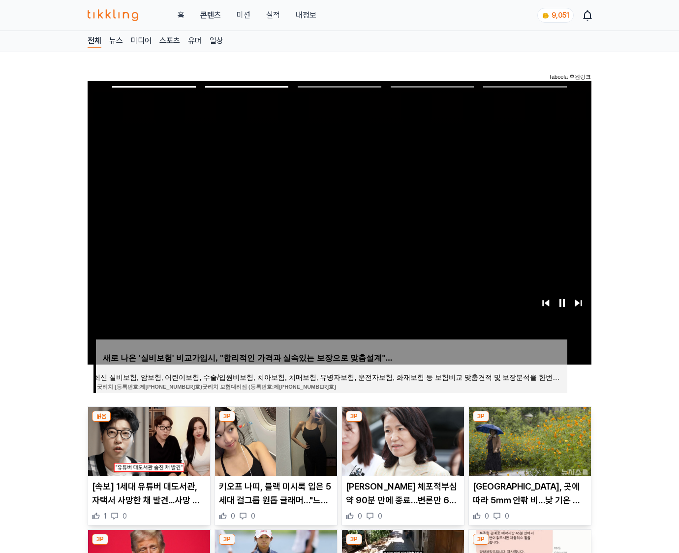
click at [529, 440] on img at bounding box center [530, 441] width 122 height 69
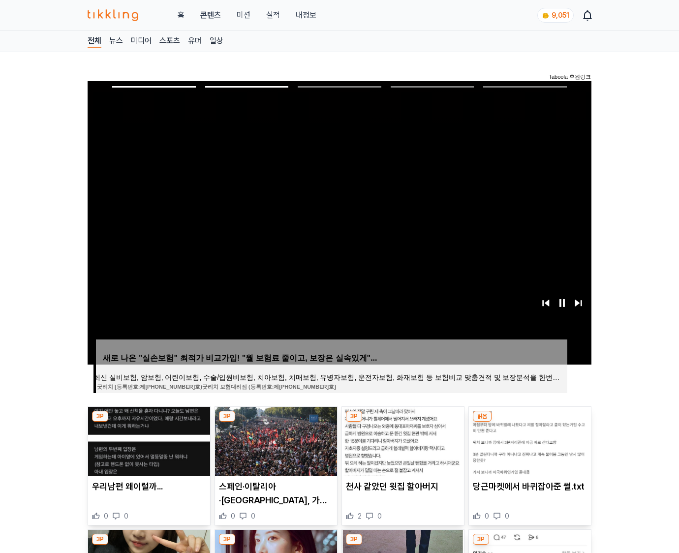
click at [529, 440] on img at bounding box center [530, 441] width 122 height 69
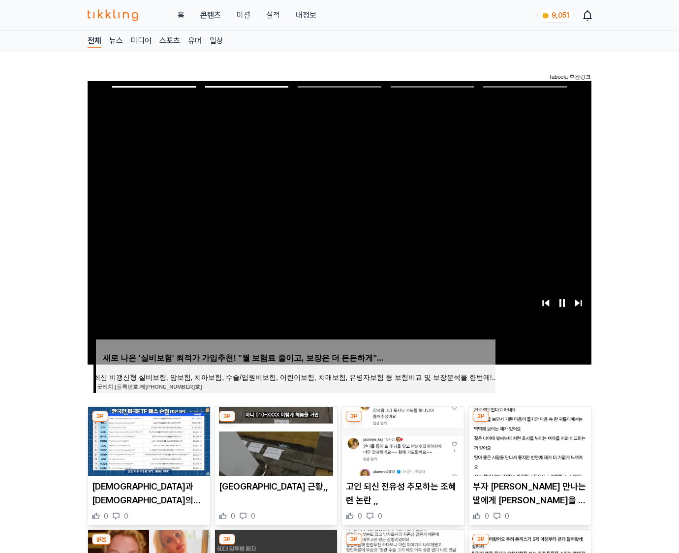
click at [529, 440] on img at bounding box center [530, 441] width 122 height 69
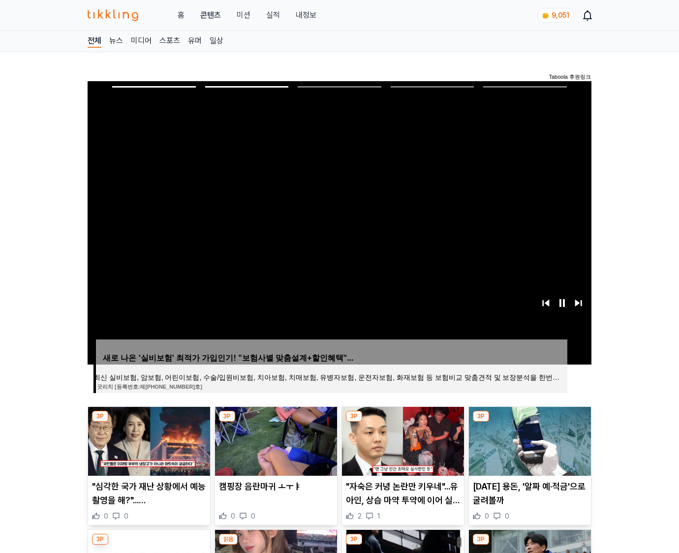
click at [529, 440] on img at bounding box center [530, 441] width 122 height 69
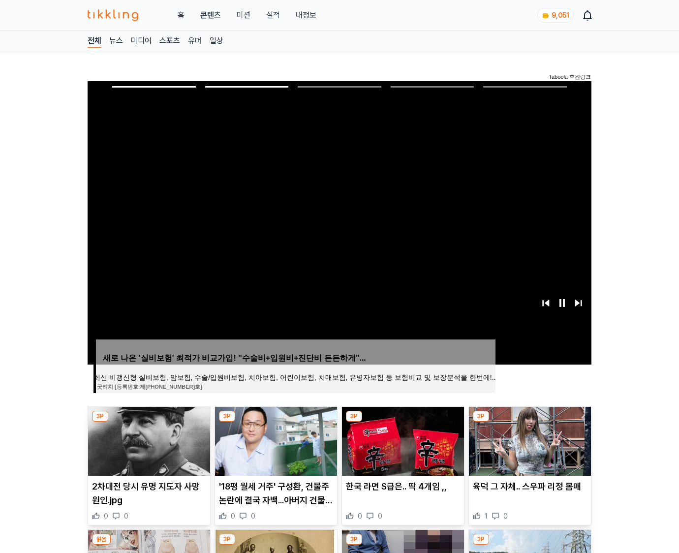
click at [529, 440] on img at bounding box center [530, 441] width 122 height 69
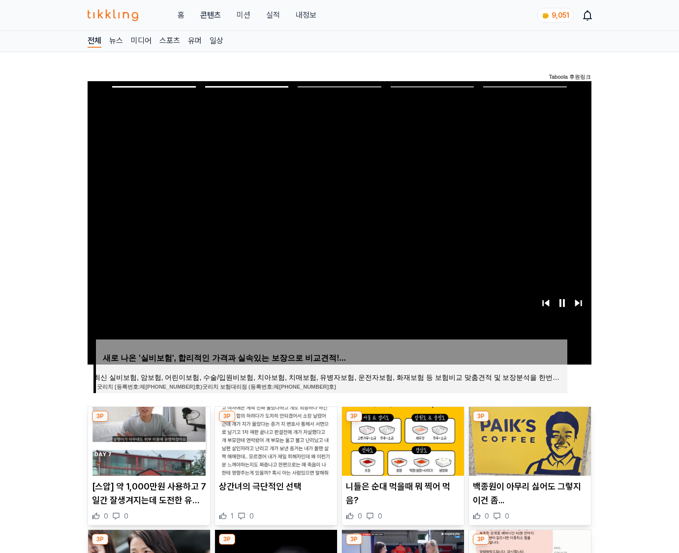
click at [529, 440] on img at bounding box center [530, 441] width 122 height 69
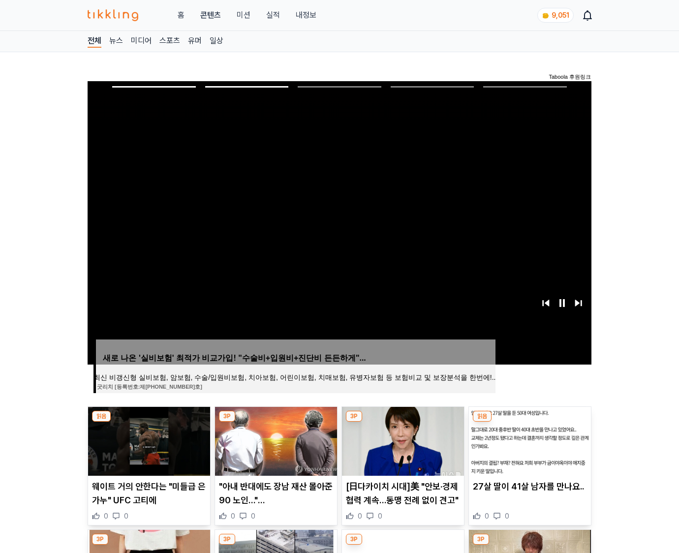
click at [529, 440] on img at bounding box center [530, 441] width 122 height 69
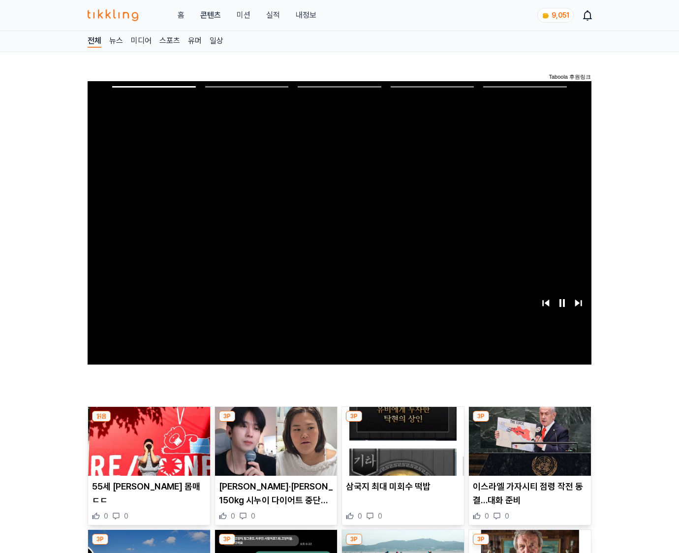
click at [529, 440] on img at bounding box center [530, 441] width 122 height 69
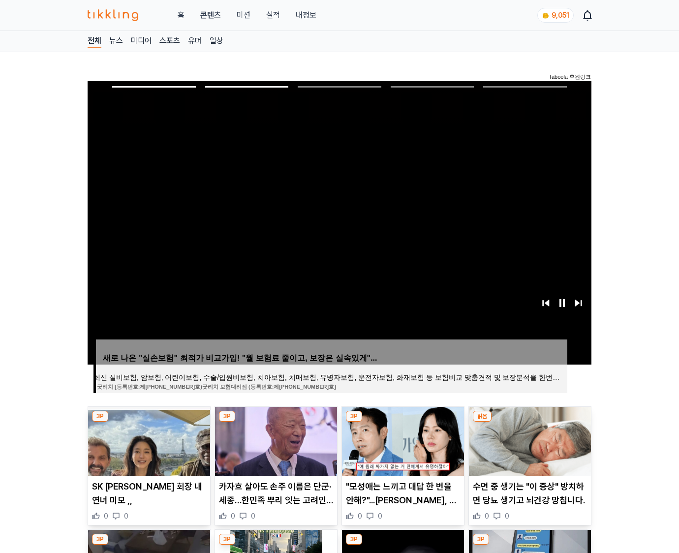
click at [529, 440] on img at bounding box center [530, 441] width 122 height 69
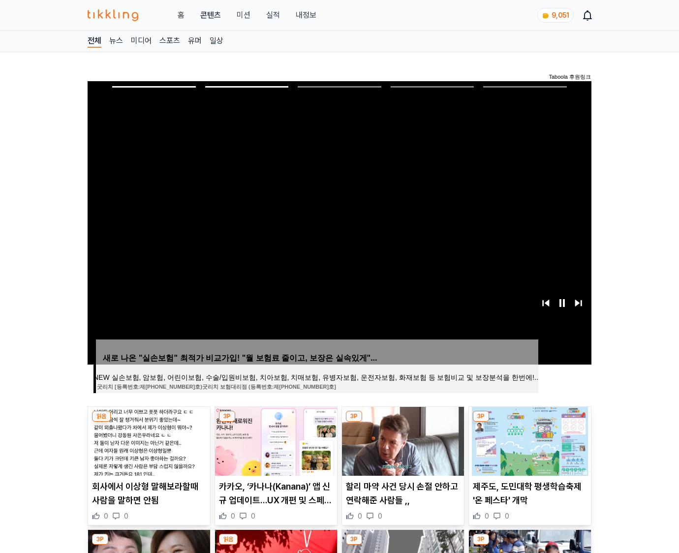
click at [529, 440] on img at bounding box center [530, 441] width 122 height 69
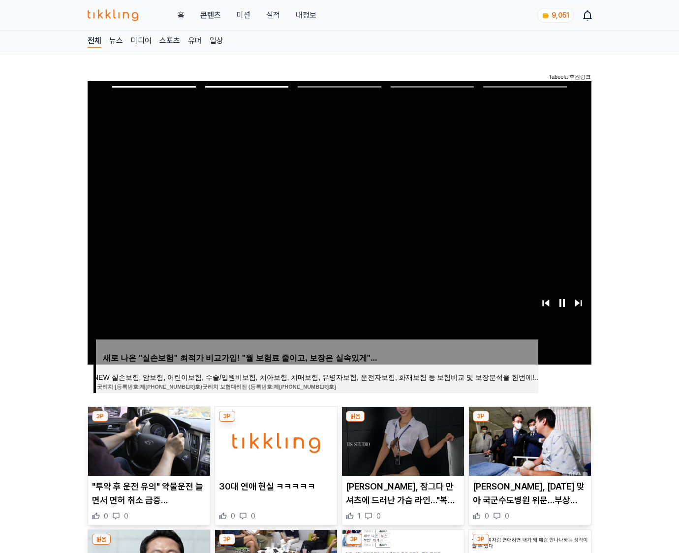
click at [529, 440] on img at bounding box center [530, 441] width 122 height 69
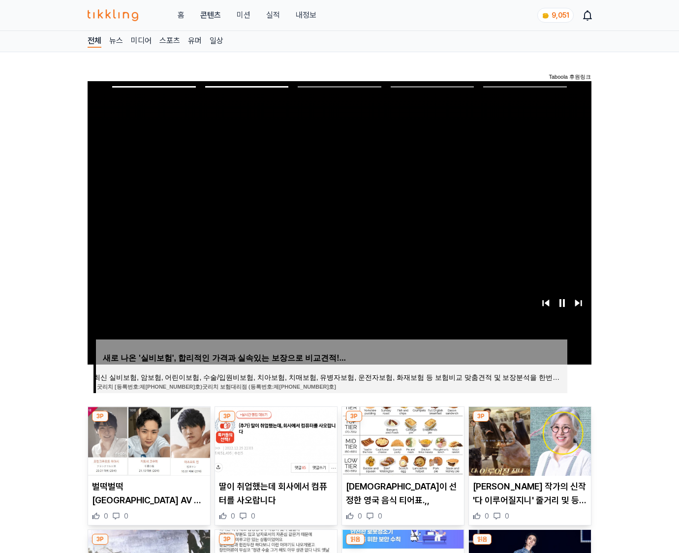
click at [529, 440] on img at bounding box center [530, 441] width 122 height 69
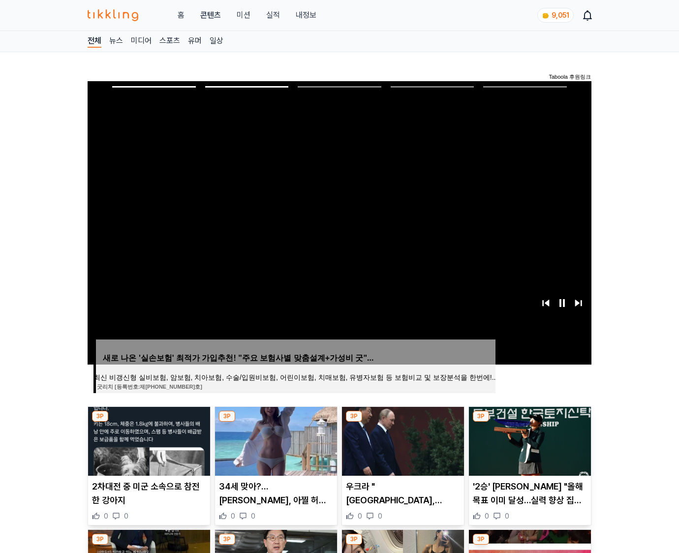
click at [529, 440] on img at bounding box center [530, 441] width 122 height 69
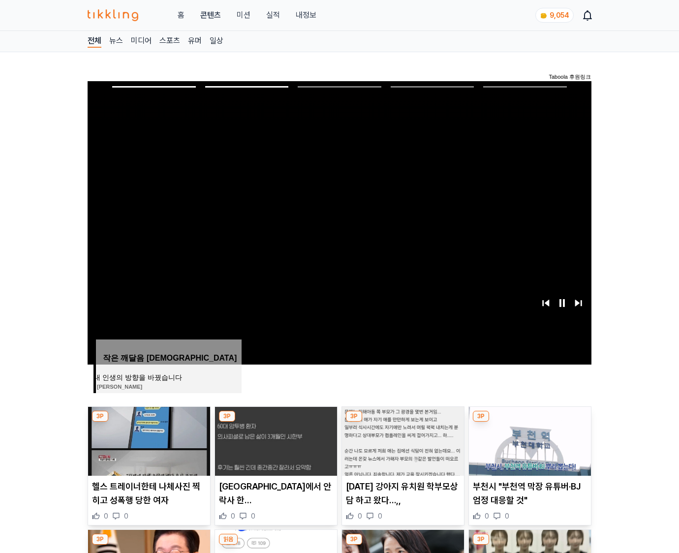
click at [529, 440] on img at bounding box center [530, 441] width 122 height 69
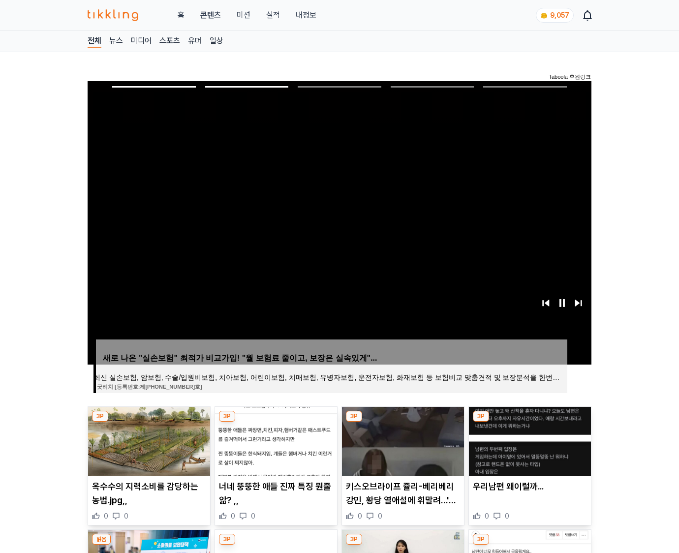
click at [529, 440] on img at bounding box center [530, 441] width 122 height 69
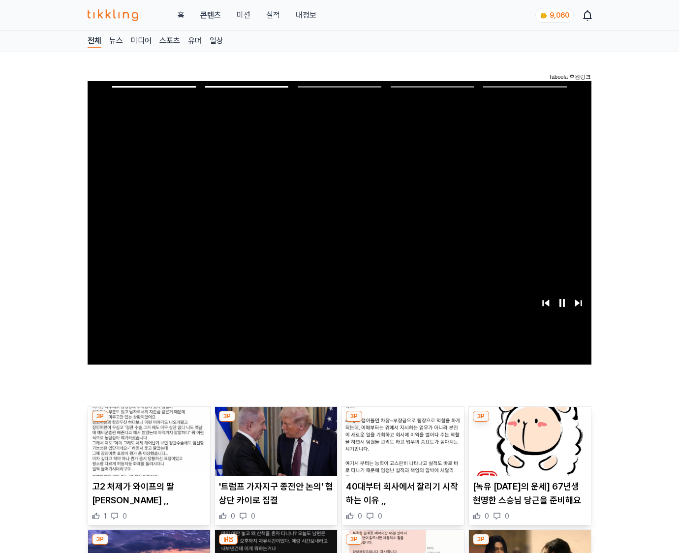
click at [529, 440] on img at bounding box center [530, 441] width 122 height 69
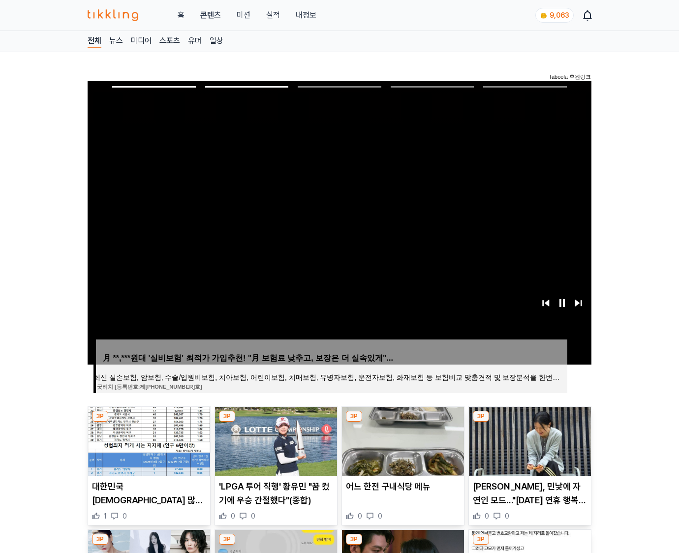
click at [529, 440] on img at bounding box center [530, 441] width 122 height 69
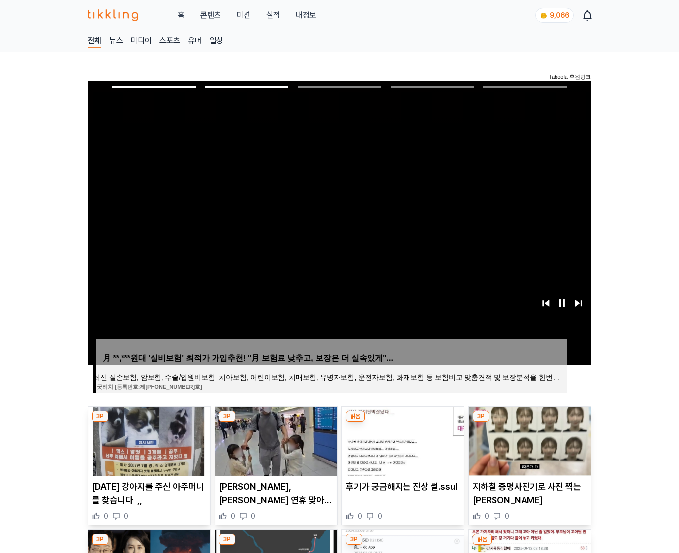
click at [529, 440] on img at bounding box center [530, 441] width 122 height 69
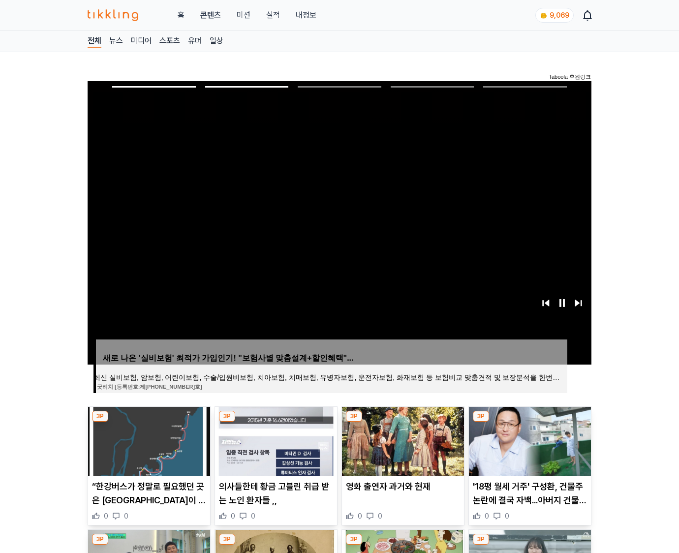
click at [529, 440] on img at bounding box center [530, 441] width 122 height 69
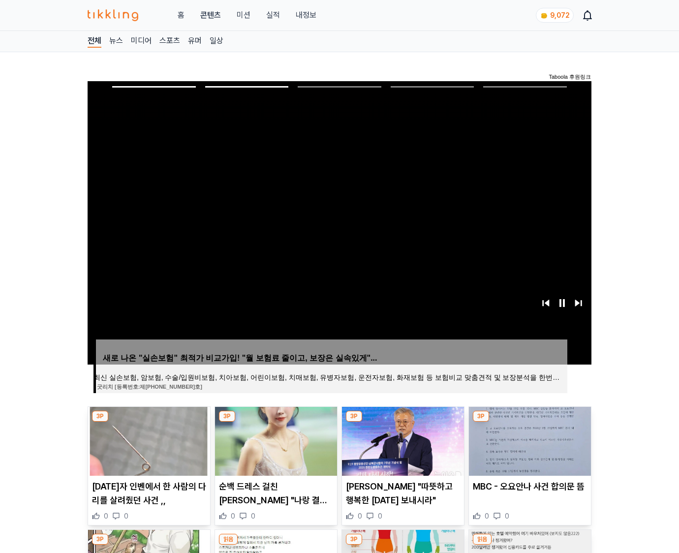
click at [529, 440] on img at bounding box center [530, 441] width 122 height 69
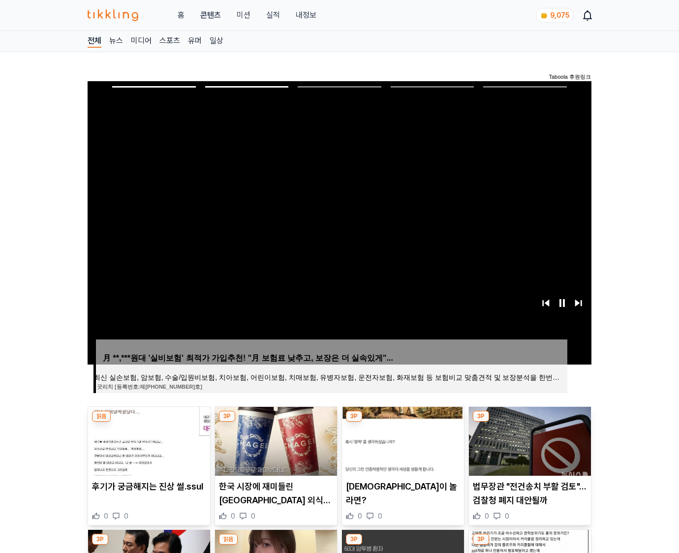
click at [529, 440] on img at bounding box center [530, 441] width 122 height 69
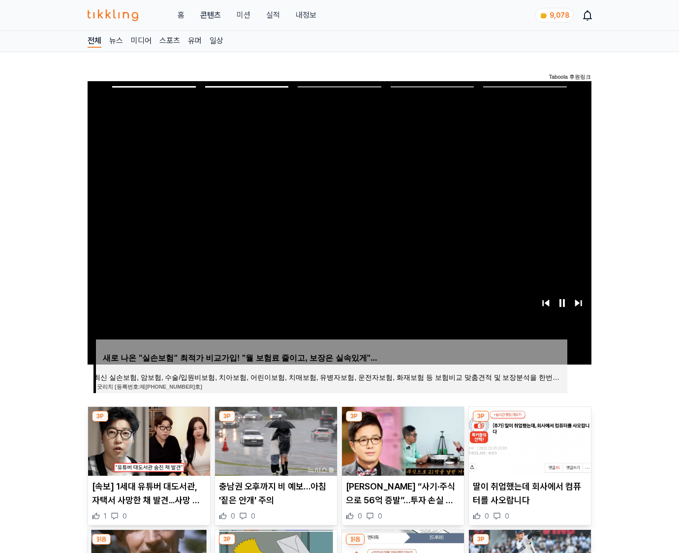
click at [529, 440] on img at bounding box center [530, 441] width 122 height 69
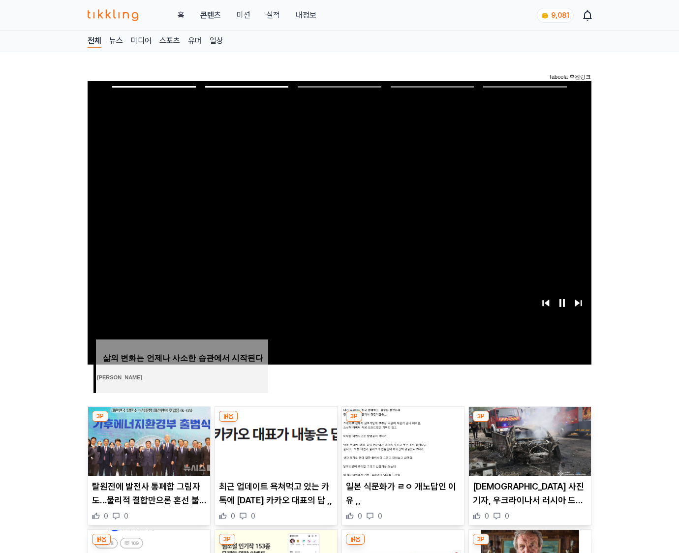
click at [529, 440] on img at bounding box center [530, 441] width 122 height 69
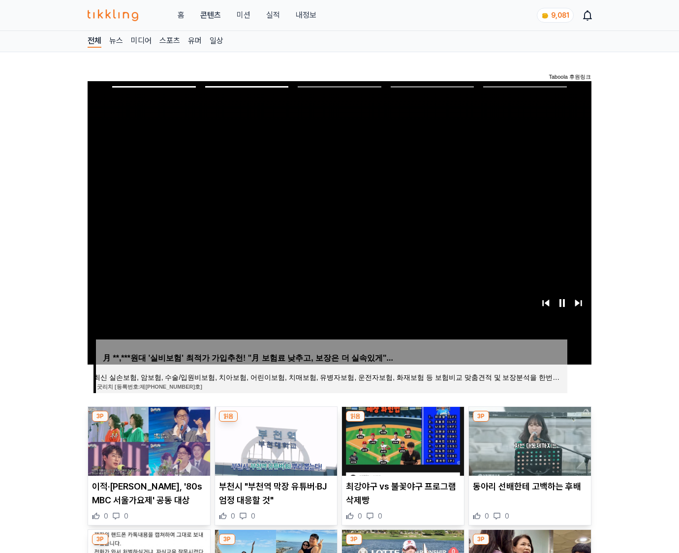
click at [529, 440] on img at bounding box center [530, 441] width 122 height 69
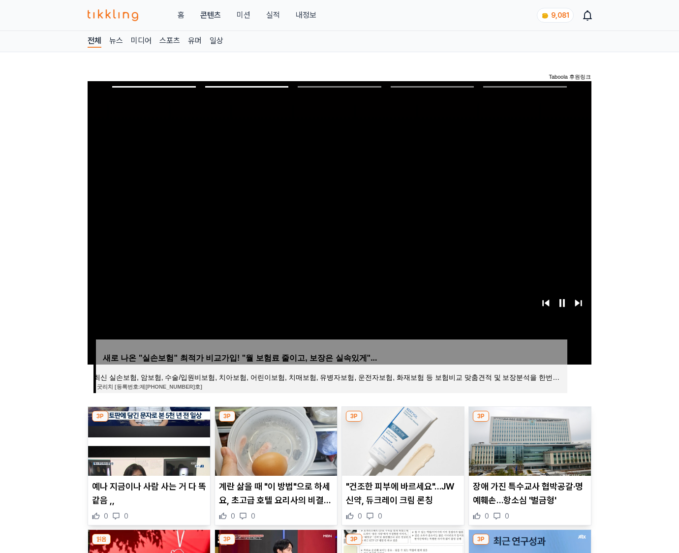
click at [529, 440] on img at bounding box center [530, 441] width 122 height 69
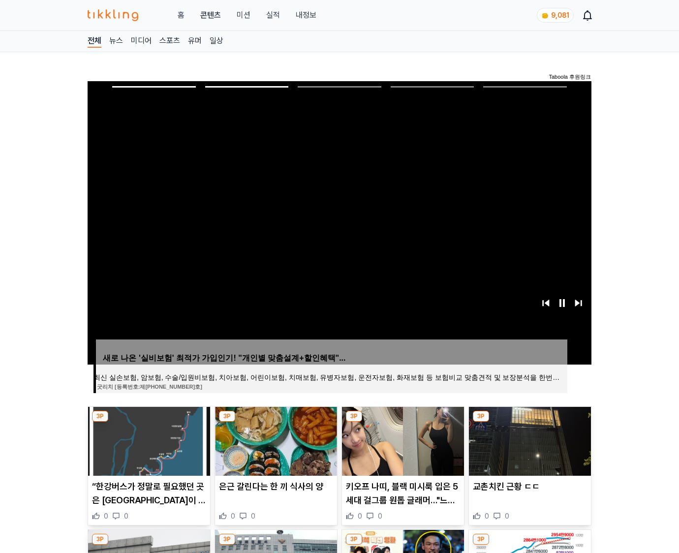
click at [529, 440] on img at bounding box center [530, 441] width 122 height 69
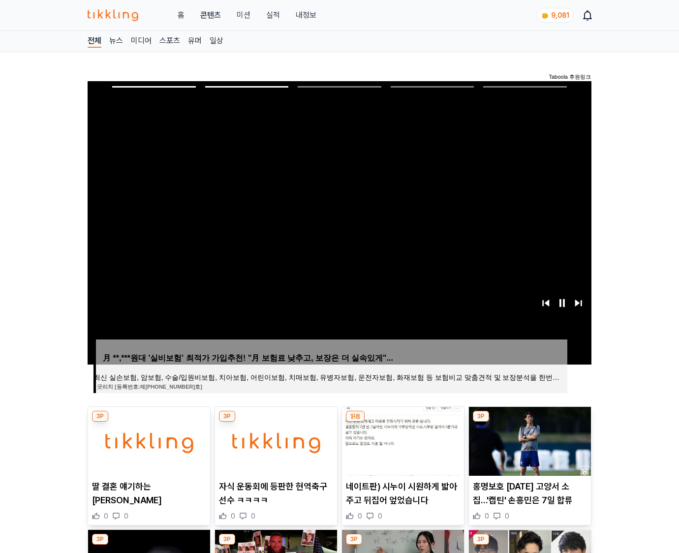
click at [529, 440] on img at bounding box center [530, 441] width 122 height 69
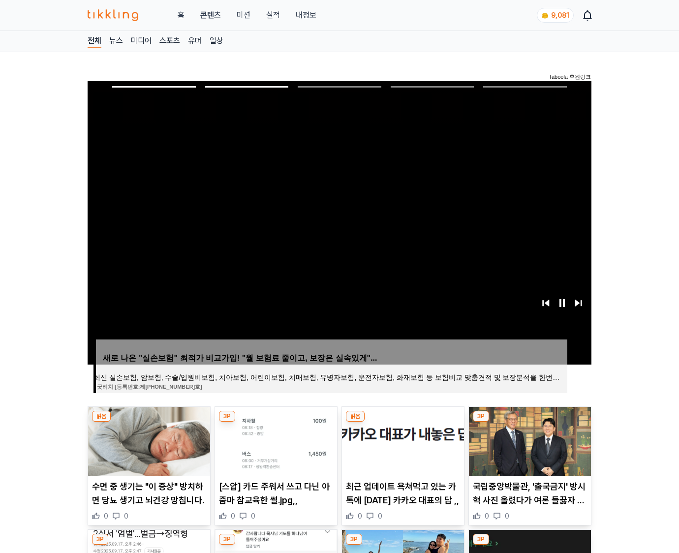
click at [529, 440] on img at bounding box center [530, 441] width 122 height 69
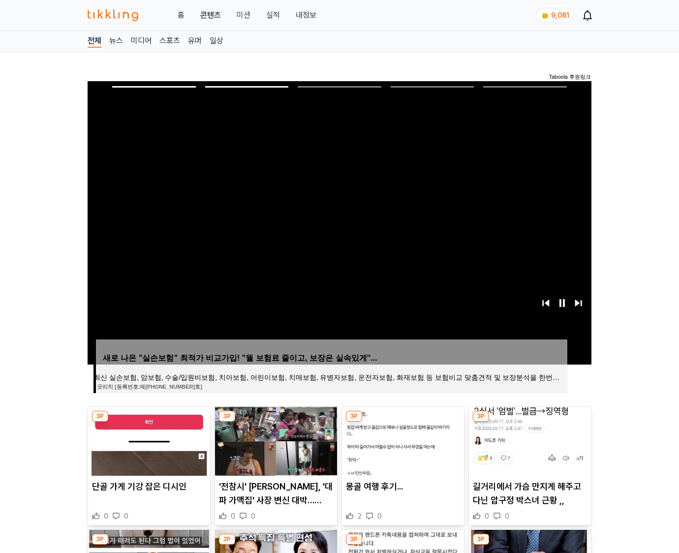
click at [529, 440] on img at bounding box center [530, 441] width 122 height 69
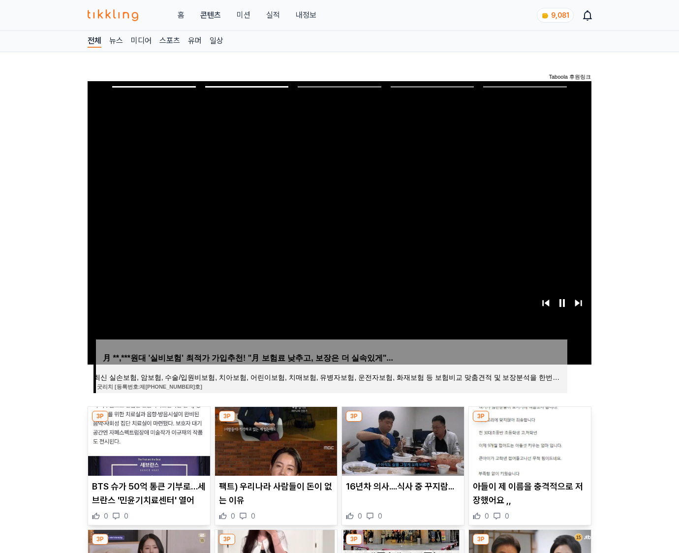
click at [529, 440] on img at bounding box center [530, 441] width 122 height 69
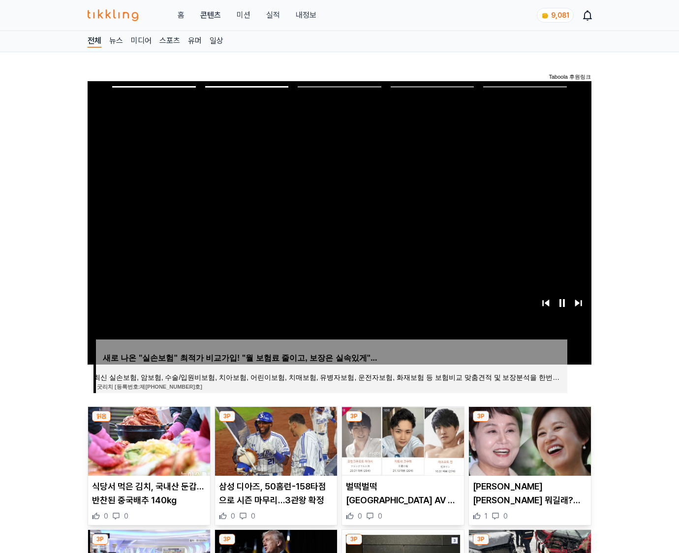
click at [529, 440] on img at bounding box center [530, 441] width 122 height 69
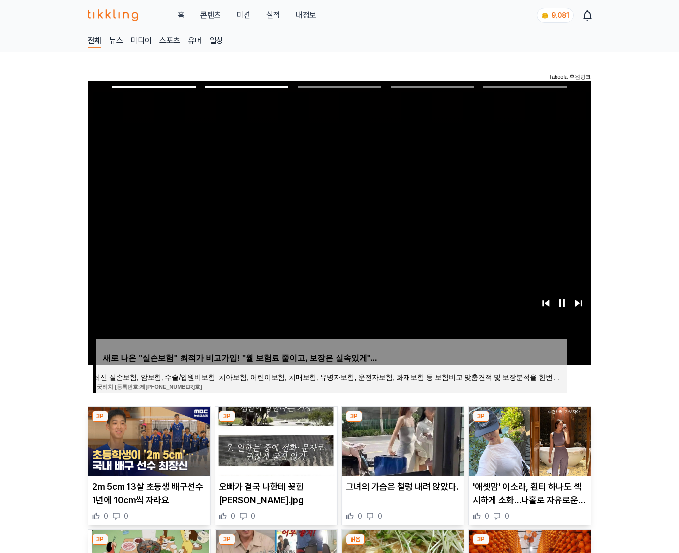
click at [529, 440] on img at bounding box center [530, 441] width 122 height 69
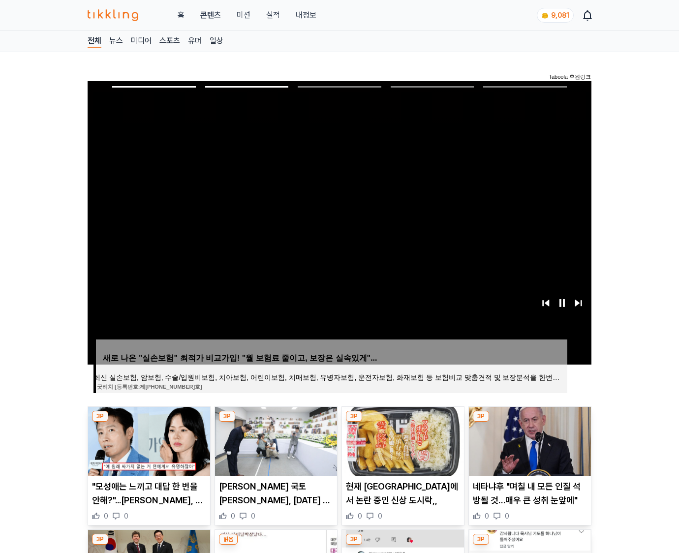
click at [529, 440] on img at bounding box center [530, 441] width 122 height 69
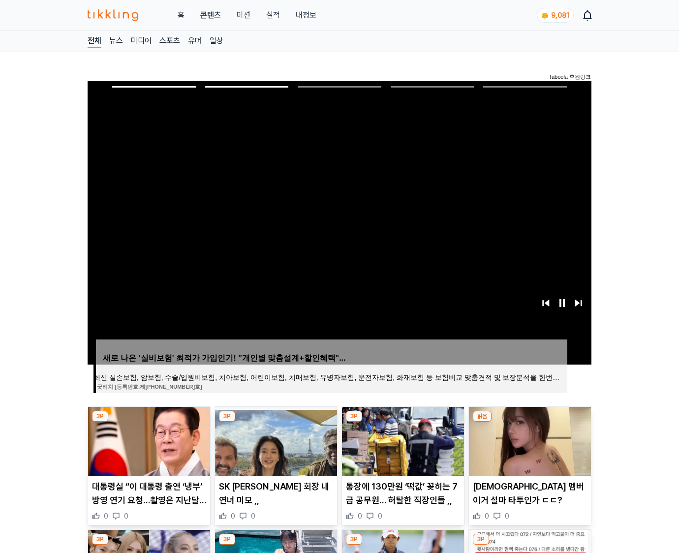
click at [529, 440] on img at bounding box center [530, 441] width 122 height 69
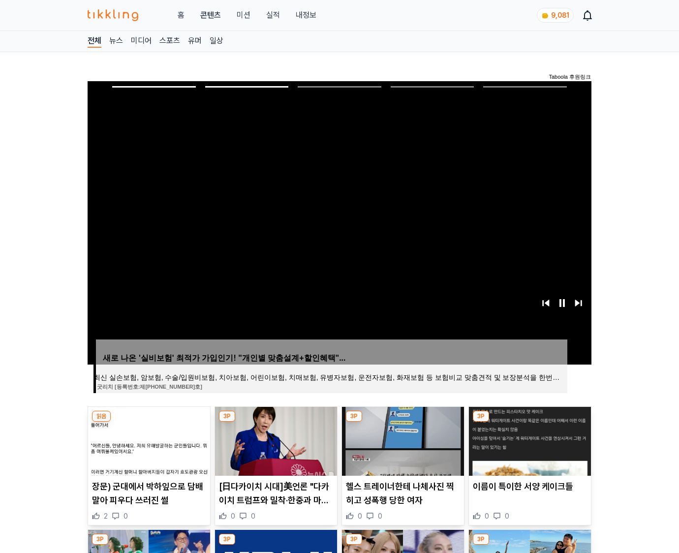
click at [529, 440] on img at bounding box center [530, 441] width 122 height 69
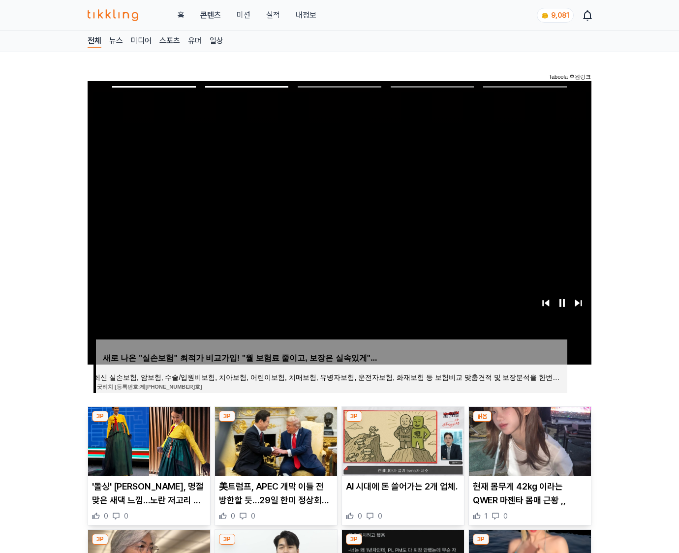
click at [529, 440] on img at bounding box center [530, 441] width 122 height 69
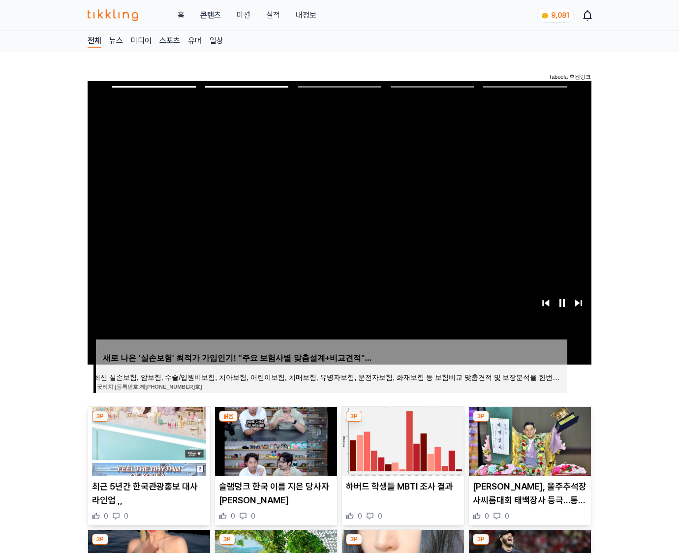
click at [529, 440] on img at bounding box center [530, 441] width 122 height 69
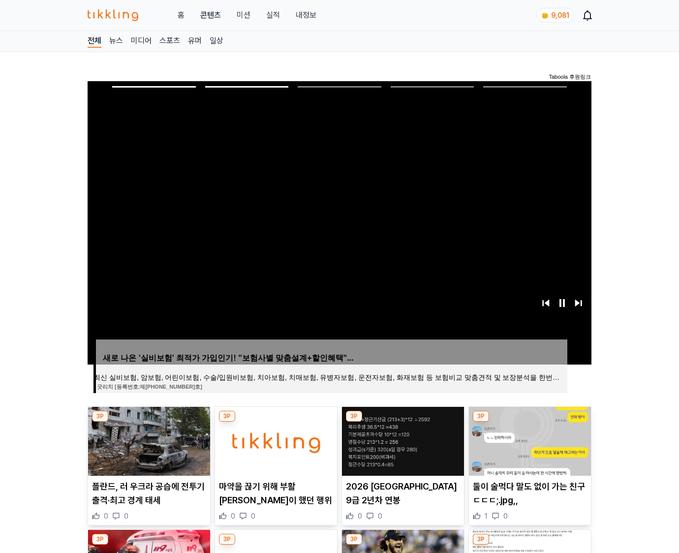
click at [529, 440] on img at bounding box center [530, 441] width 122 height 69
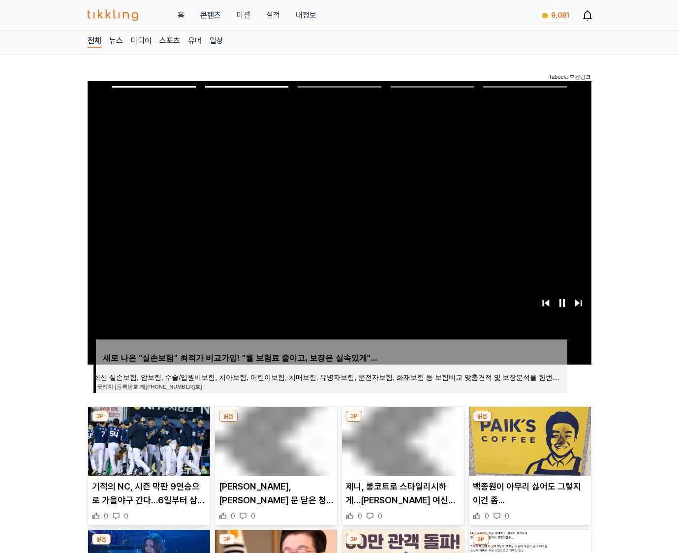
click at [529, 440] on img at bounding box center [530, 441] width 122 height 69
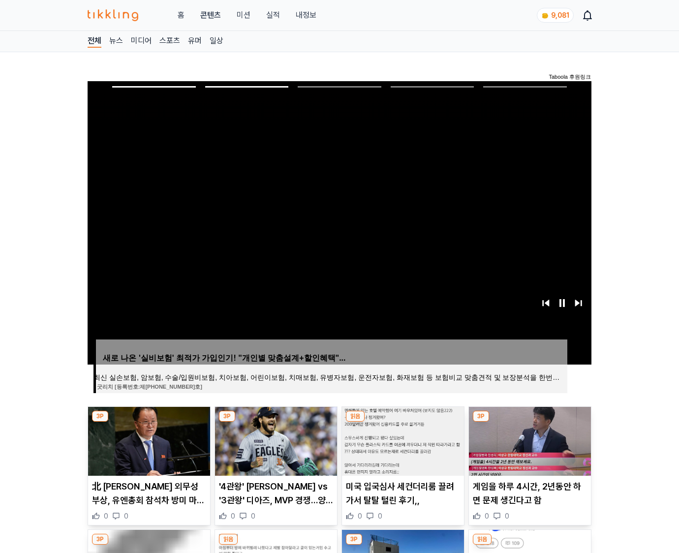
click at [529, 440] on img at bounding box center [530, 441] width 122 height 69
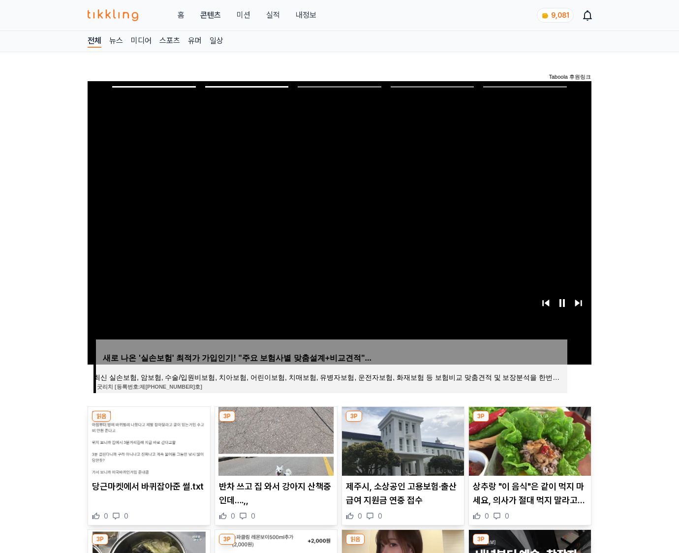
click at [529, 440] on img at bounding box center [530, 441] width 122 height 69
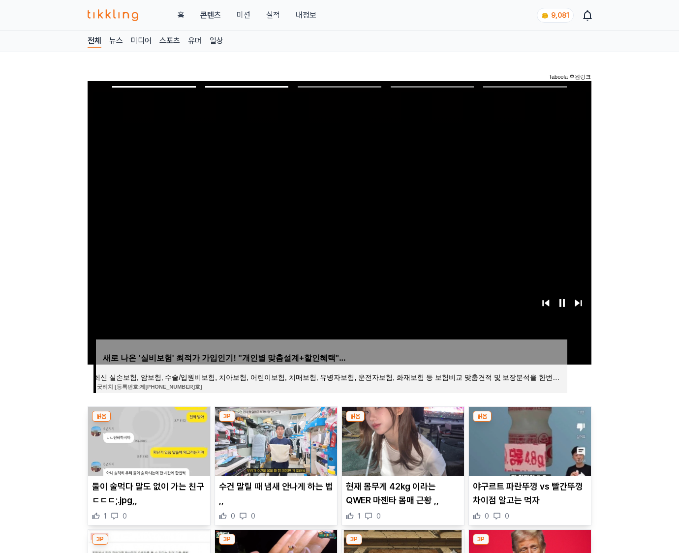
click at [529, 440] on img at bounding box center [530, 441] width 122 height 69
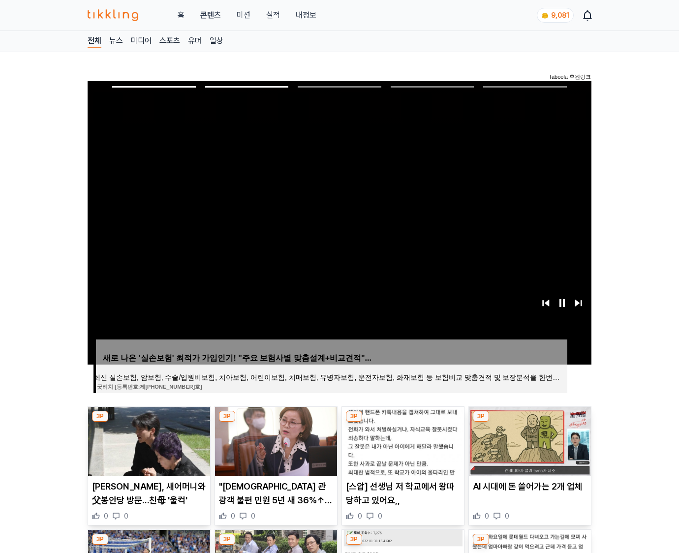
click at [529, 440] on img at bounding box center [530, 441] width 122 height 69
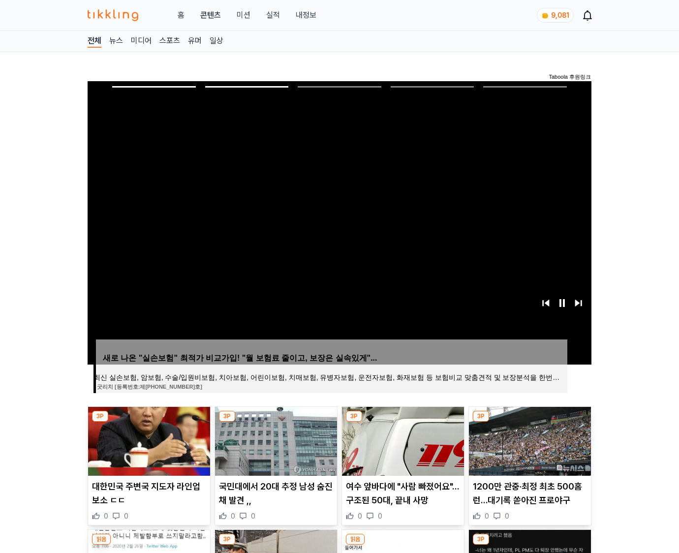
click at [529, 440] on img at bounding box center [530, 441] width 122 height 69
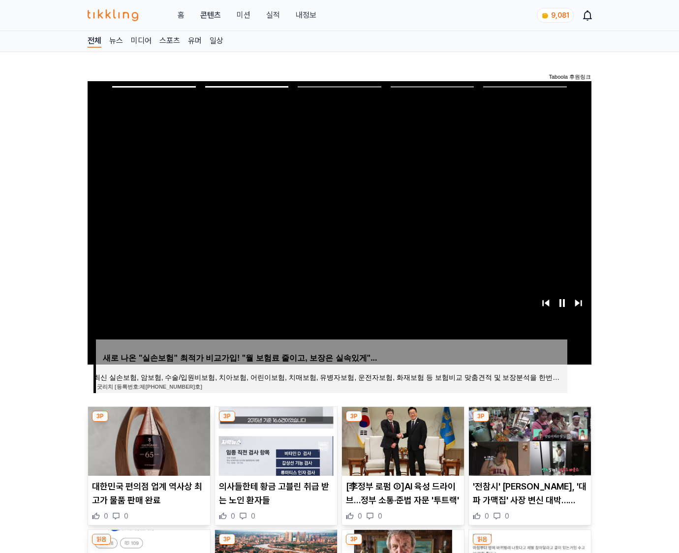
click at [529, 440] on img at bounding box center [530, 441] width 122 height 69
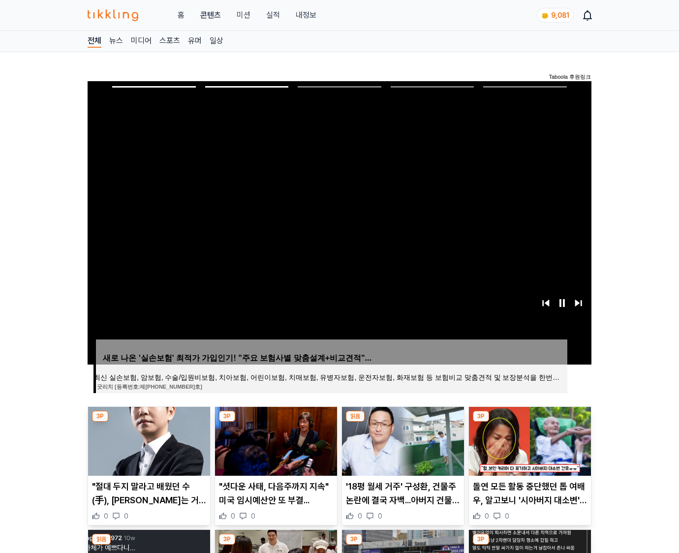
click at [529, 440] on img at bounding box center [530, 441] width 122 height 69
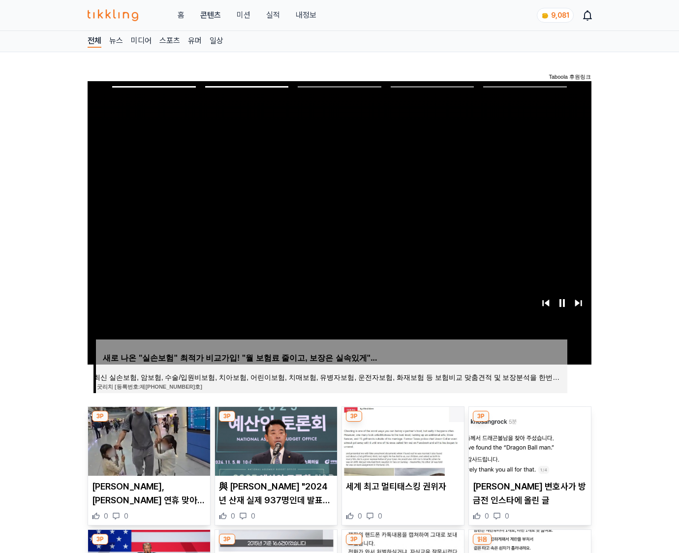
click at [529, 440] on img at bounding box center [530, 441] width 122 height 69
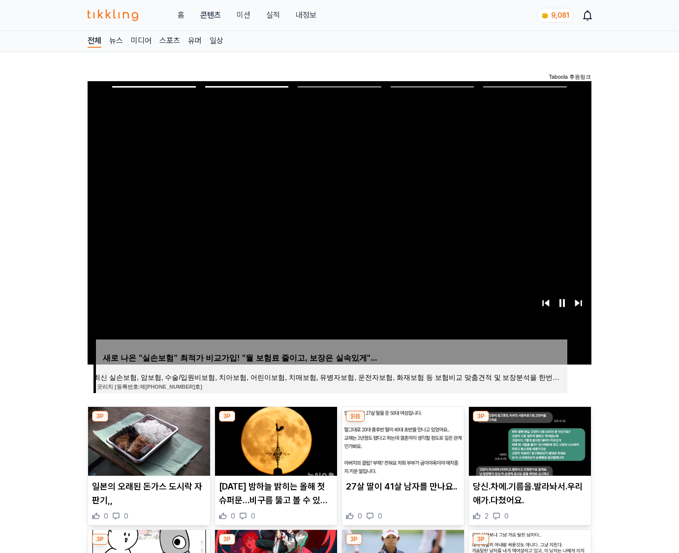
click at [529, 440] on img at bounding box center [530, 441] width 122 height 69
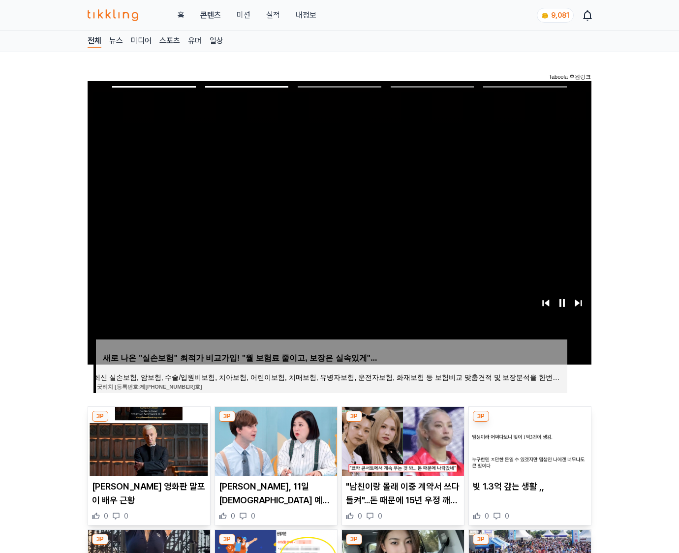
click at [529, 440] on img at bounding box center [530, 441] width 122 height 69
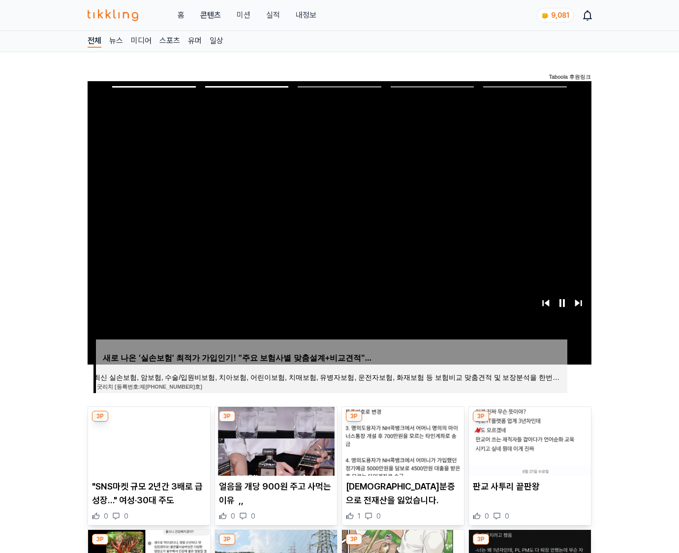
click at [529, 440] on img at bounding box center [530, 441] width 122 height 69
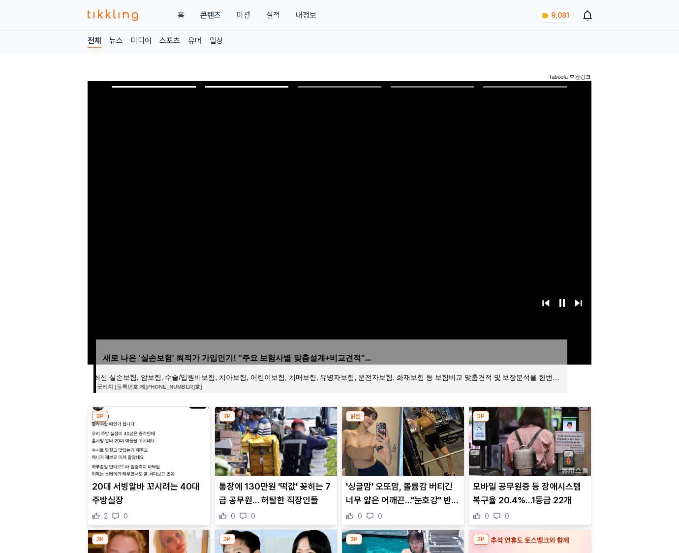
click at [529, 440] on img at bounding box center [530, 441] width 122 height 69
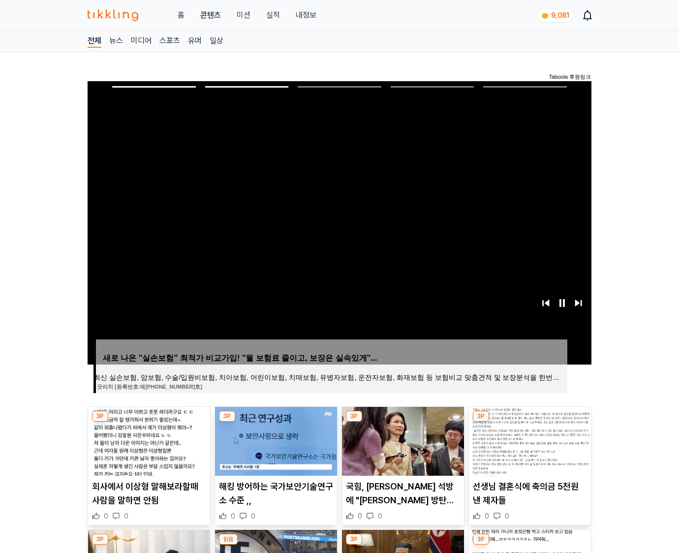
click at [529, 440] on img at bounding box center [530, 441] width 122 height 69
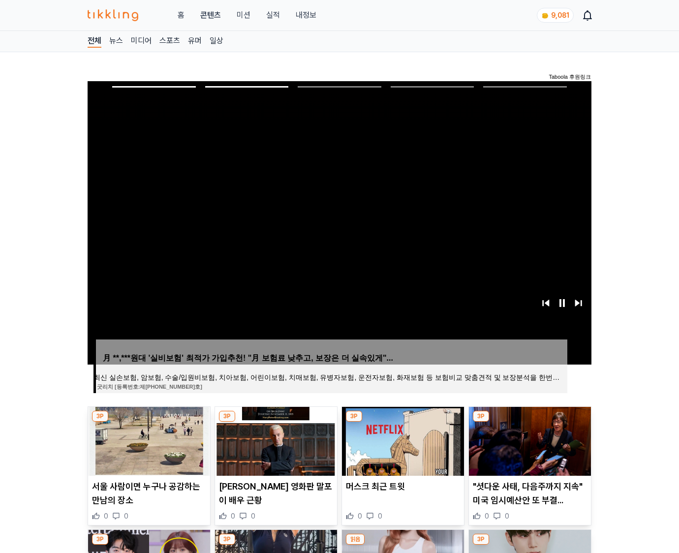
click at [529, 440] on img at bounding box center [530, 441] width 122 height 69
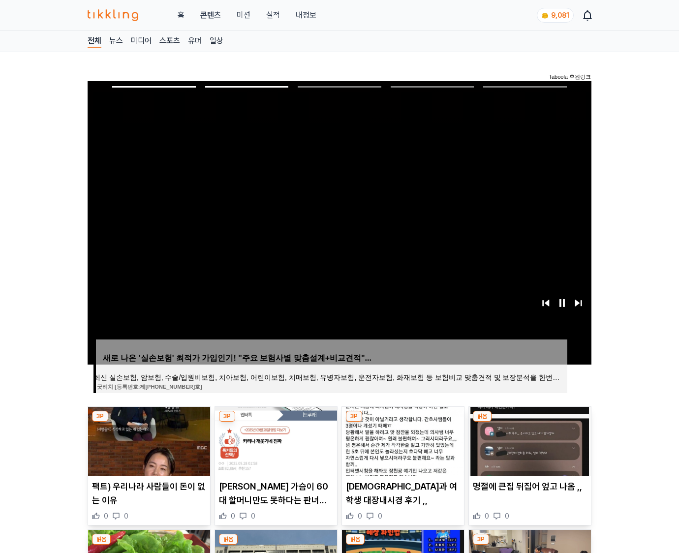
click at [529, 440] on img at bounding box center [530, 441] width 122 height 69
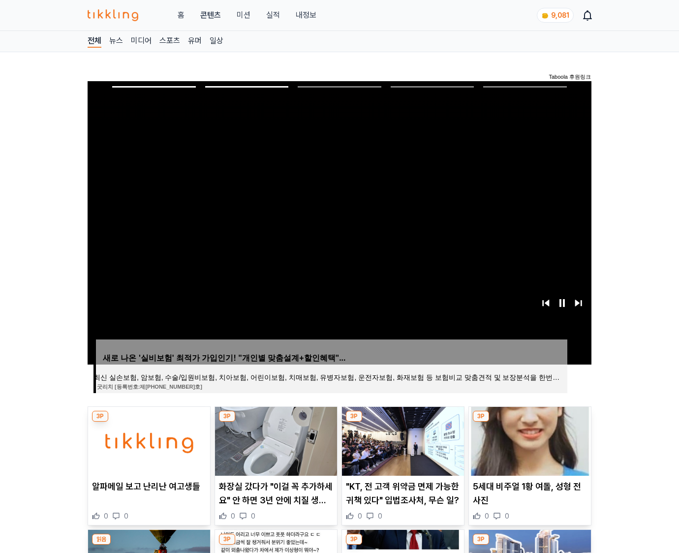
click at [529, 440] on img at bounding box center [530, 441] width 122 height 69
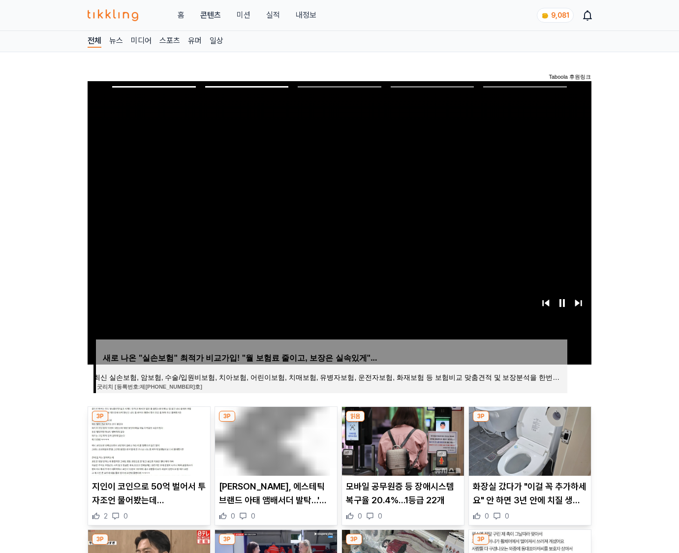
click at [529, 440] on img at bounding box center [530, 441] width 122 height 69
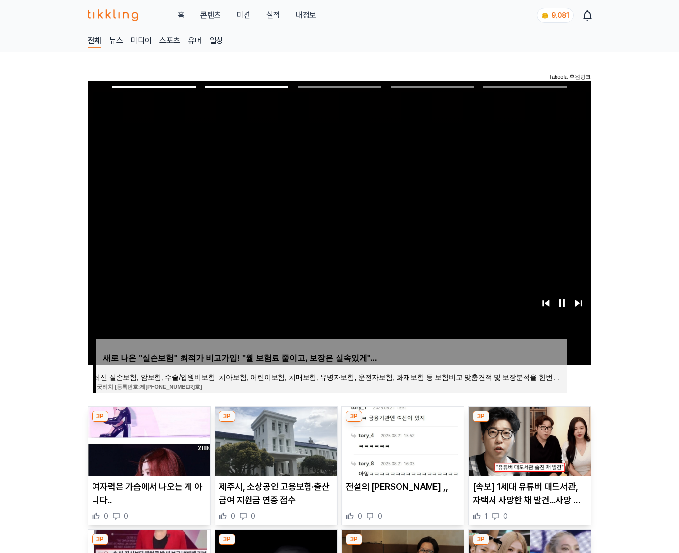
click at [529, 440] on img at bounding box center [530, 441] width 122 height 69
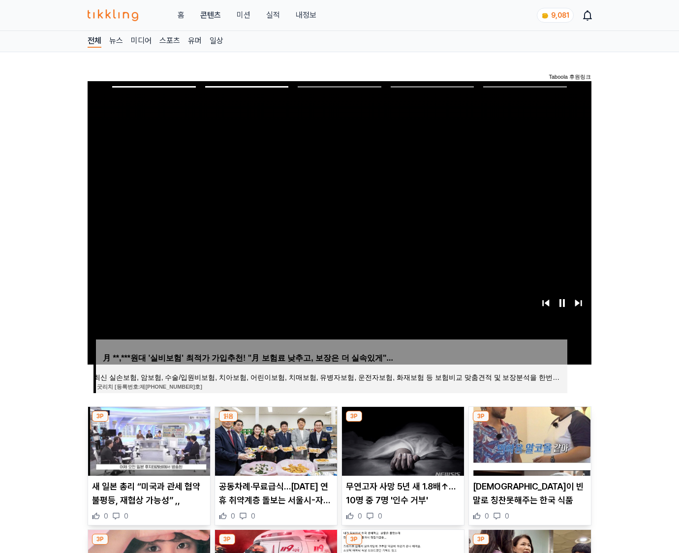
click at [529, 440] on img at bounding box center [530, 441] width 122 height 69
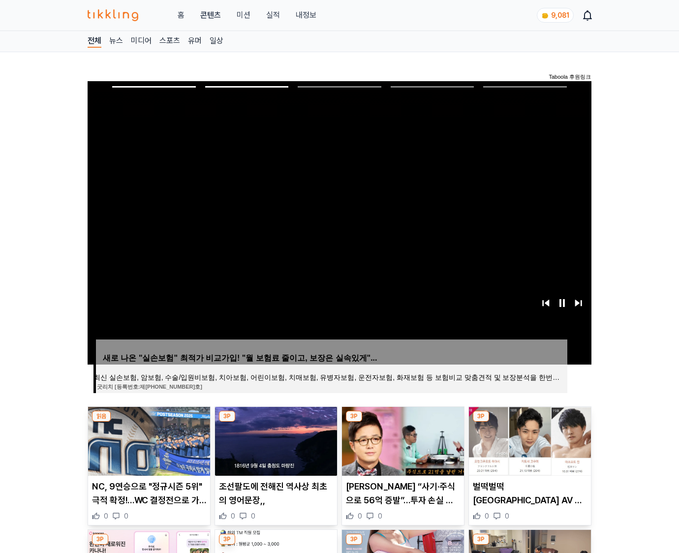
click at [529, 440] on img at bounding box center [530, 441] width 122 height 69
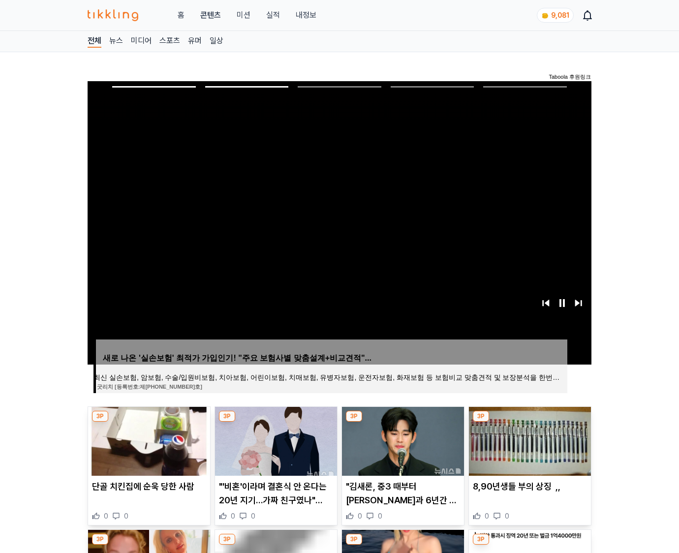
click at [529, 440] on img at bounding box center [530, 441] width 122 height 69
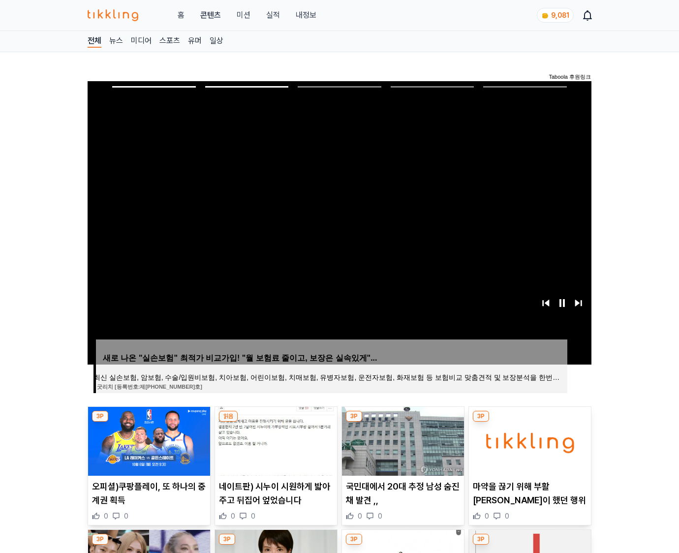
click at [529, 440] on img at bounding box center [530, 441] width 122 height 69
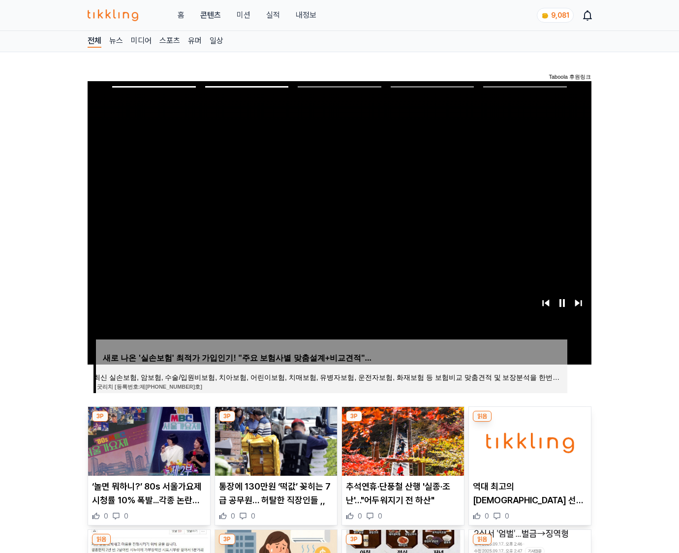
click at [529, 440] on img at bounding box center [530, 441] width 122 height 69
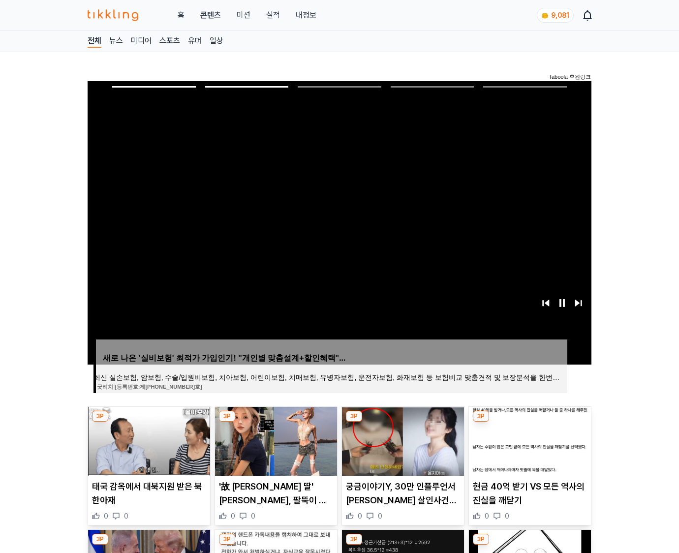
click at [529, 440] on img at bounding box center [530, 441] width 122 height 69
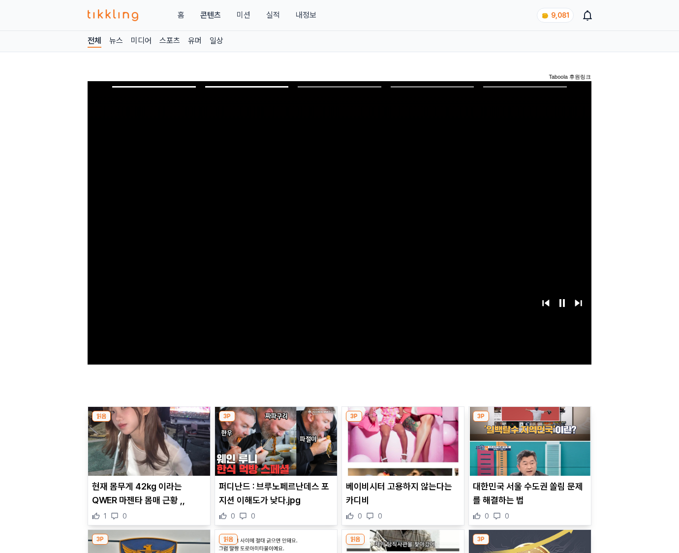
click at [529, 440] on img at bounding box center [530, 441] width 122 height 69
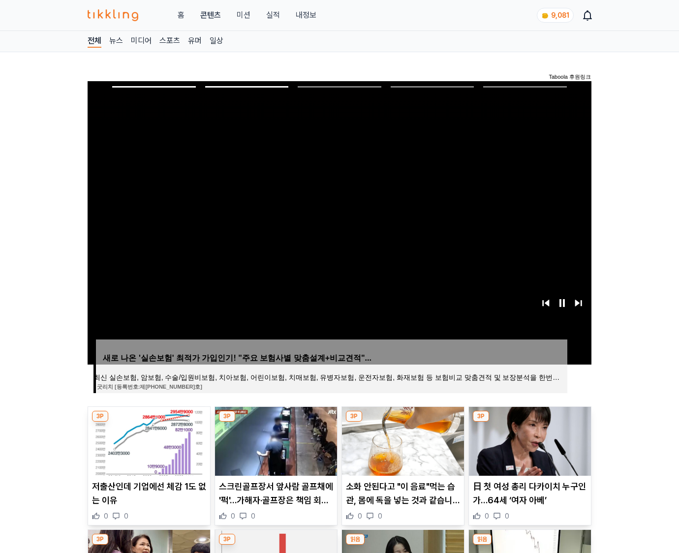
click at [529, 440] on img at bounding box center [530, 441] width 122 height 69
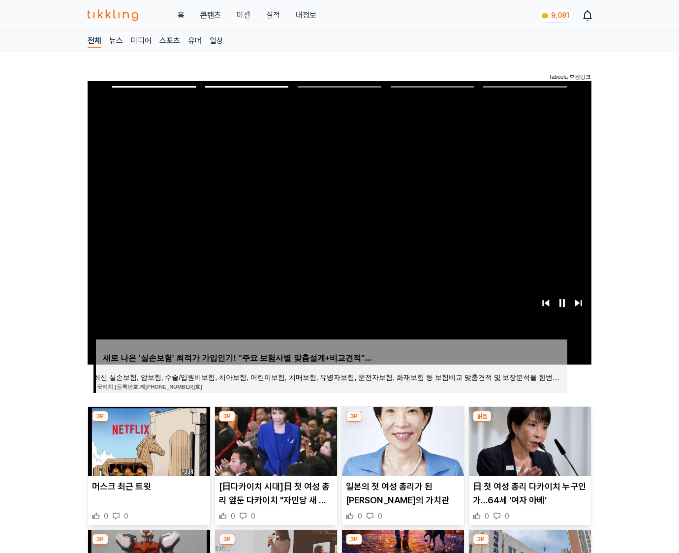
click at [529, 440] on img at bounding box center [530, 441] width 122 height 69
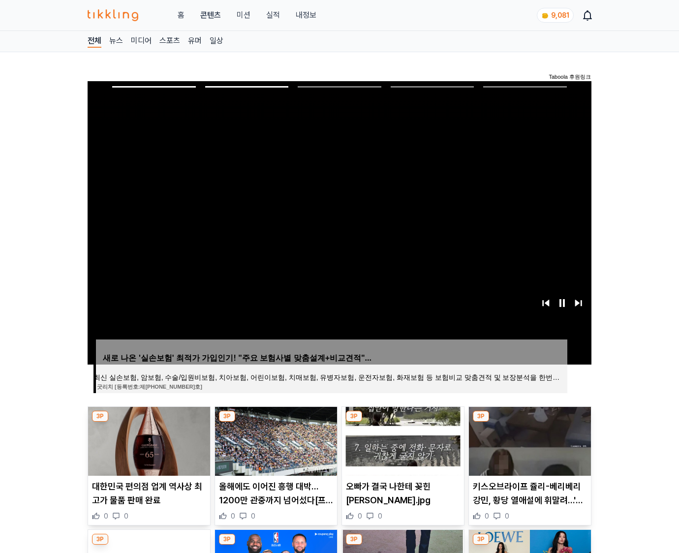
click at [529, 440] on img at bounding box center [530, 441] width 122 height 69
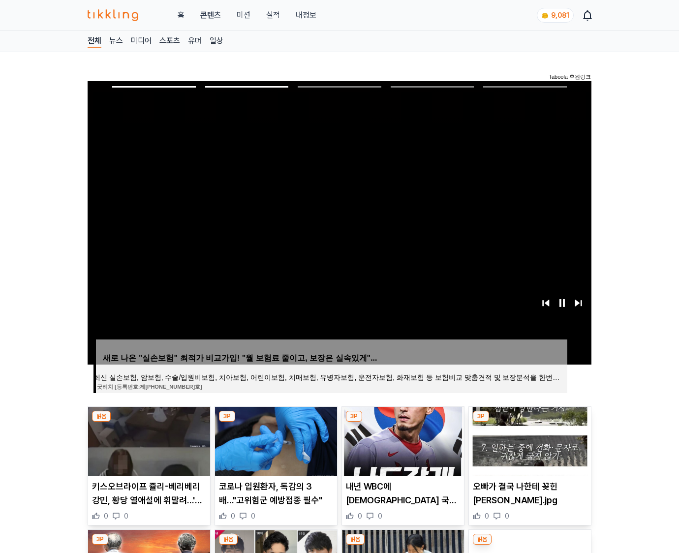
click at [529, 440] on img at bounding box center [530, 441] width 122 height 69
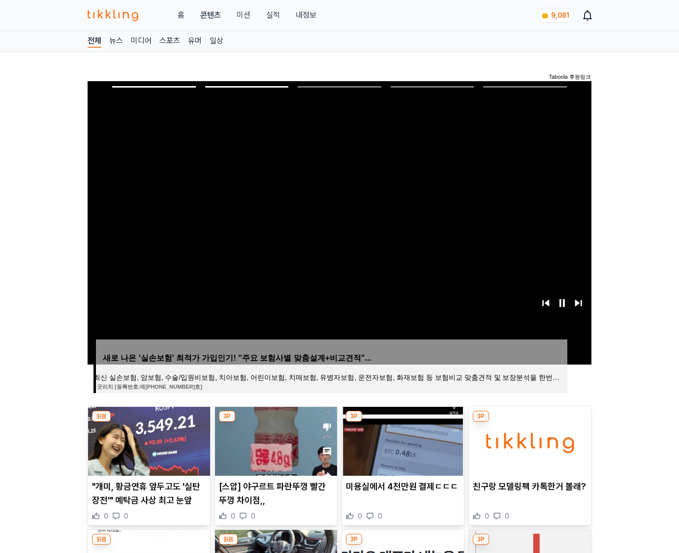
click at [529, 440] on img at bounding box center [530, 441] width 122 height 69
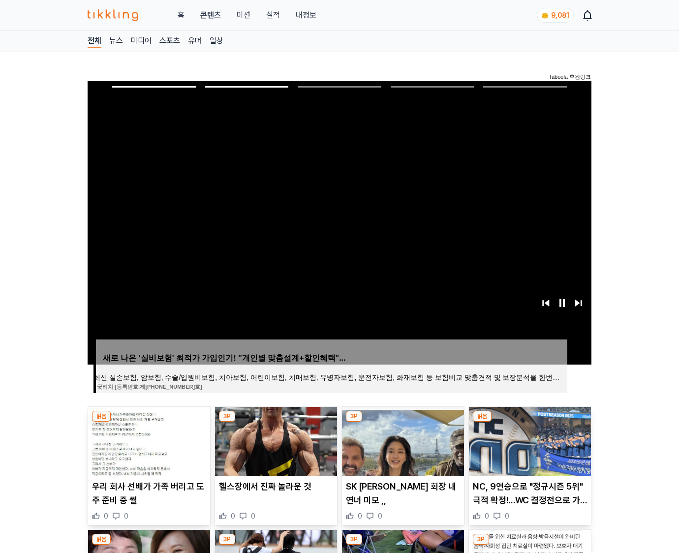
click at [529, 440] on img at bounding box center [530, 441] width 122 height 69
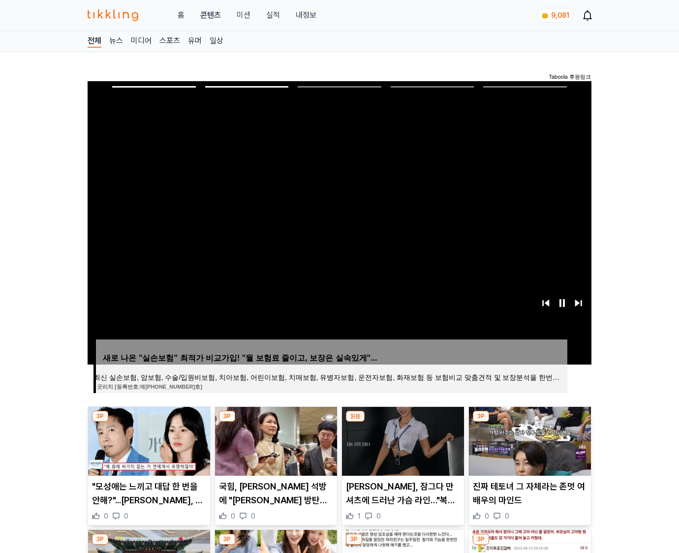
click at [529, 440] on img at bounding box center [530, 441] width 122 height 69
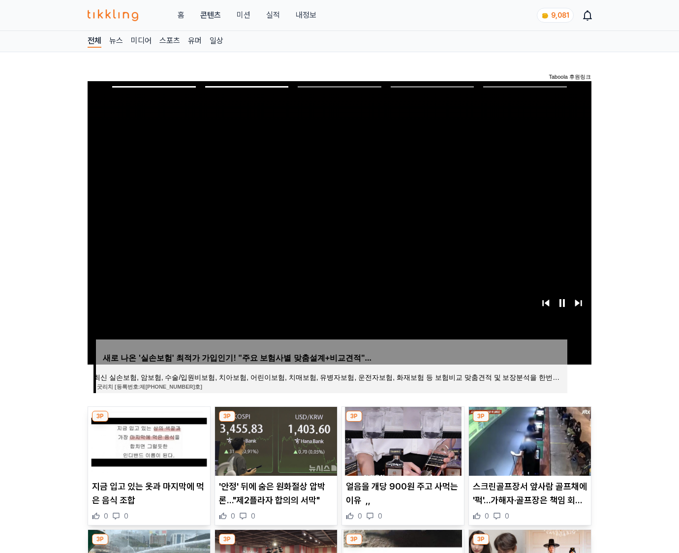
click at [529, 440] on img at bounding box center [530, 441] width 122 height 69
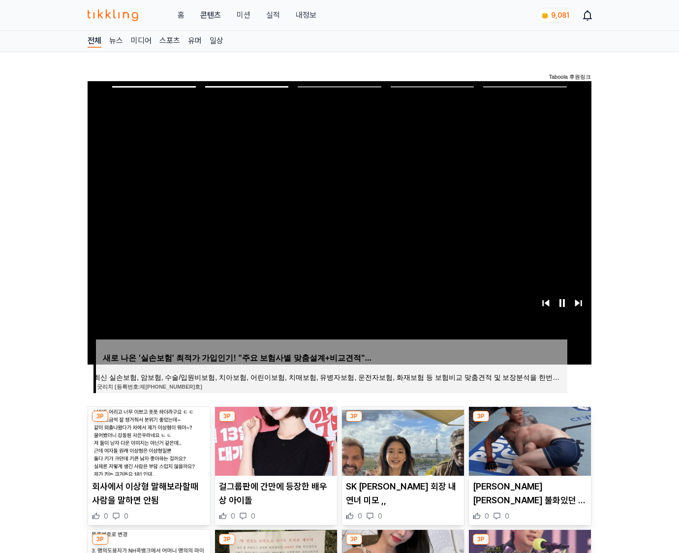
click at [529, 440] on img at bounding box center [530, 441] width 122 height 69
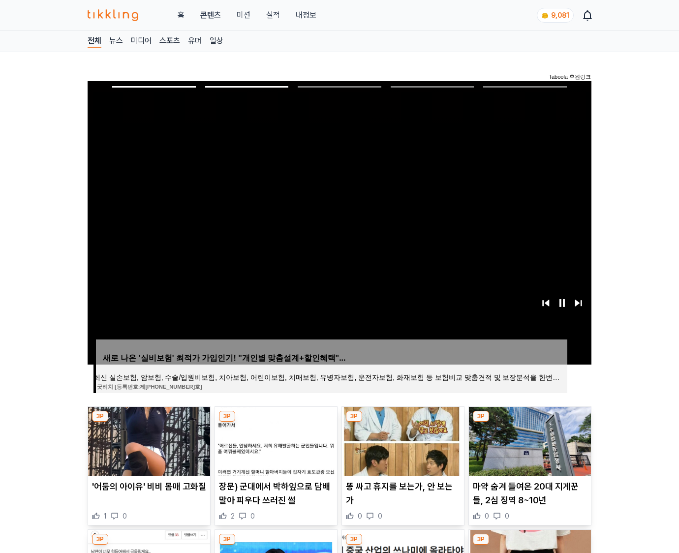
click at [529, 440] on img at bounding box center [530, 441] width 122 height 69
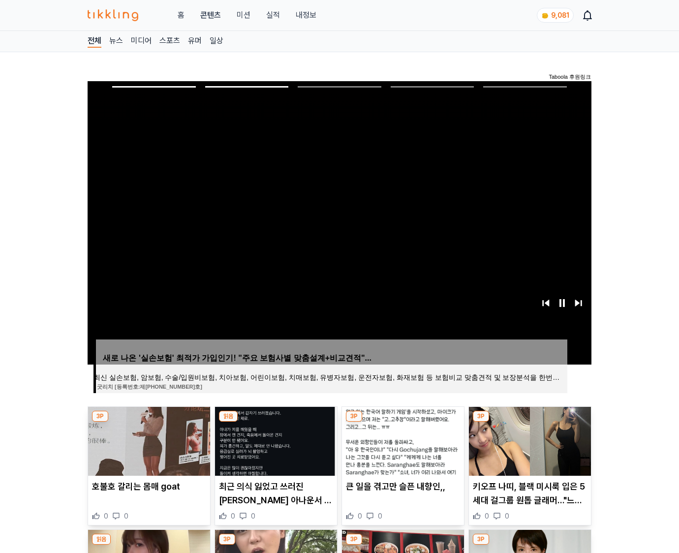
click at [529, 440] on img at bounding box center [530, 441] width 122 height 69
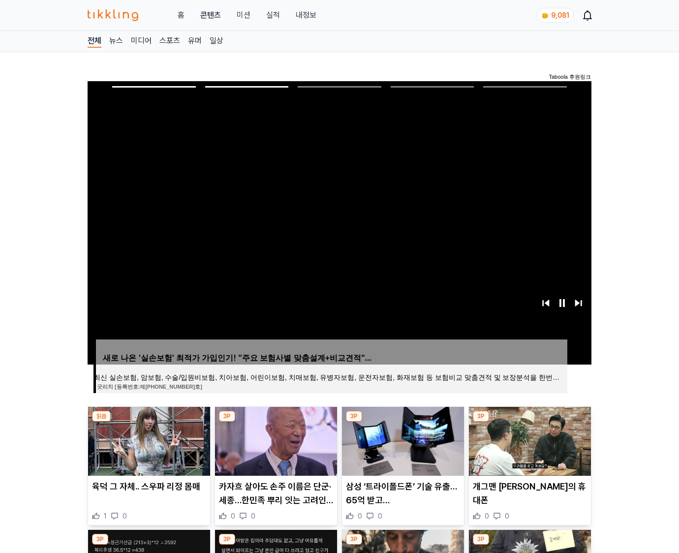
click at [529, 440] on img at bounding box center [530, 441] width 122 height 69
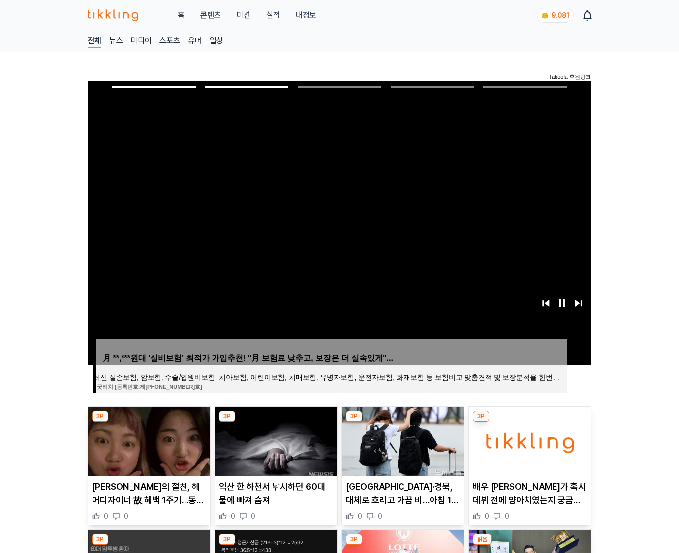
click at [529, 440] on img at bounding box center [530, 441] width 122 height 69
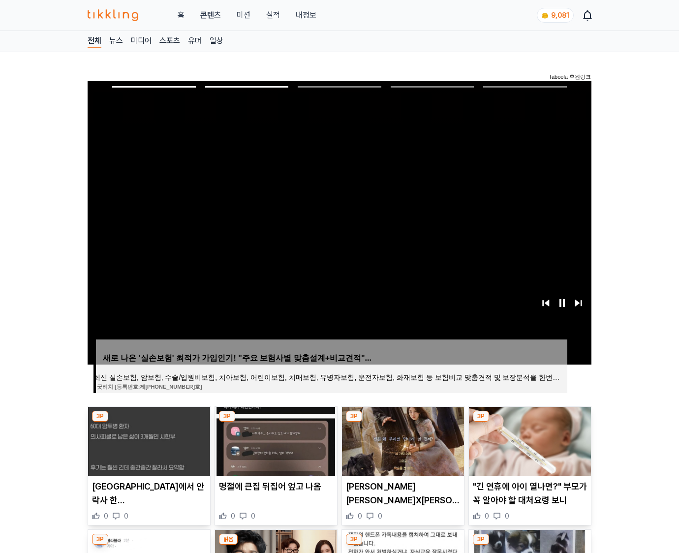
click at [529, 440] on img at bounding box center [530, 441] width 122 height 69
